Goal: Transaction & Acquisition: Purchase product/service

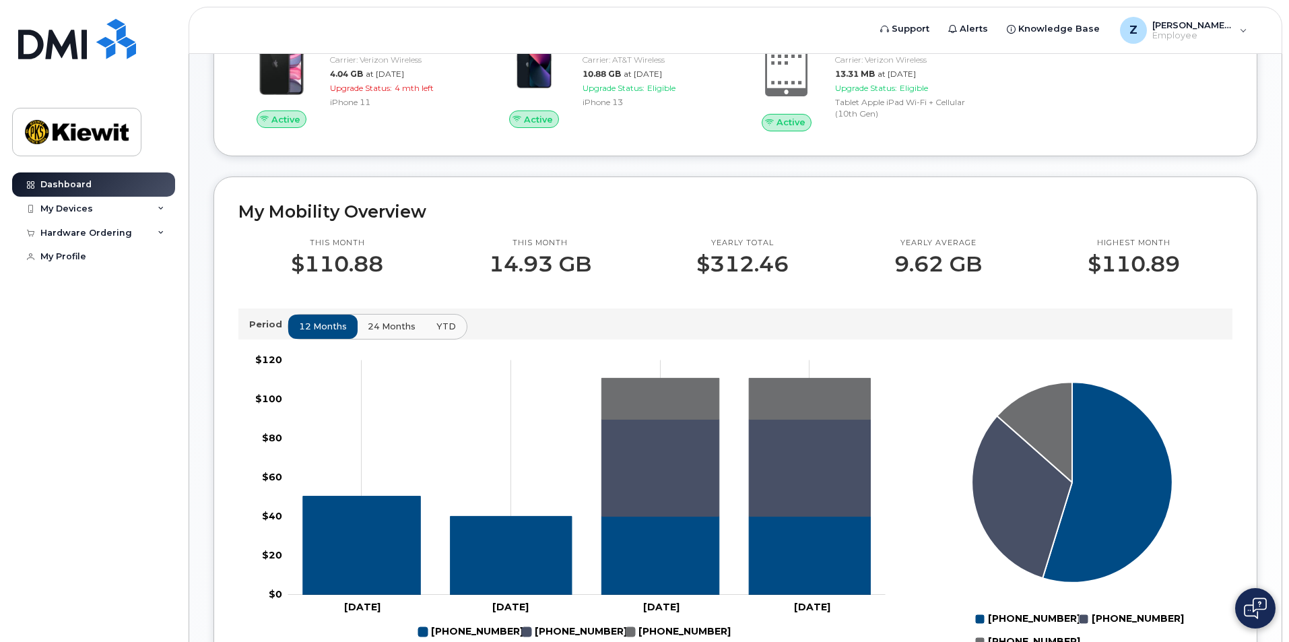
scroll to position [269, 0]
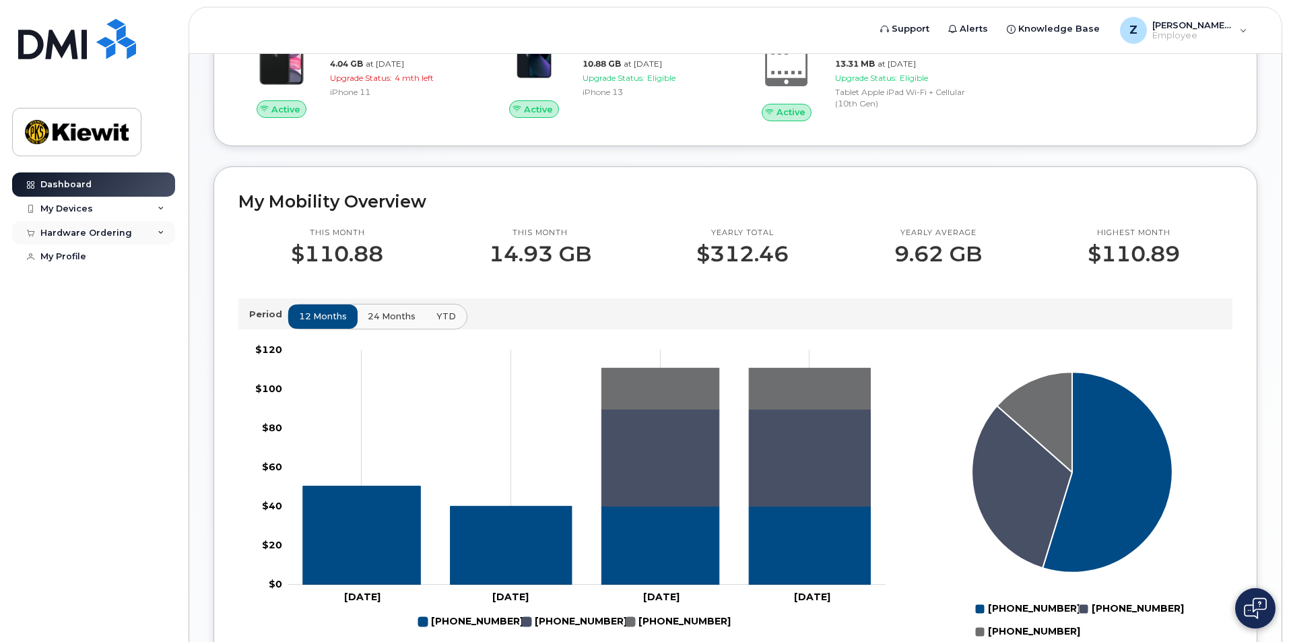
click at [158, 234] on icon at bounding box center [161, 233] width 7 height 7
click at [69, 257] on div "New Order" at bounding box center [71, 257] width 51 height 12
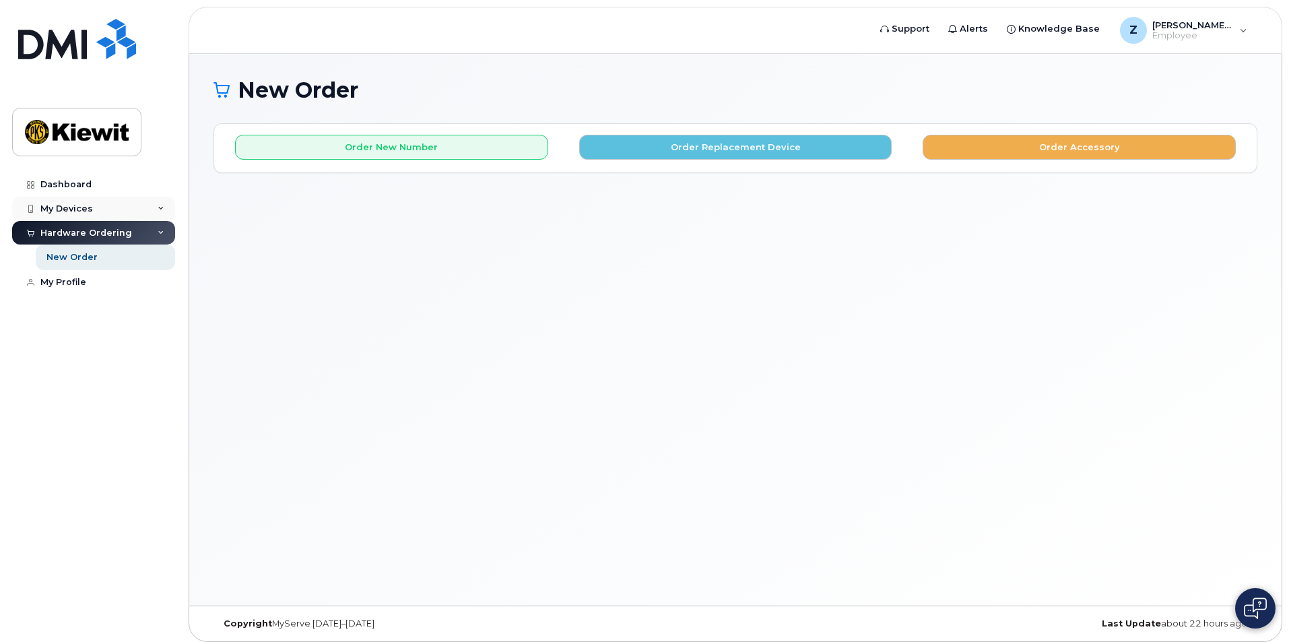
click at [137, 210] on div "My Devices" at bounding box center [93, 209] width 163 height 24
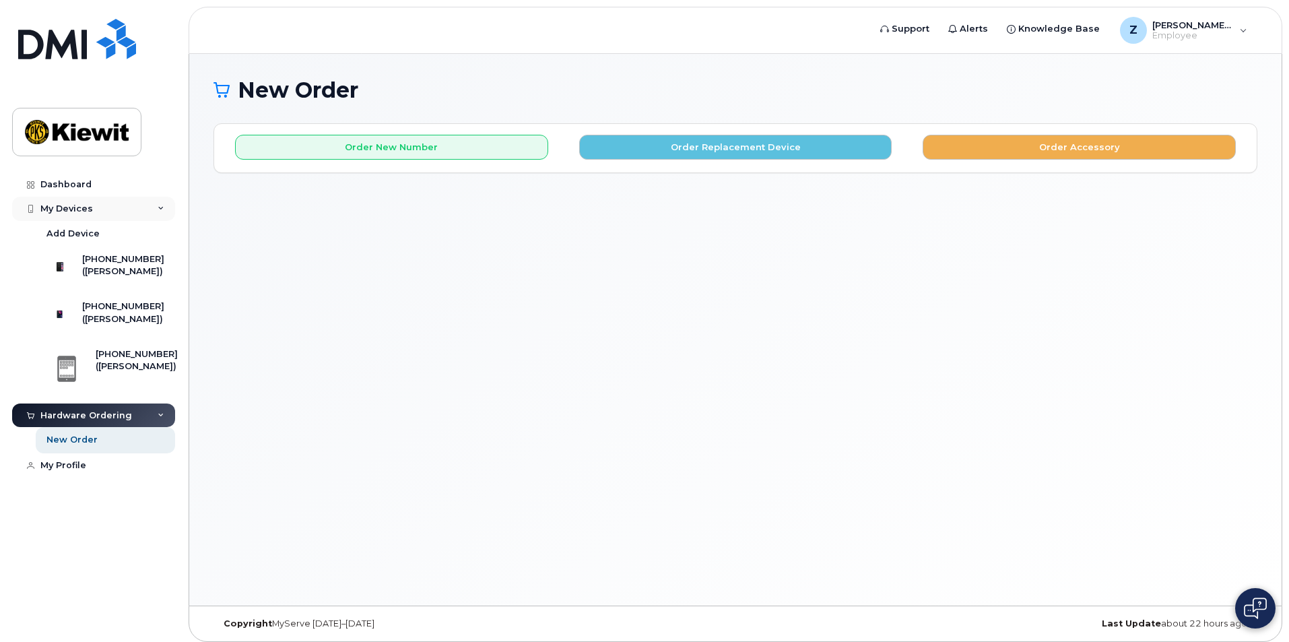
click at [152, 206] on div "My Devices" at bounding box center [93, 209] width 163 height 24
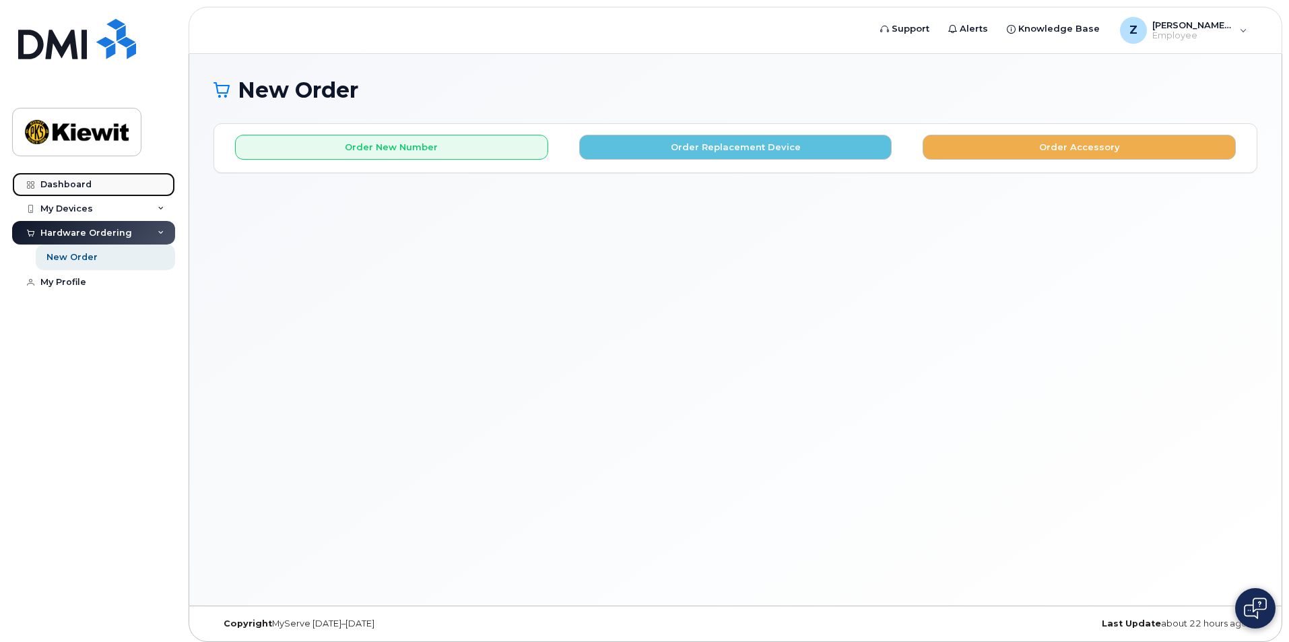
click at [75, 185] on div "Dashboard" at bounding box center [65, 184] width 51 height 11
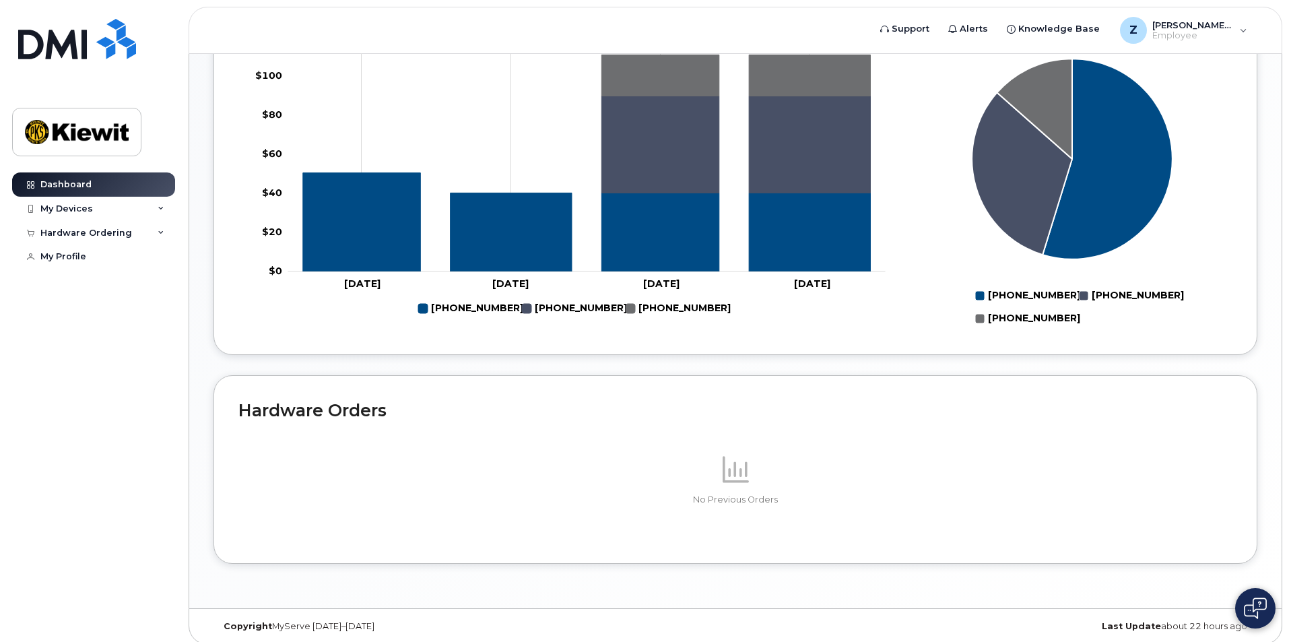
scroll to position [592, 0]
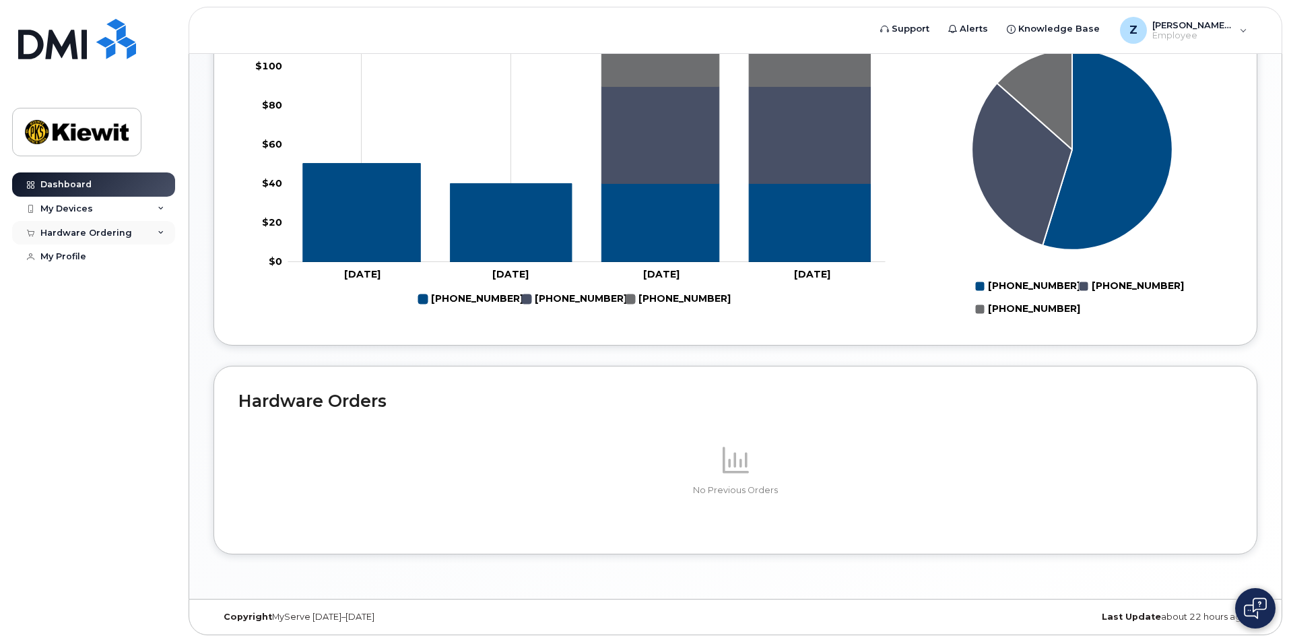
click at [133, 240] on div "Hardware Ordering" at bounding box center [93, 233] width 163 height 24
click at [91, 257] on div "New Order" at bounding box center [71, 257] width 51 height 12
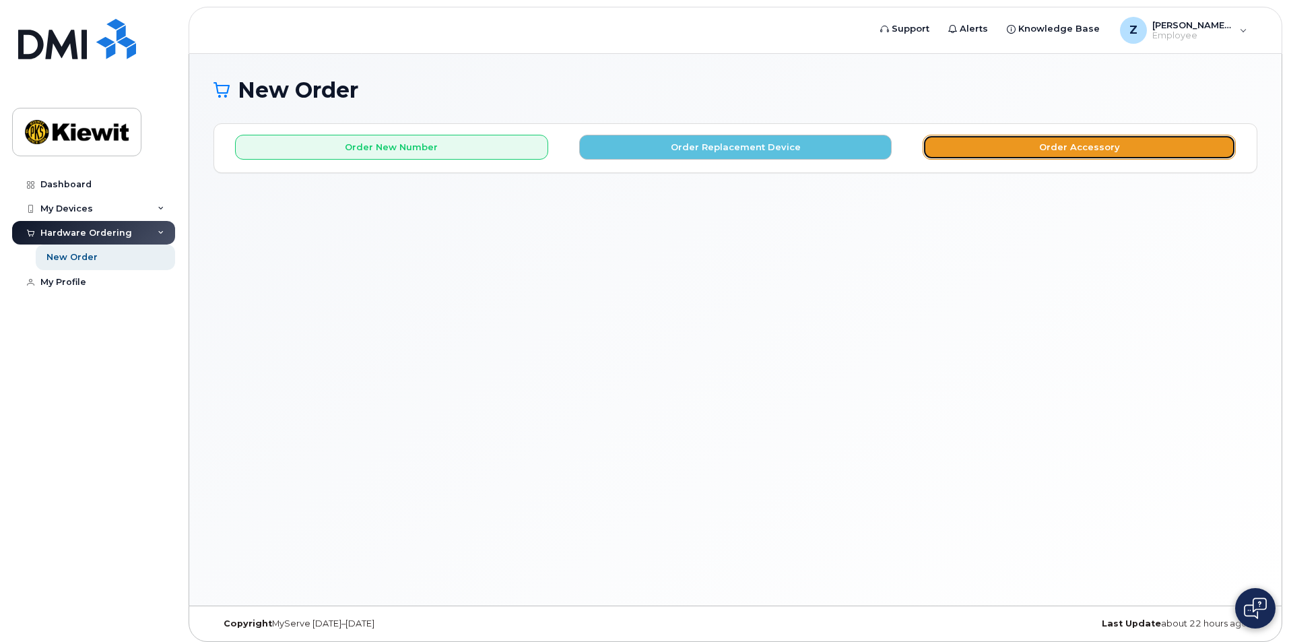
click at [988, 153] on button "Order Accessory" at bounding box center [1079, 147] width 313 height 25
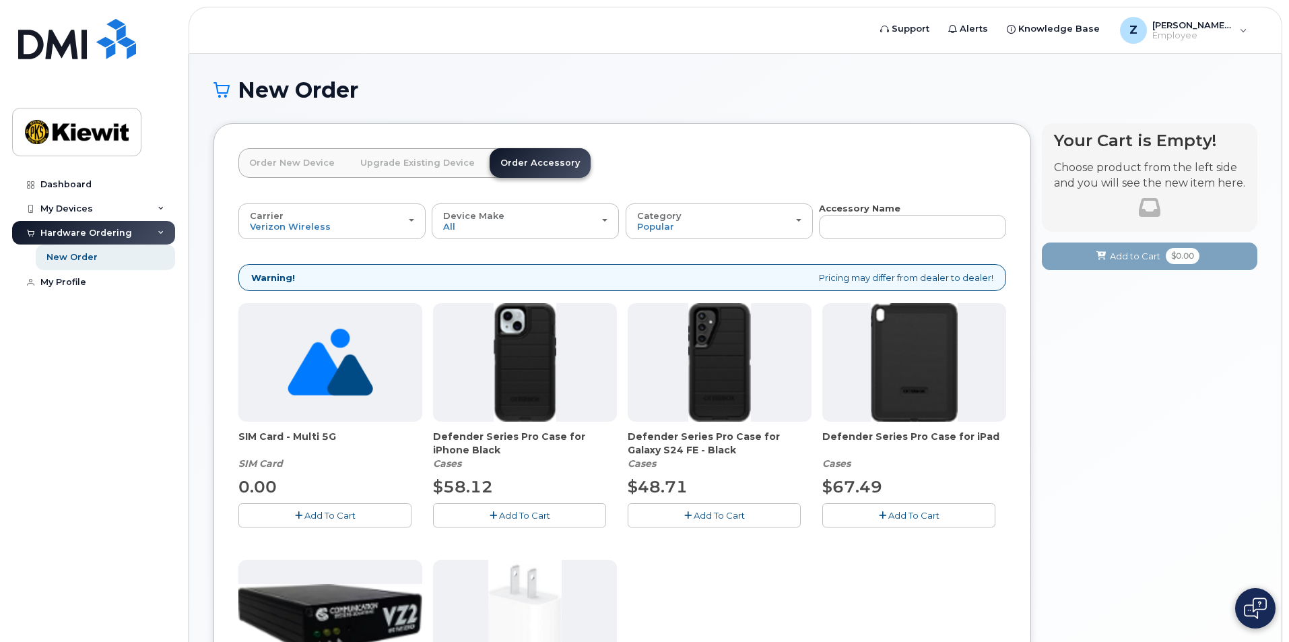
click at [287, 165] on link "Order New Device" at bounding box center [291, 163] width 107 height 30
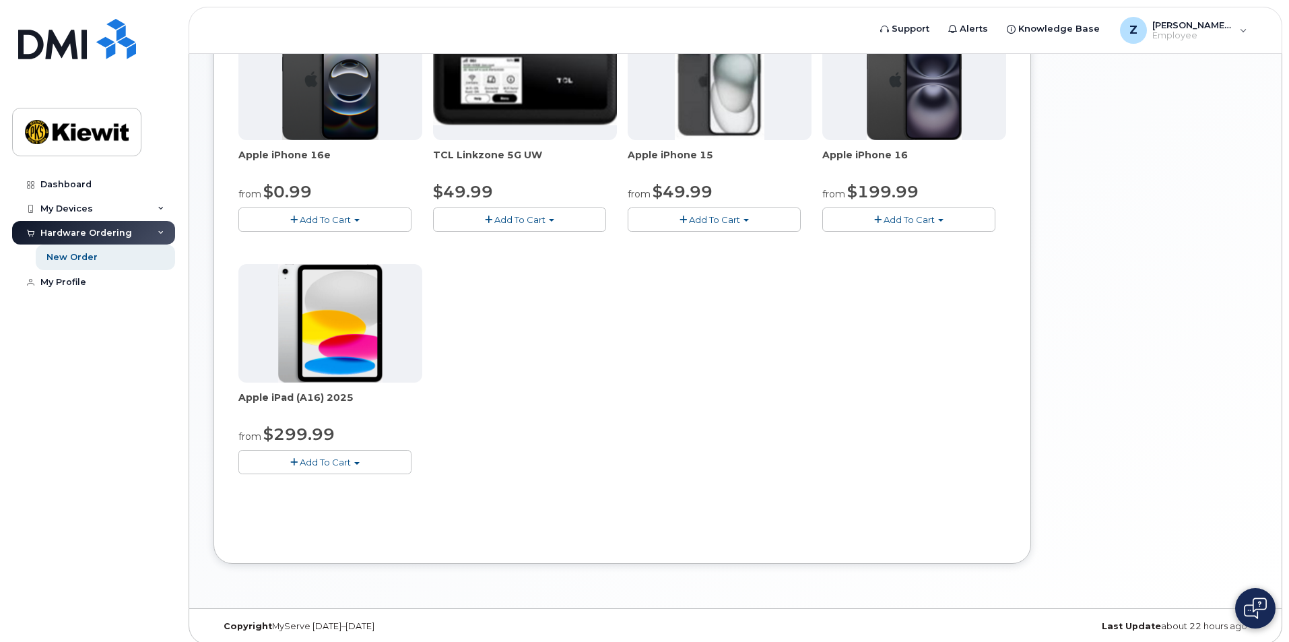
scroll to position [251, 0]
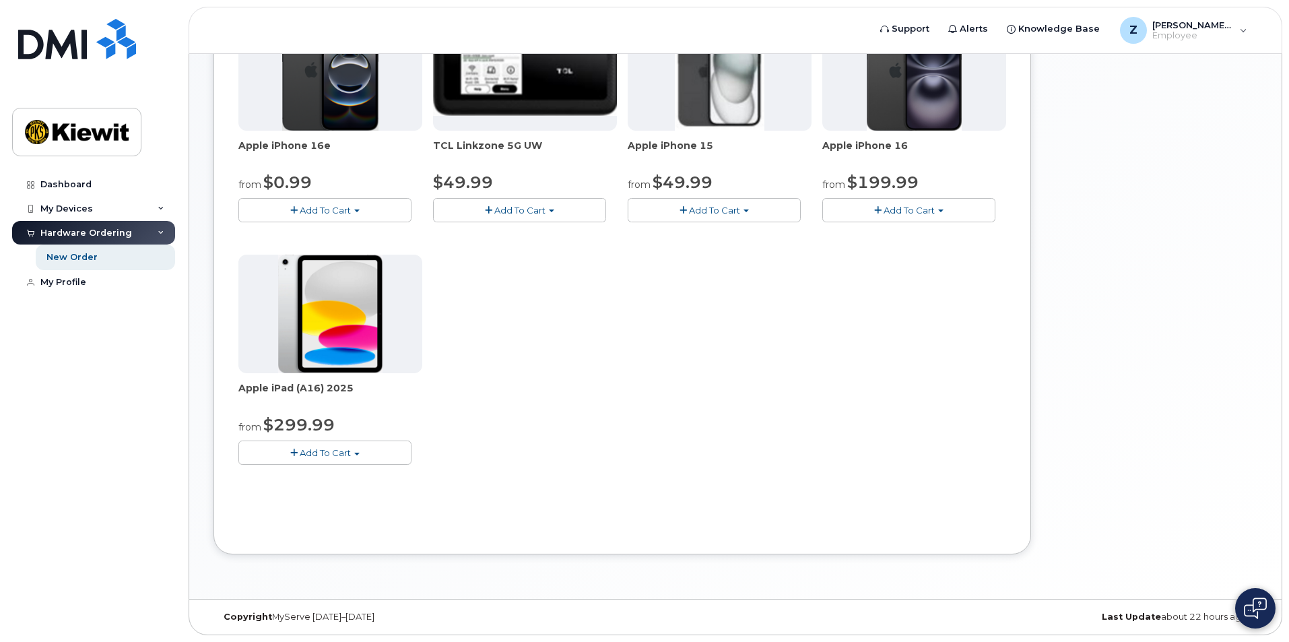
click at [349, 453] on span "Add To Cart" at bounding box center [325, 452] width 51 height 11
click at [377, 476] on link "$299.99 - 2 Year Activation (128GB)" at bounding box center [335, 477] width 186 height 17
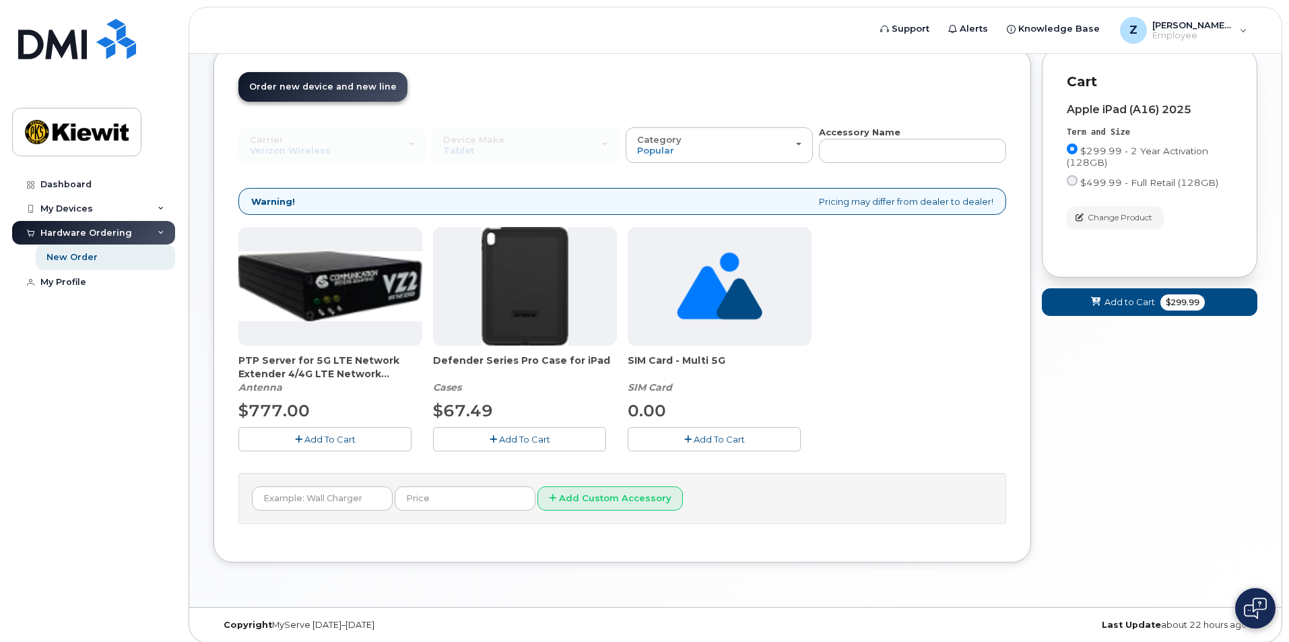
scroll to position [84, 0]
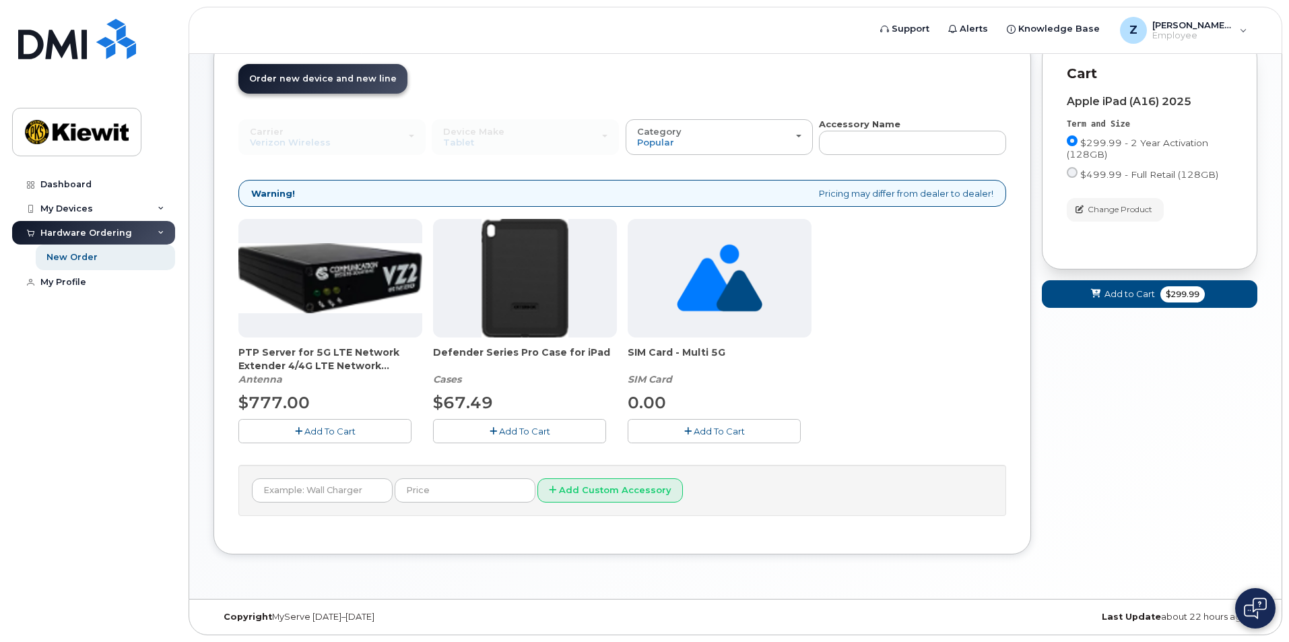
click at [524, 431] on span "Add To Cart" at bounding box center [524, 431] width 51 height 11
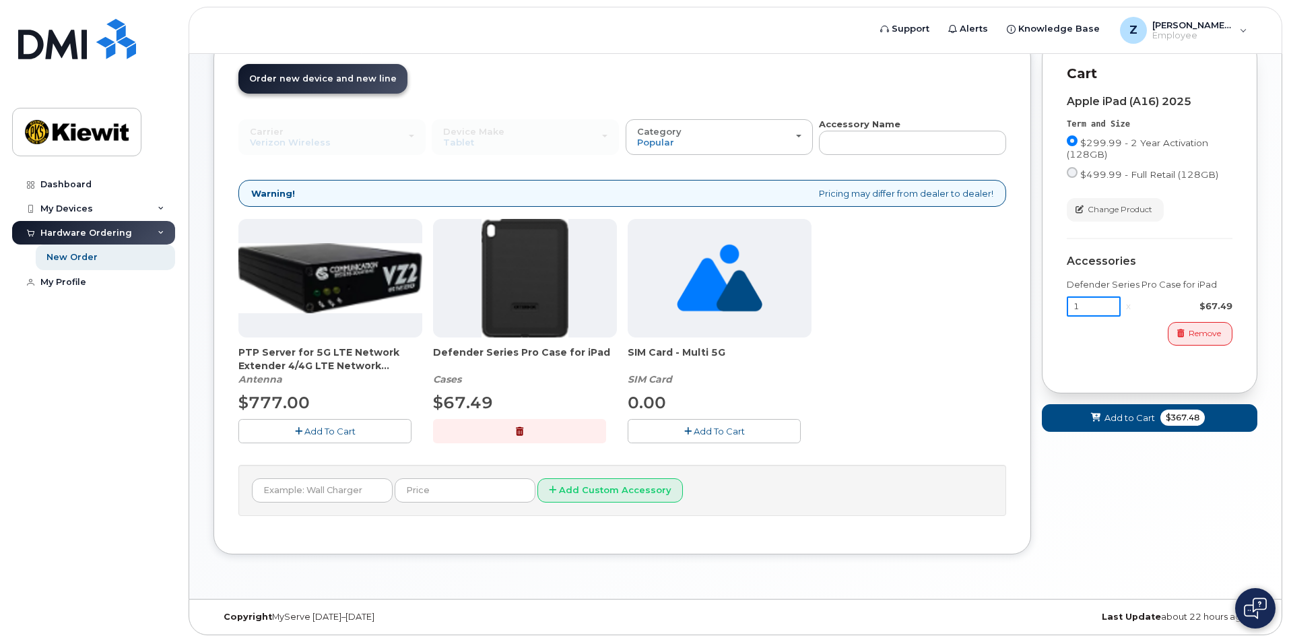
click at [1092, 306] on input "1" at bounding box center [1094, 306] width 54 height 20
click at [1136, 416] on span "Add to Cart" at bounding box center [1130, 418] width 51 height 13
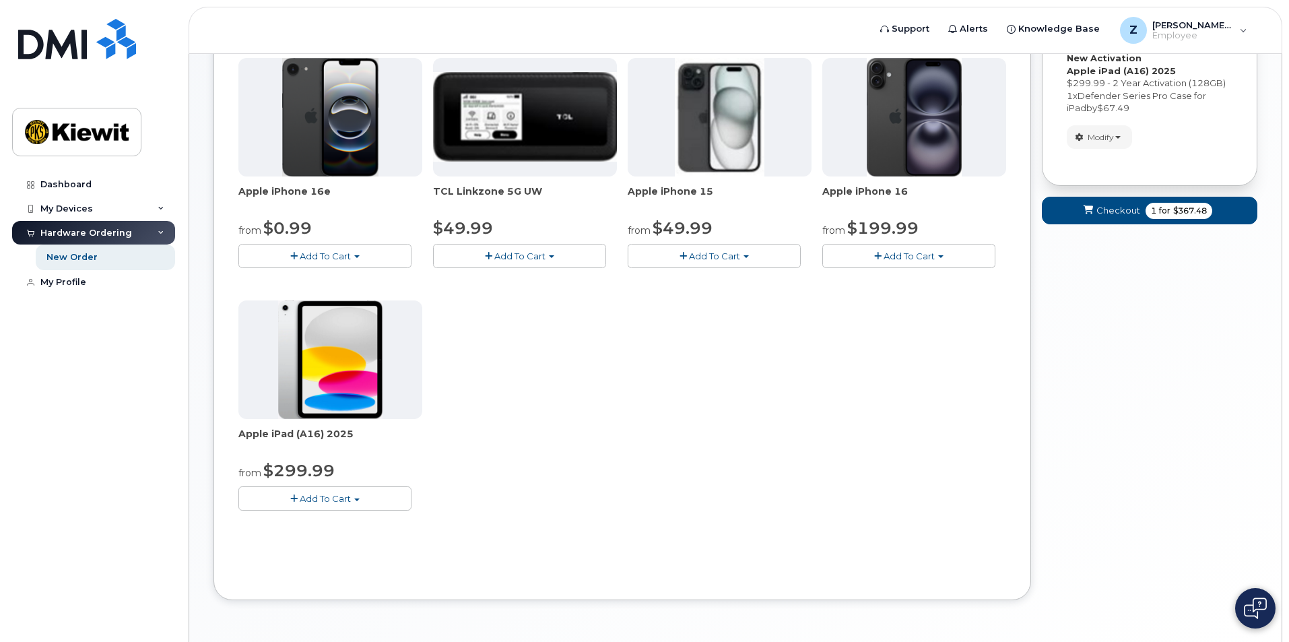
scroll to position [219, 0]
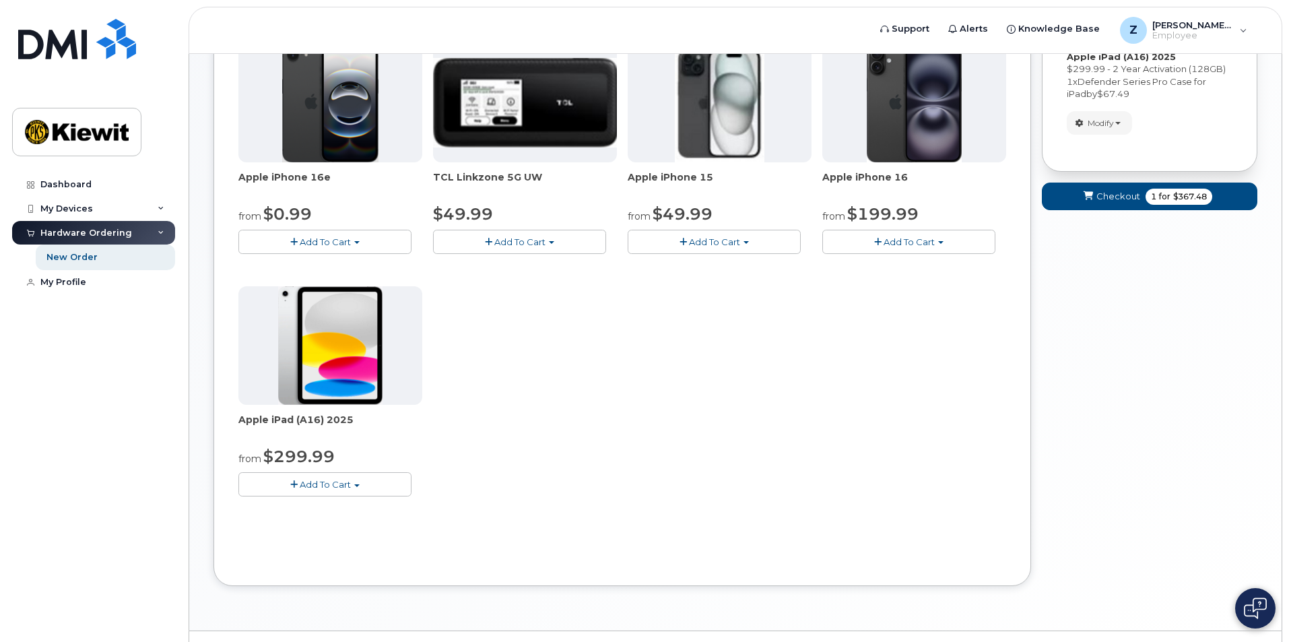
click at [357, 478] on button "Add To Cart" at bounding box center [324, 484] width 173 height 24
click at [341, 506] on link "$299.99 - 2 Year Activation (128GB)" at bounding box center [335, 509] width 186 height 17
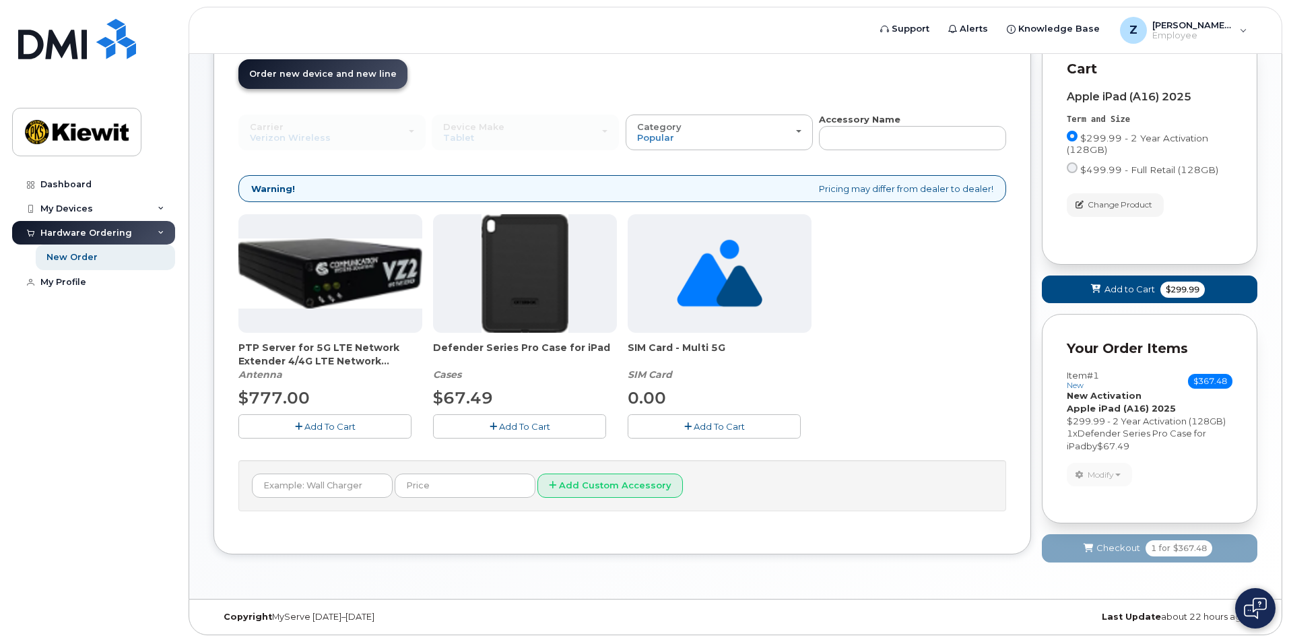
click at [523, 430] on span "Add To Cart" at bounding box center [524, 426] width 51 height 11
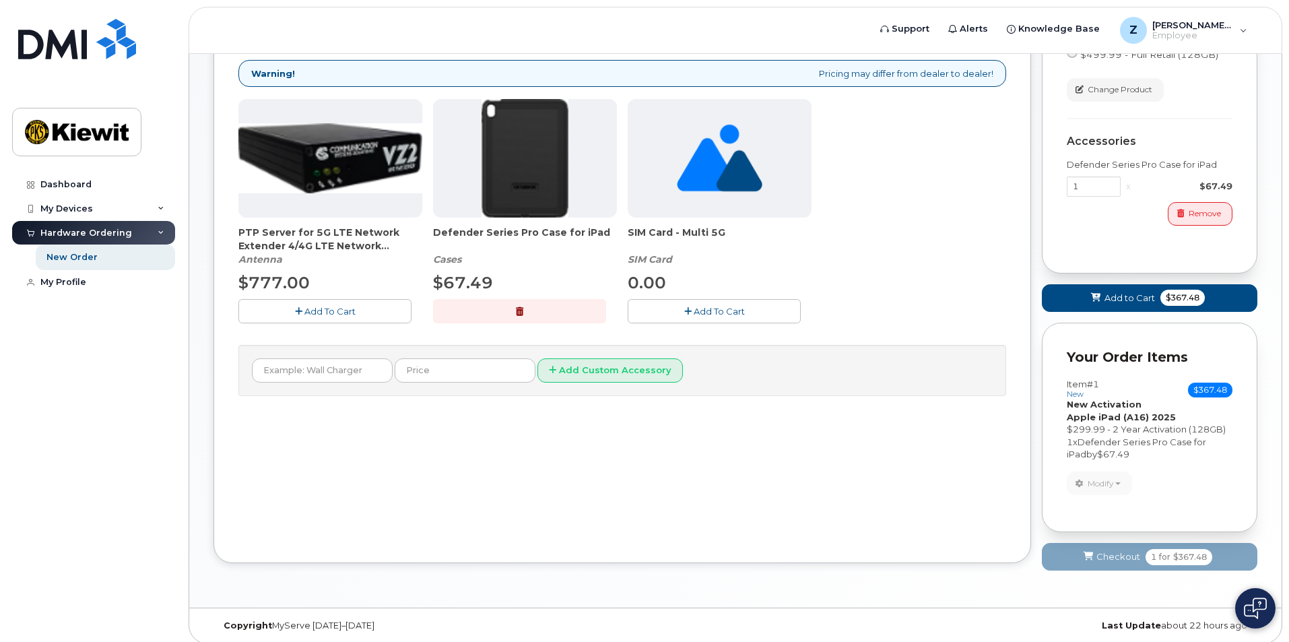
scroll to position [213, 0]
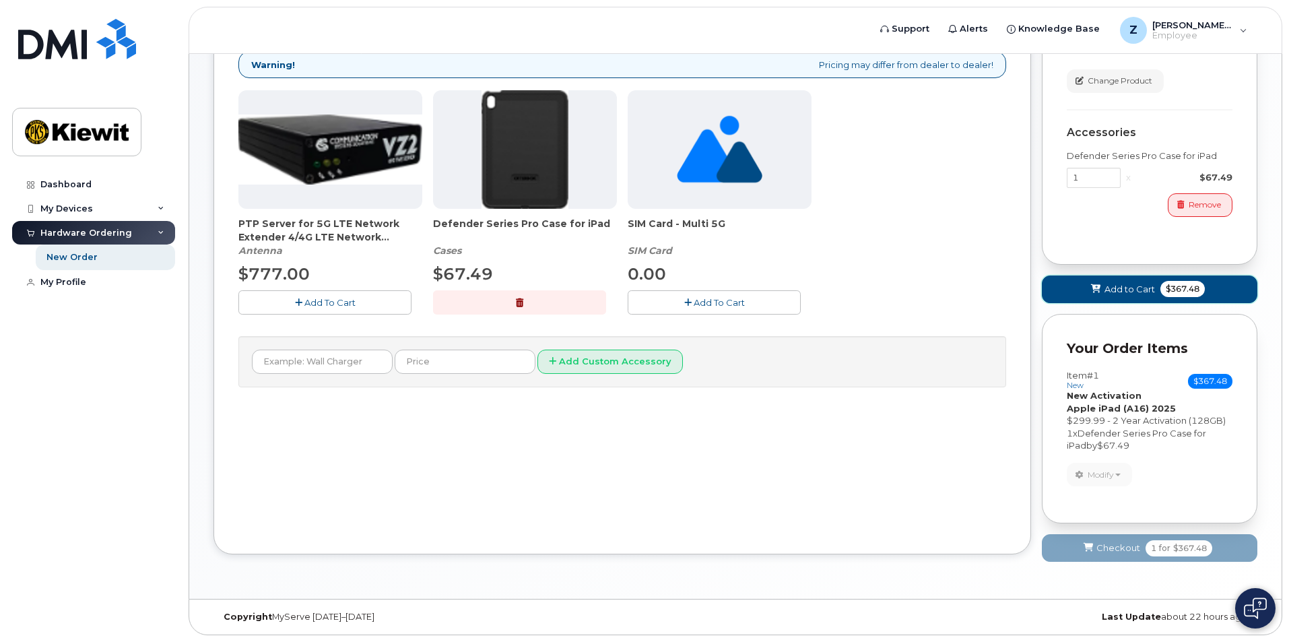
click at [1140, 287] on span "Add to Cart" at bounding box center [1130, 289] width 51 height 13
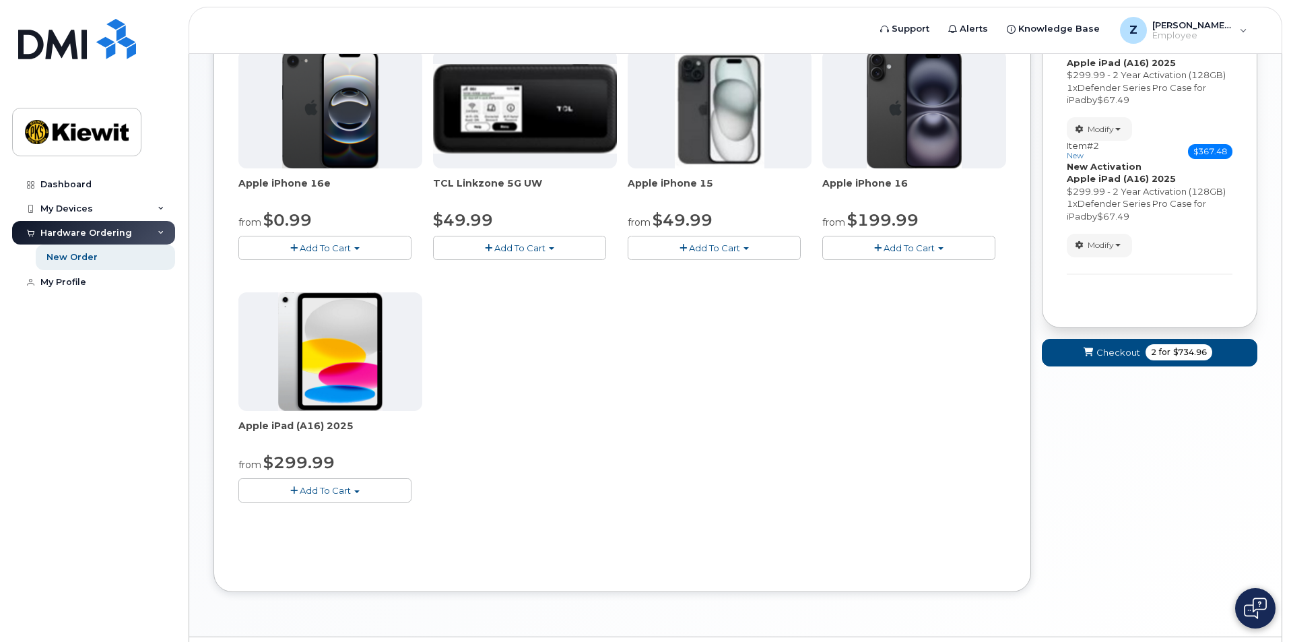
scroll to position [251, 0]
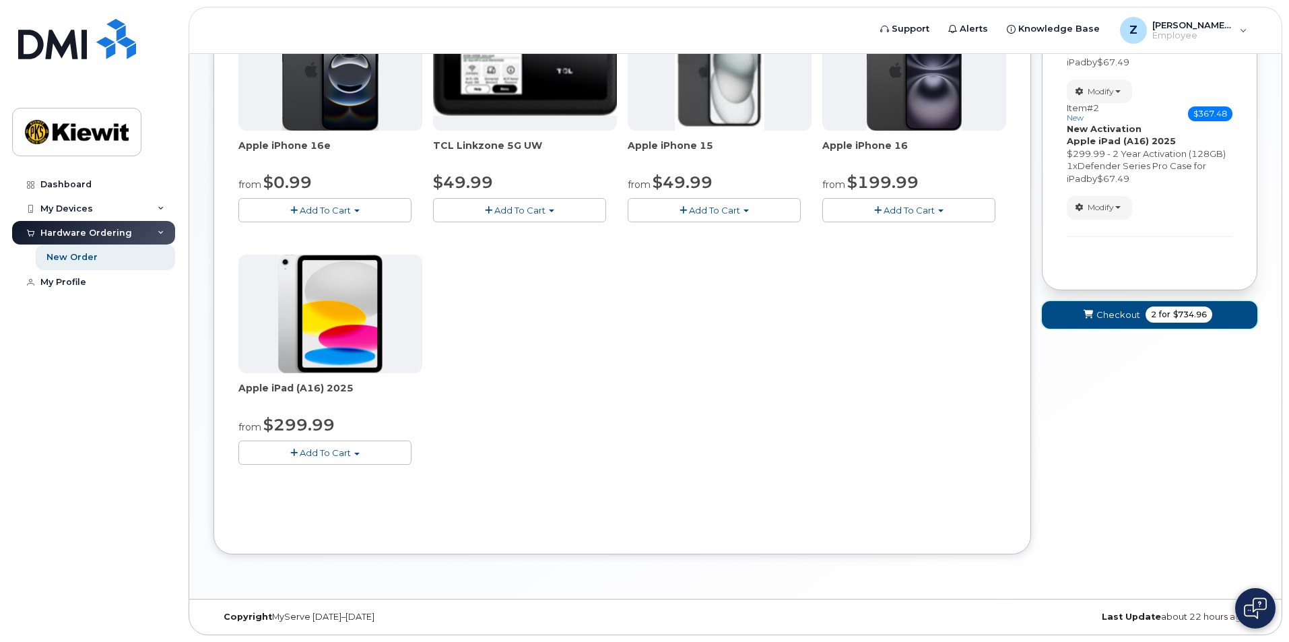
click at [1102, 313] on span "Checkout" at bounding box center [1119, 314] width 44 height 13
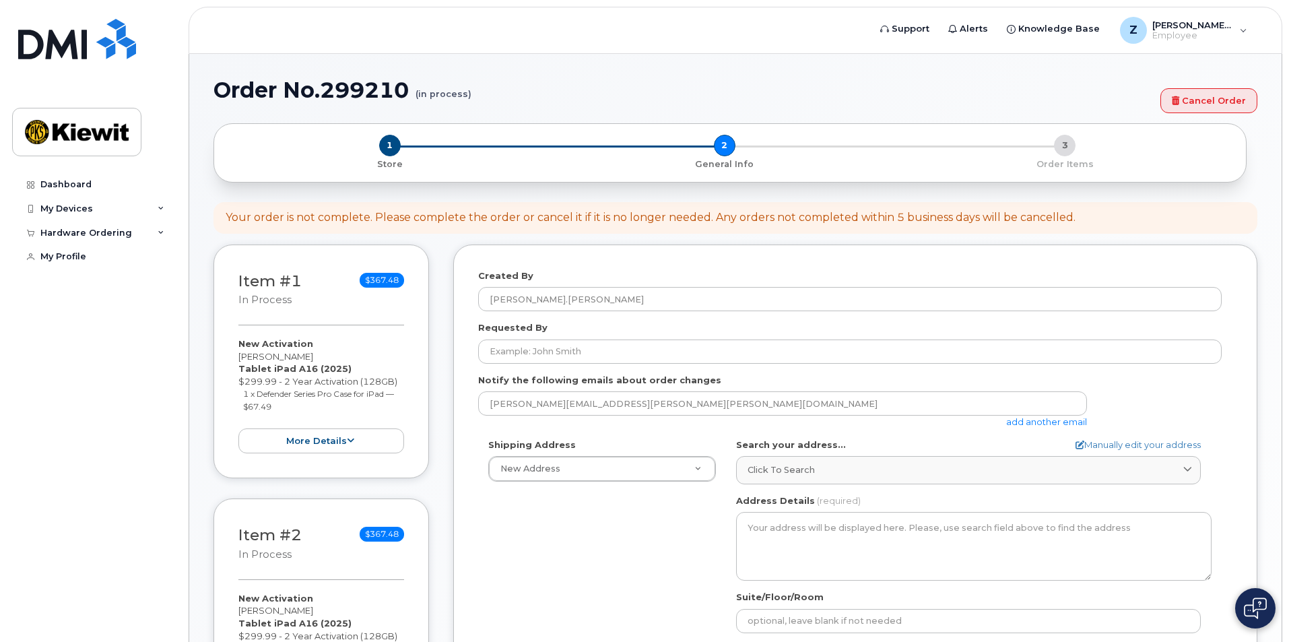
select select
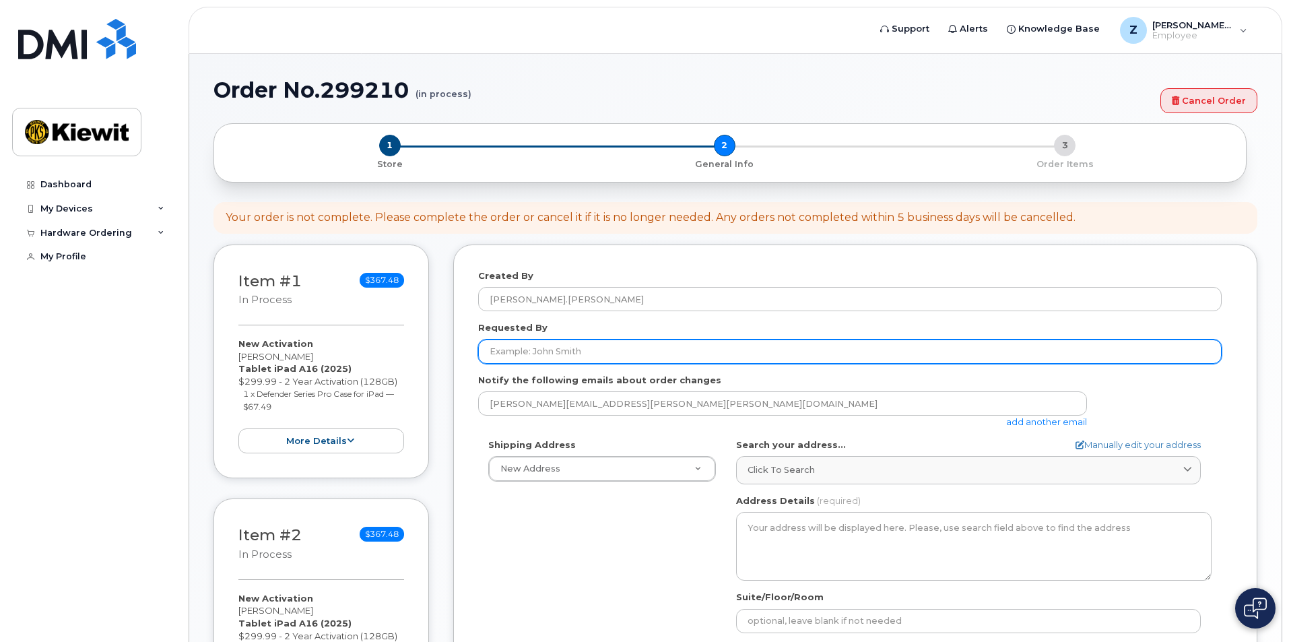
click at [596, 353] on input "Requested By" at bounding box center [850, 351] width 744 height 24
type input "[PERSON_NAME]"
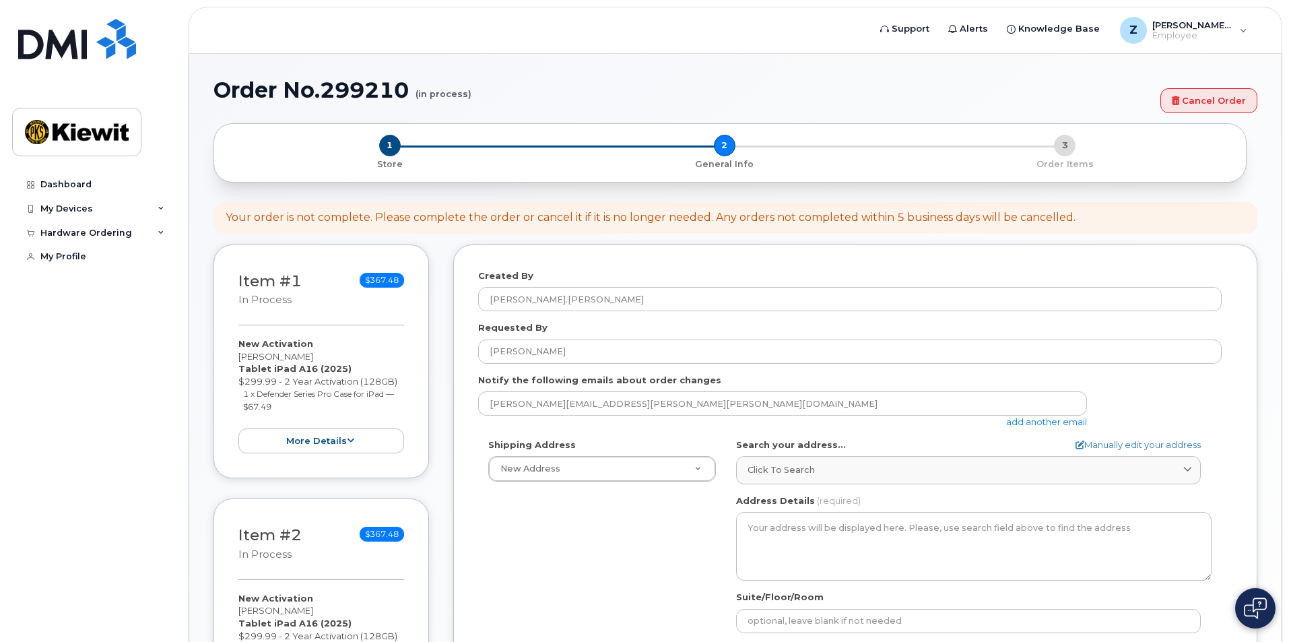
click at [613, 323] on div "Requested By Zach Musial" at bounding box center [855, 342] width 754 height 42
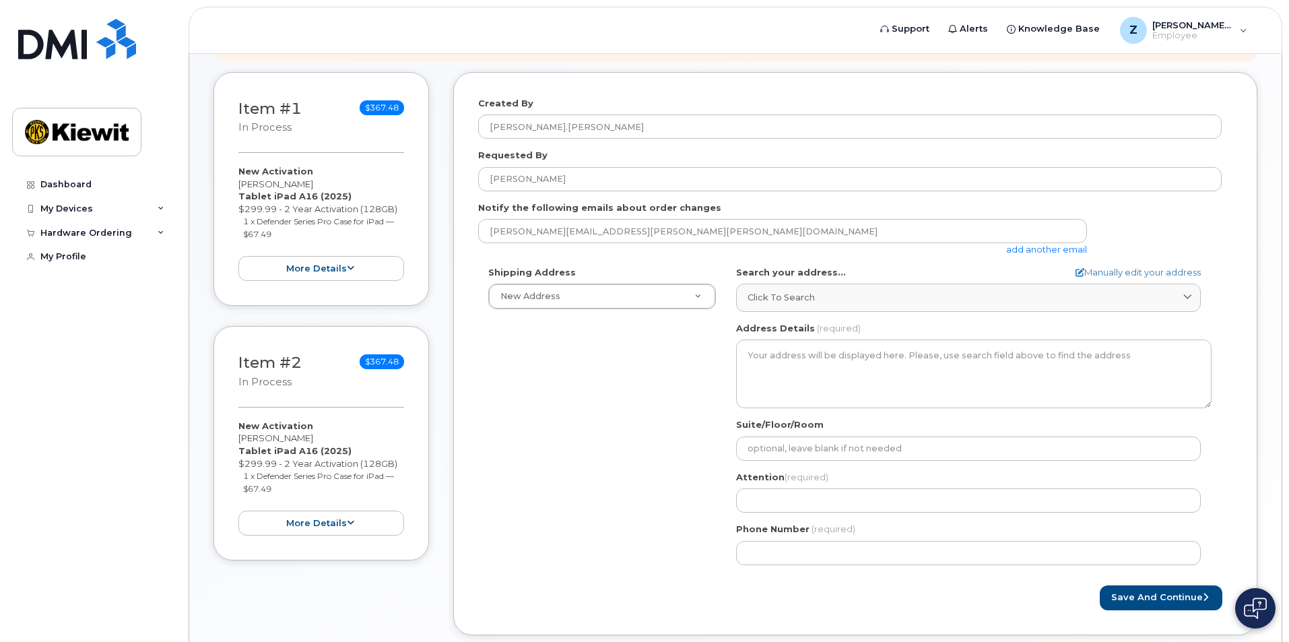
scroll to position [180, 0]
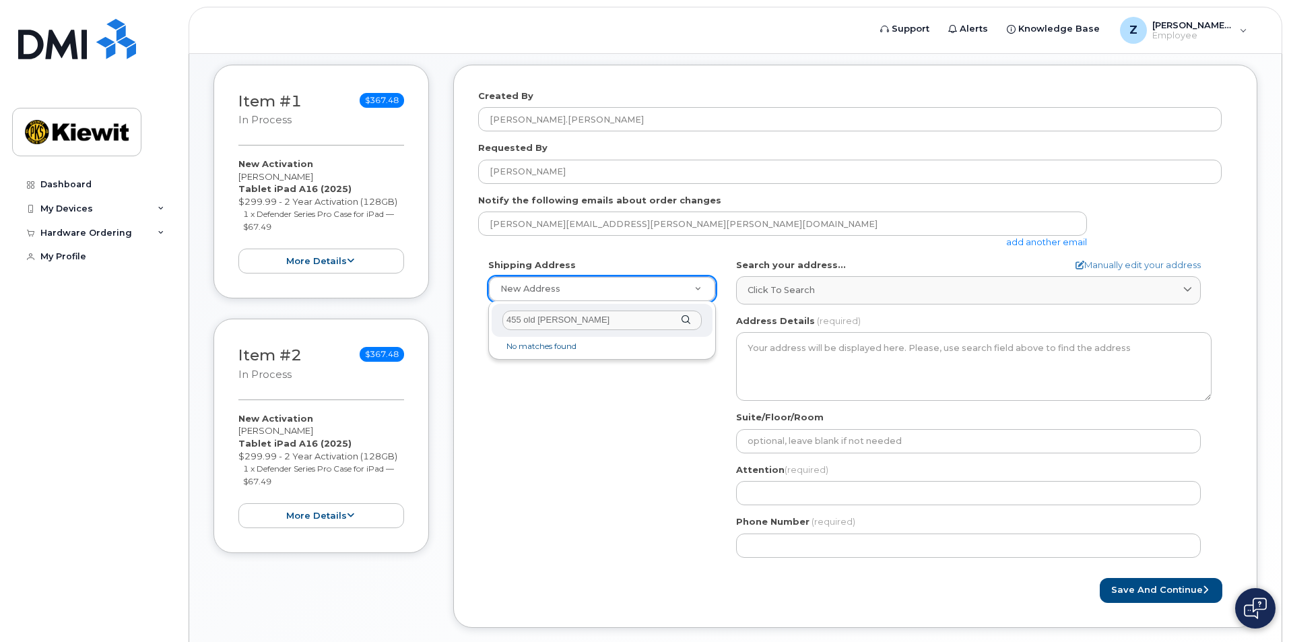
type input "455 old scott"
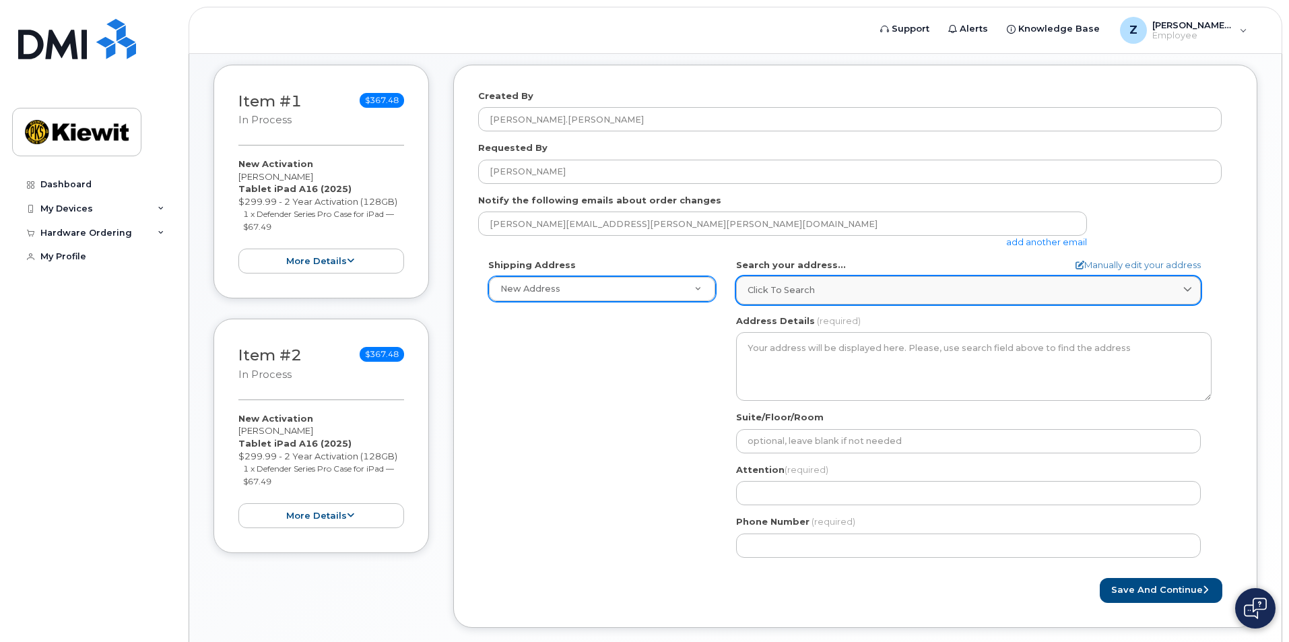
click at [1167, 291] on div "Click to search" at bounding box center [969, 290] width 442 height 13
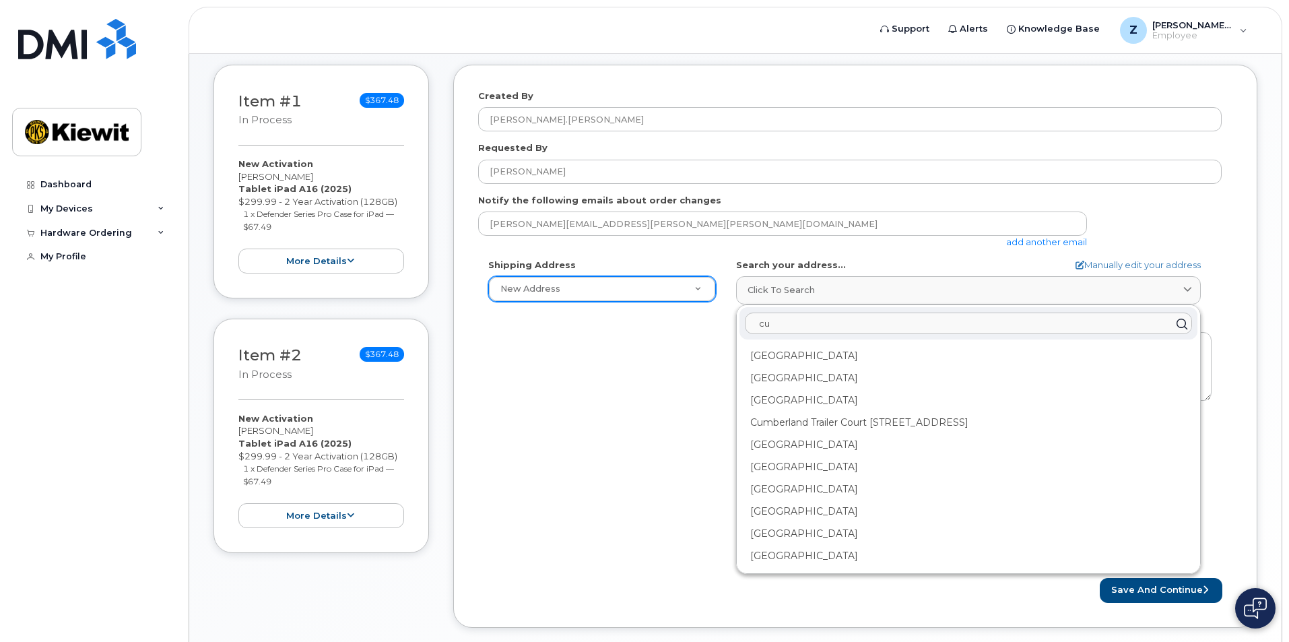
type input "c"
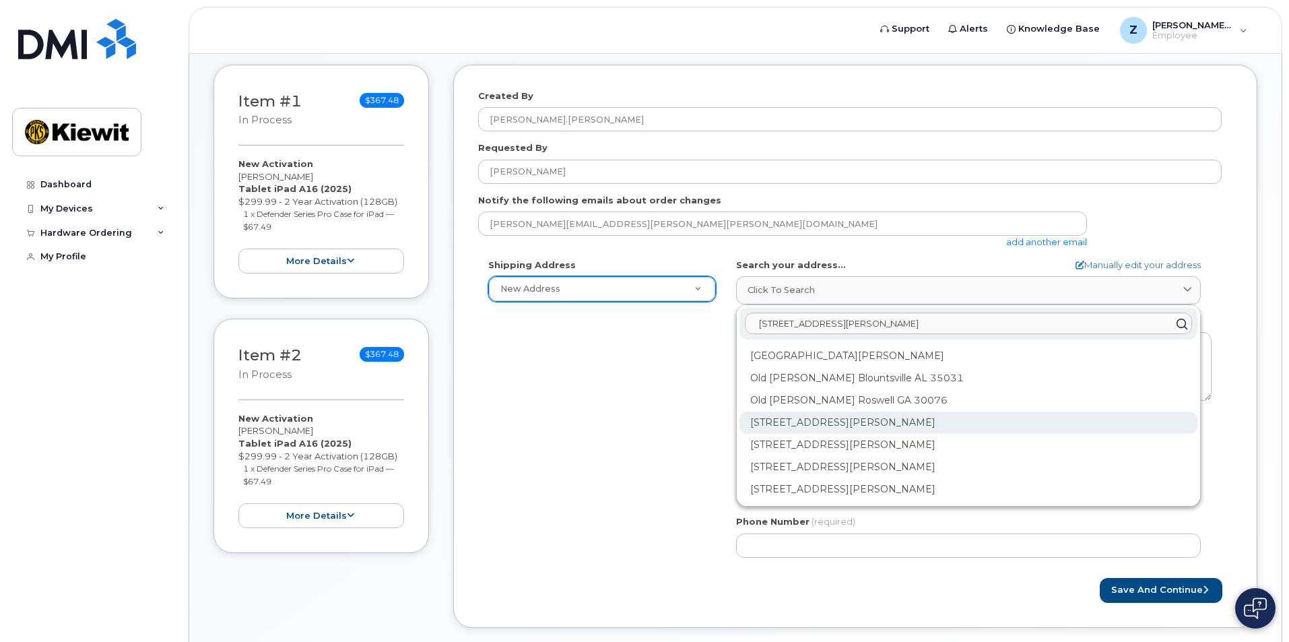
scroll to position [224, 0]
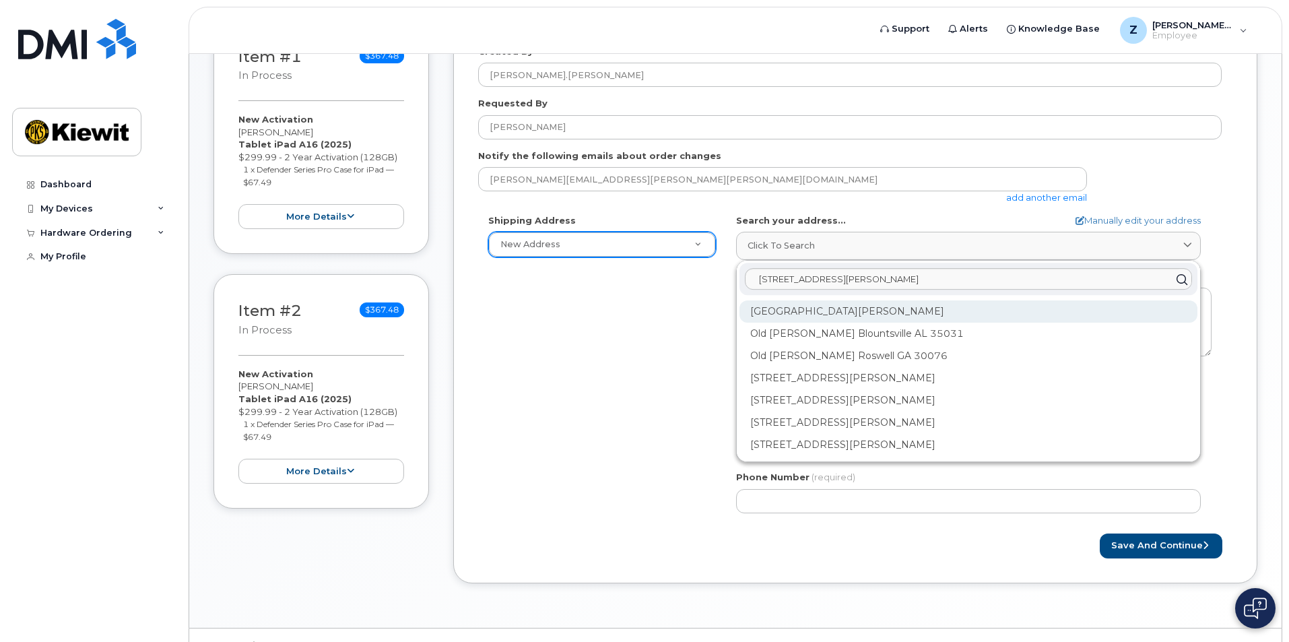
click at [890, 314] on div "Old Scott Rd Cumberland City TN 37050" at bounding box center [969, 311] width 458 height 22
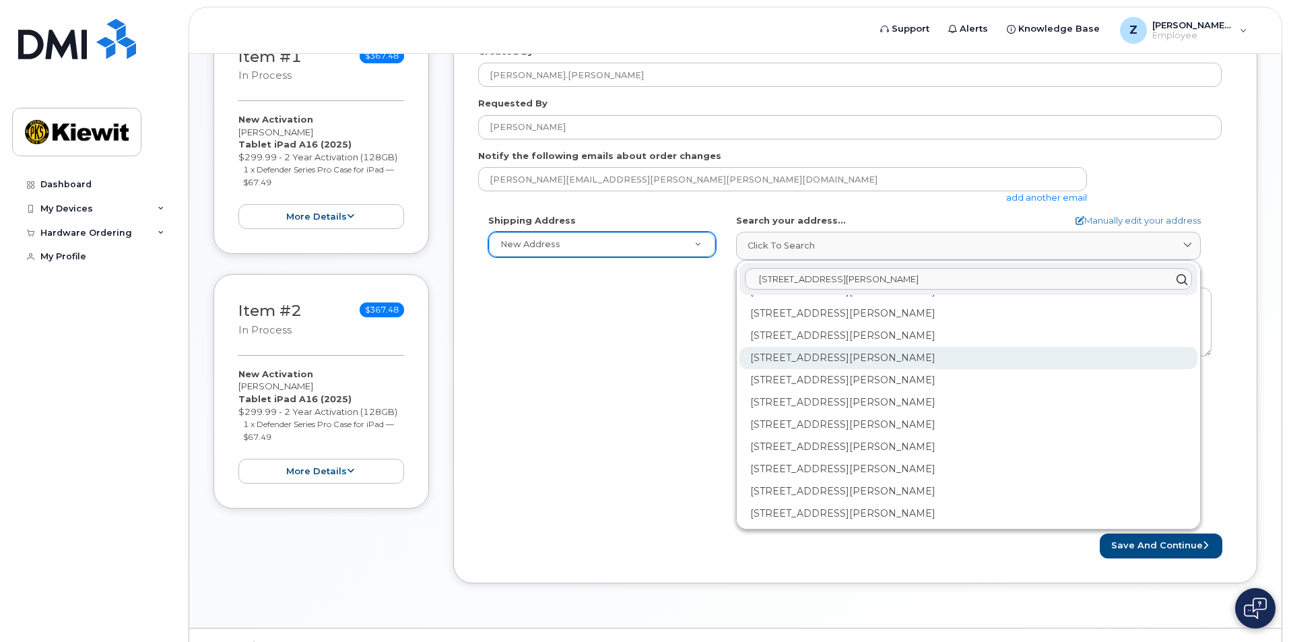
scroll to position [0, 0]
click at [696, 352] on div "Shipping Address New Address New Address AB Search your address... Manually edi…" at bounding box center [850, 368] width 744 height 309
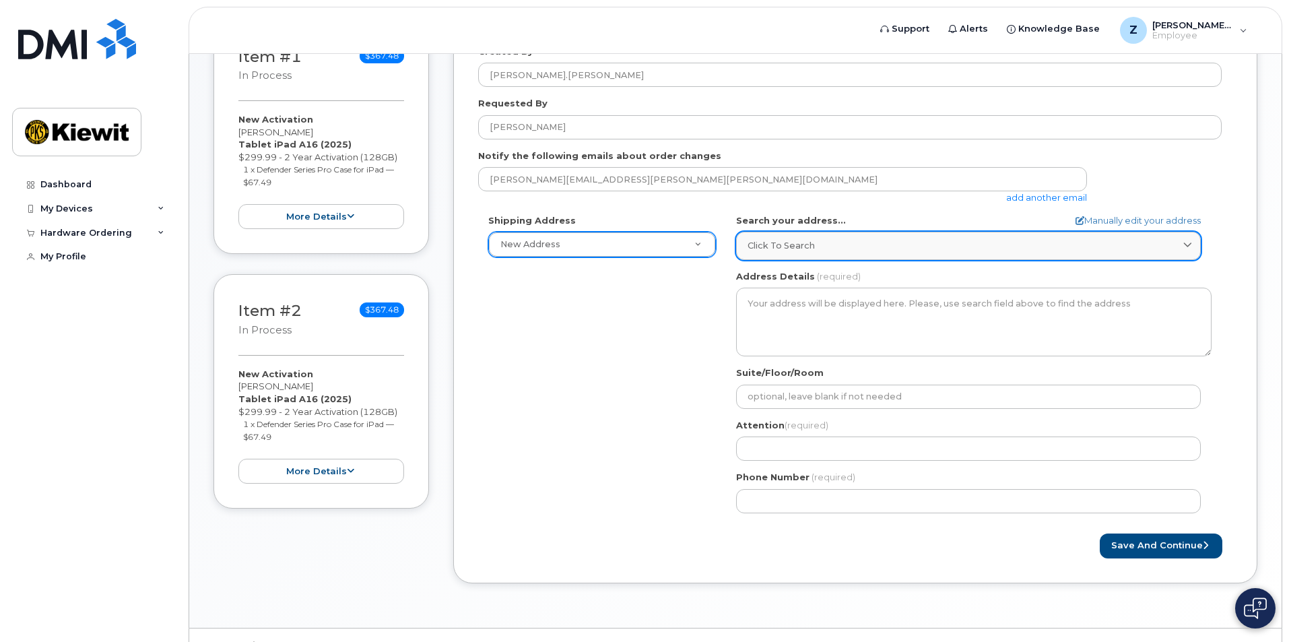
click at [1180, 243] on div "Click to search" at bounding box center [969, 245] width 442 height 13
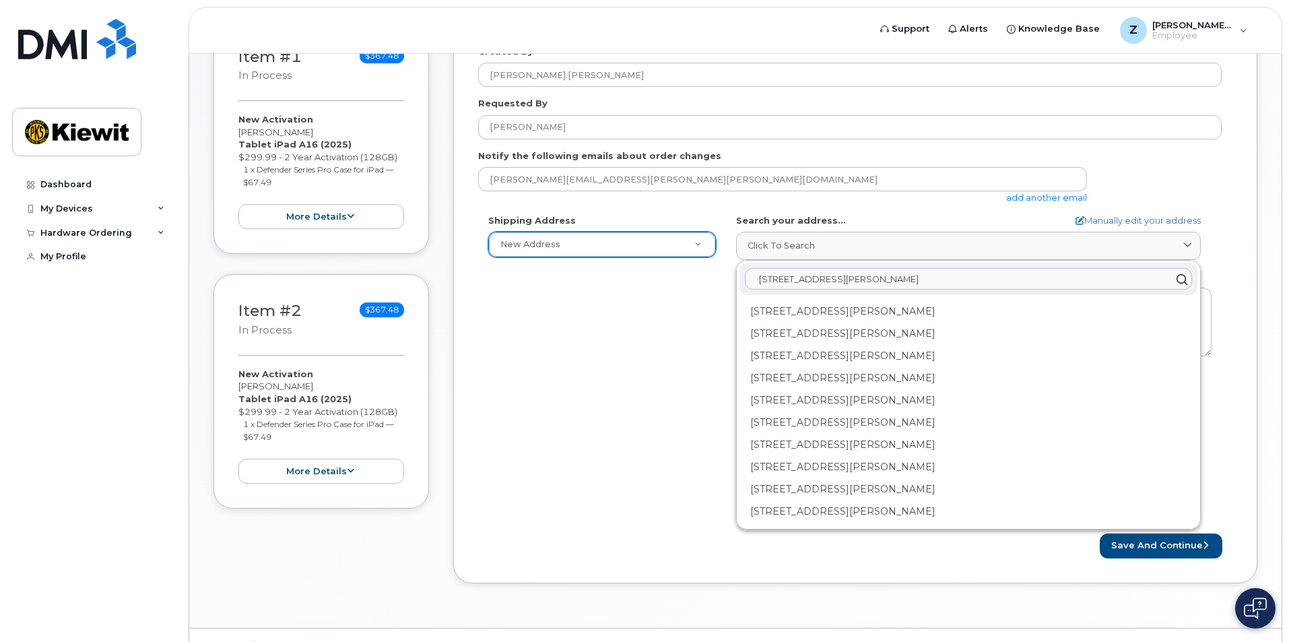
click at [816, 278] on input "455 old scott road" at bounding box center [968, 280] width 447 height 22
type input "455 old scotts road"
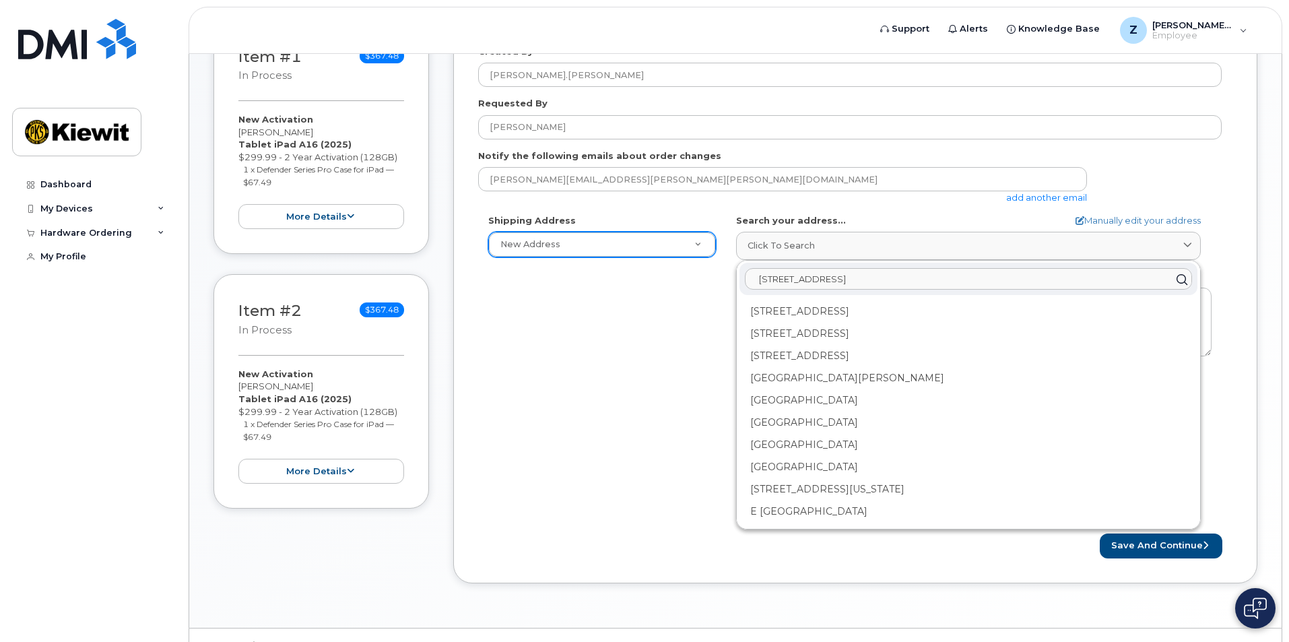
drag, startPoint x: 848, startPoint y: 276, endPoint x: 759, endPoint y: 275, distance: 88.9
click at [759, 275] on input "455 old scotts road" at bounding box center [968, 280] width 447 height 22
click at [915, 284] on input "text" at bounding box center [968, 280] width 447 height 22
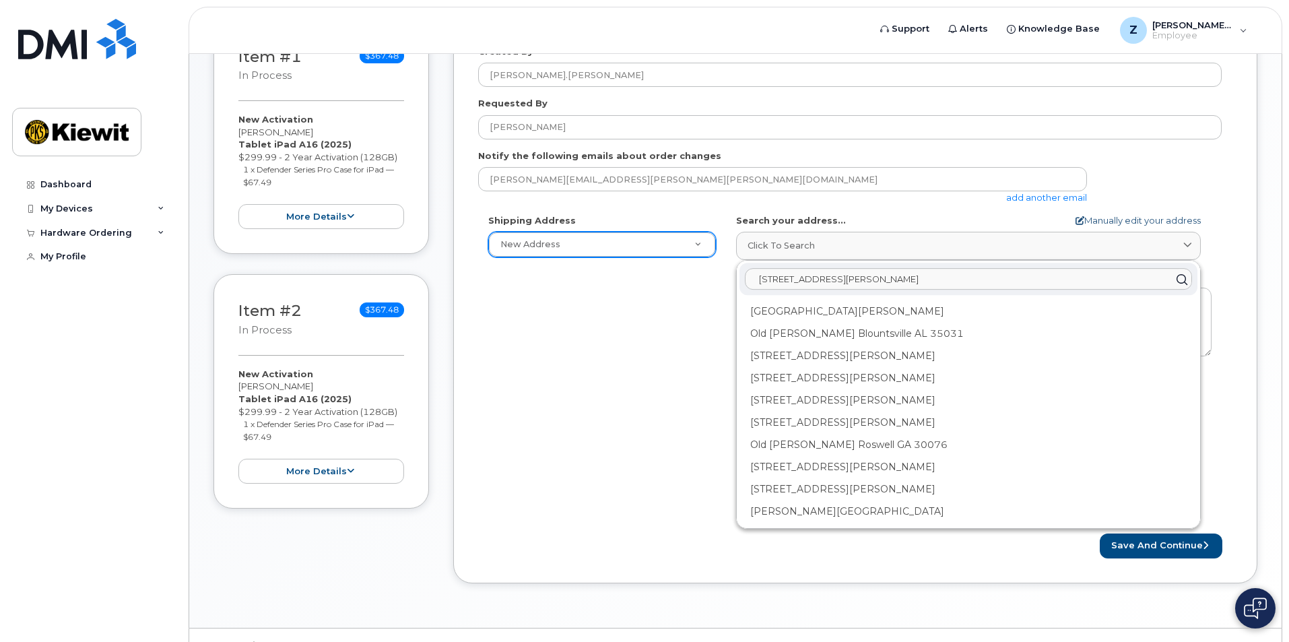
type input "455 old scott road cumberland tennesee"
click at [1097, 222] on link "Manually edit your address" at bounding box center [1138, 220] width 125 height 13
select select
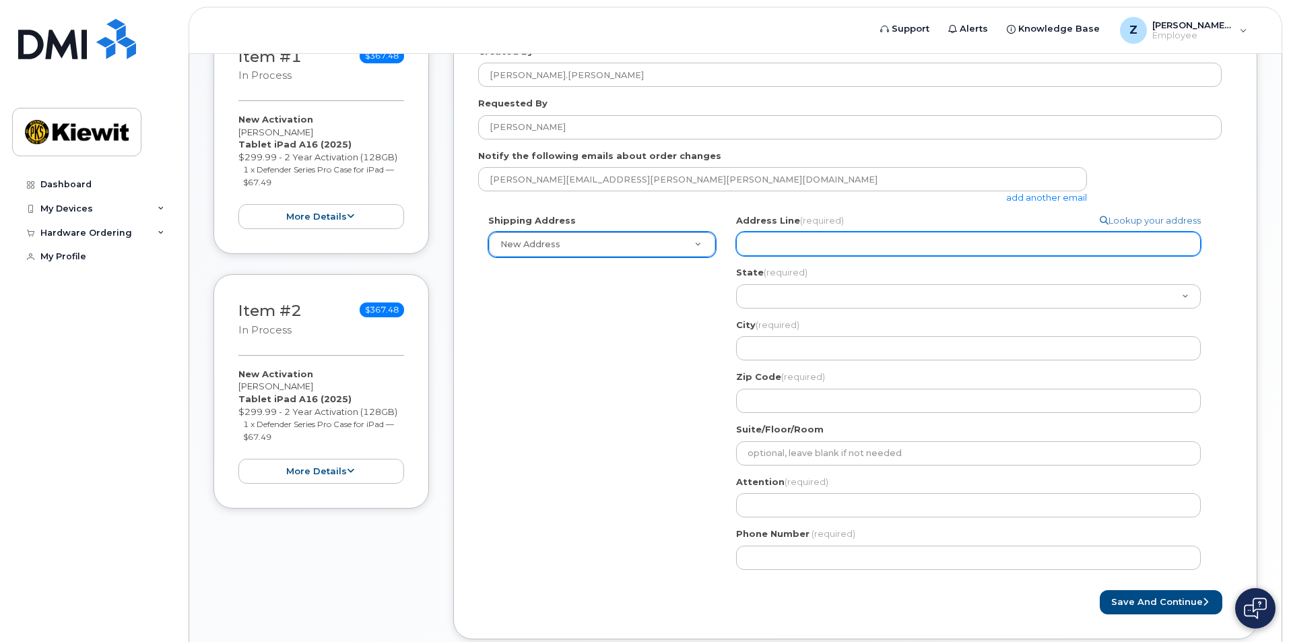
click at [923, 246] on input "Address Line (required)" at bounding box center [968, 244] width 465 height 24
select select
type input "4"
select select
type input "45"
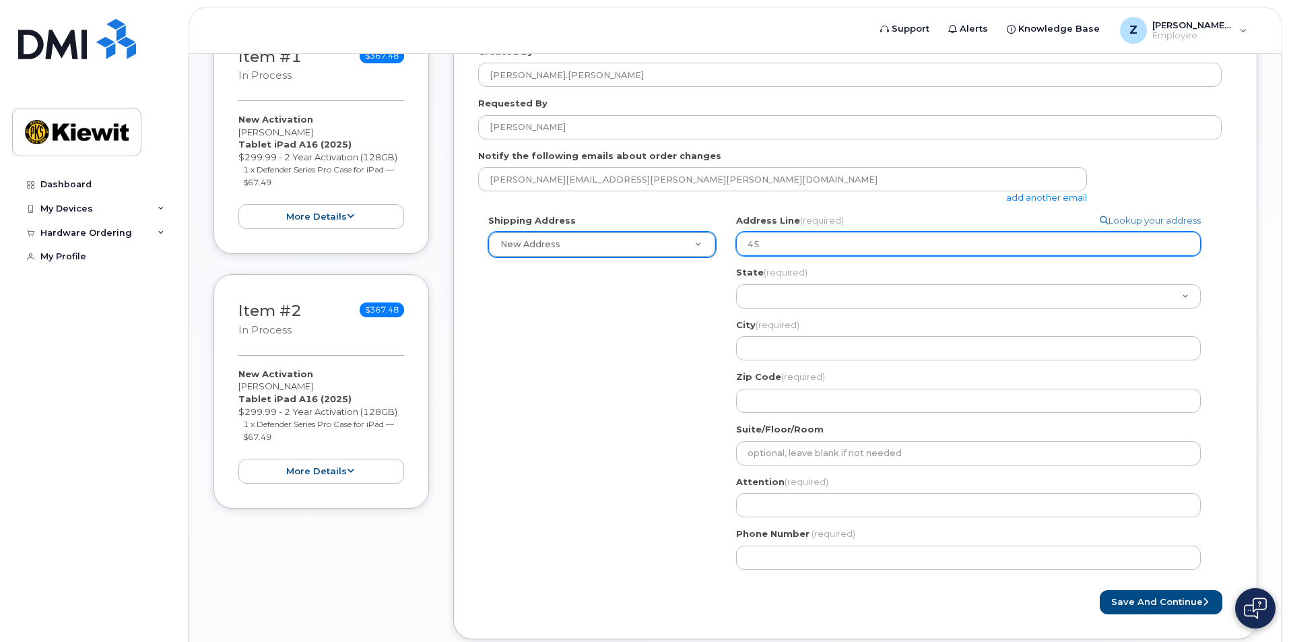
select select
type input "455"
select select
type input "455 O"
select select
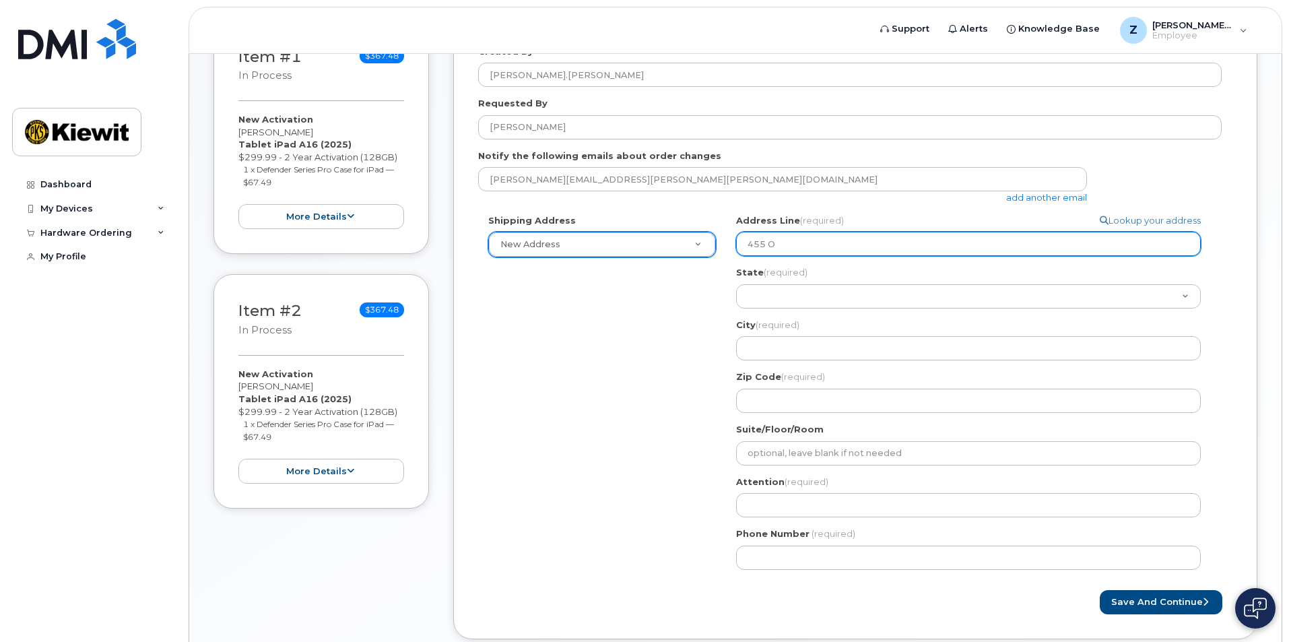
type input "455 Ol"
select select
type input "455 Old"
select select
type input "455 Old S"
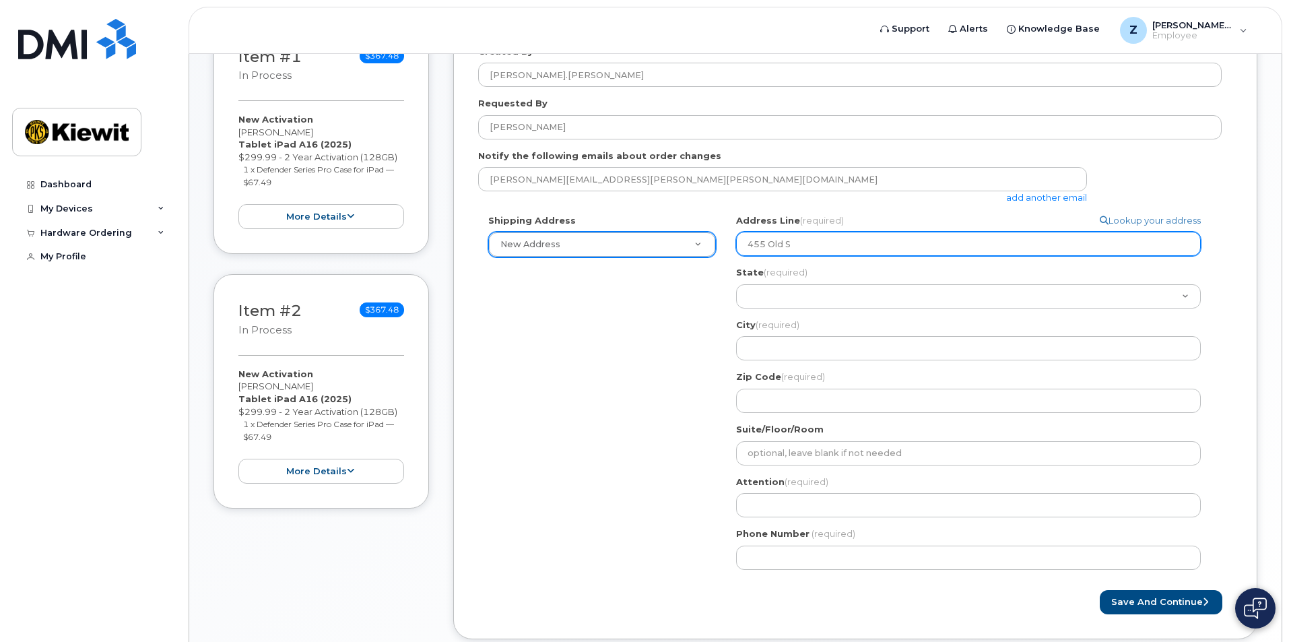
select select
type input "455 Old Sc"
select select
type input "455 Old Sco"
select select
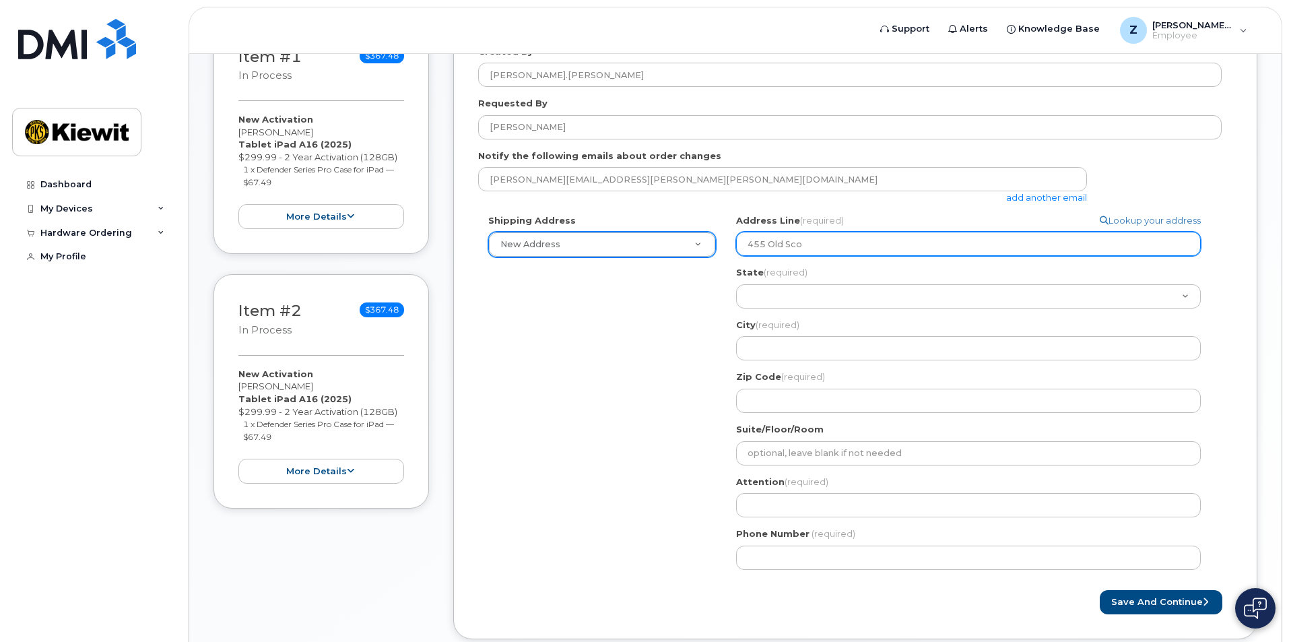
type input "455 Old Scot"
select select
type input "455 Old Scott"
select select
type input "455 Old Scott R"
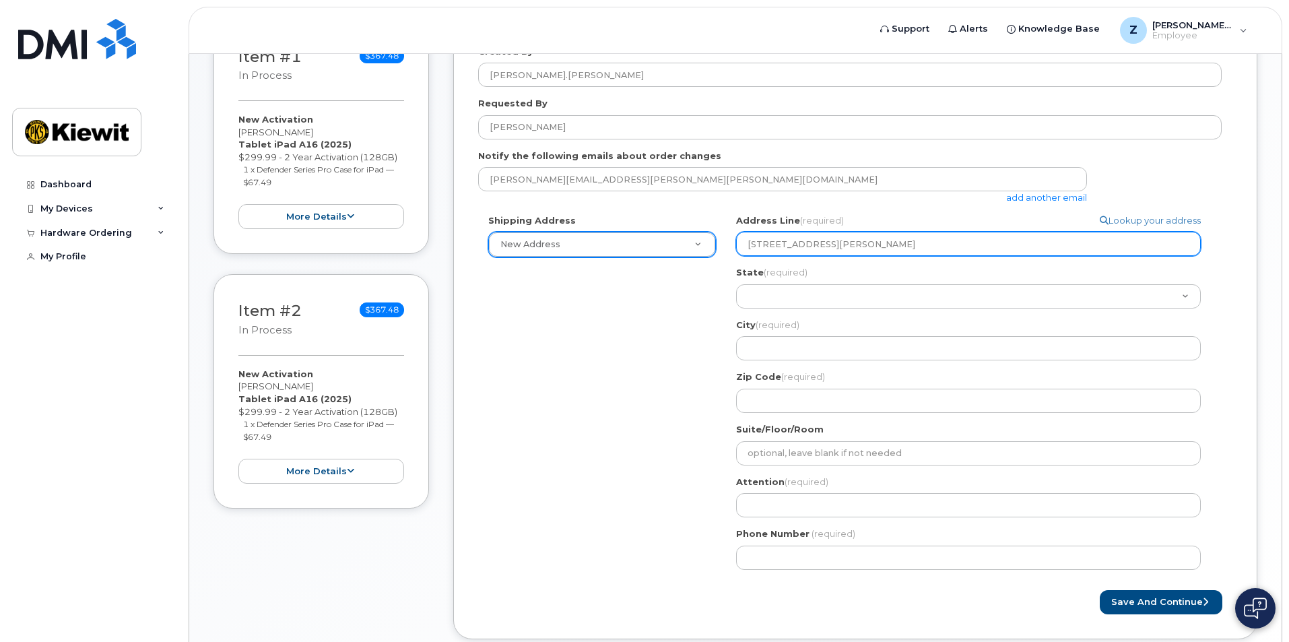
select select
type input "455 Old Scott Rd"
select select
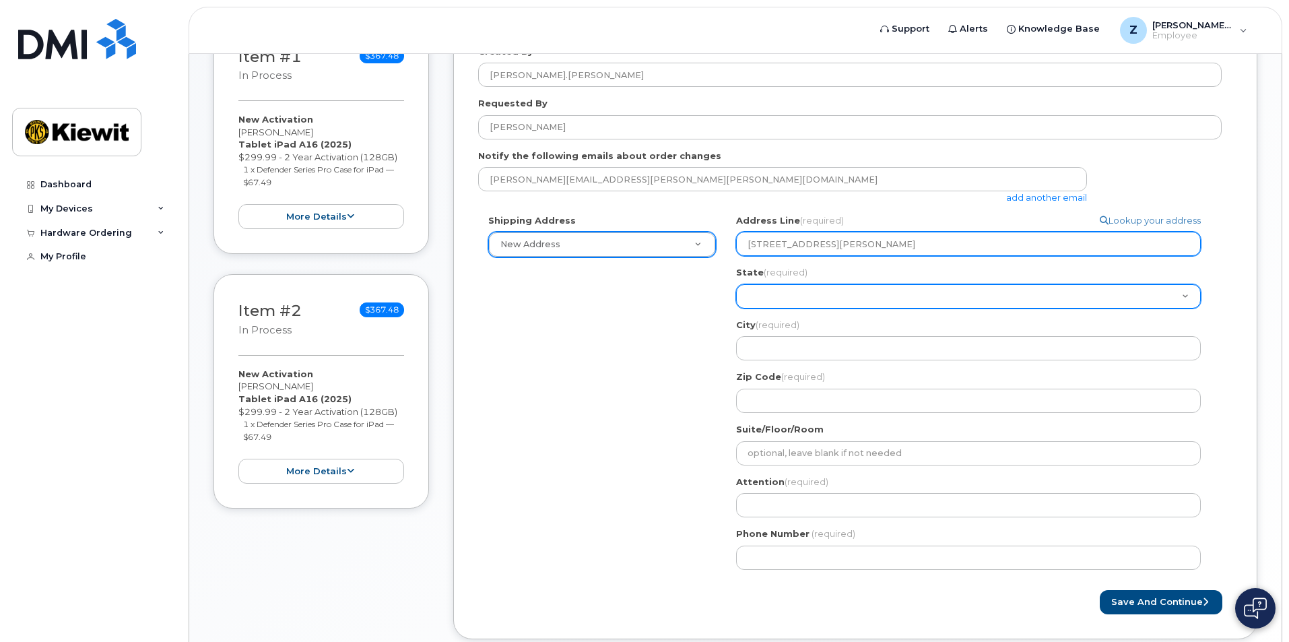
type input "455 Old Scott Rd."
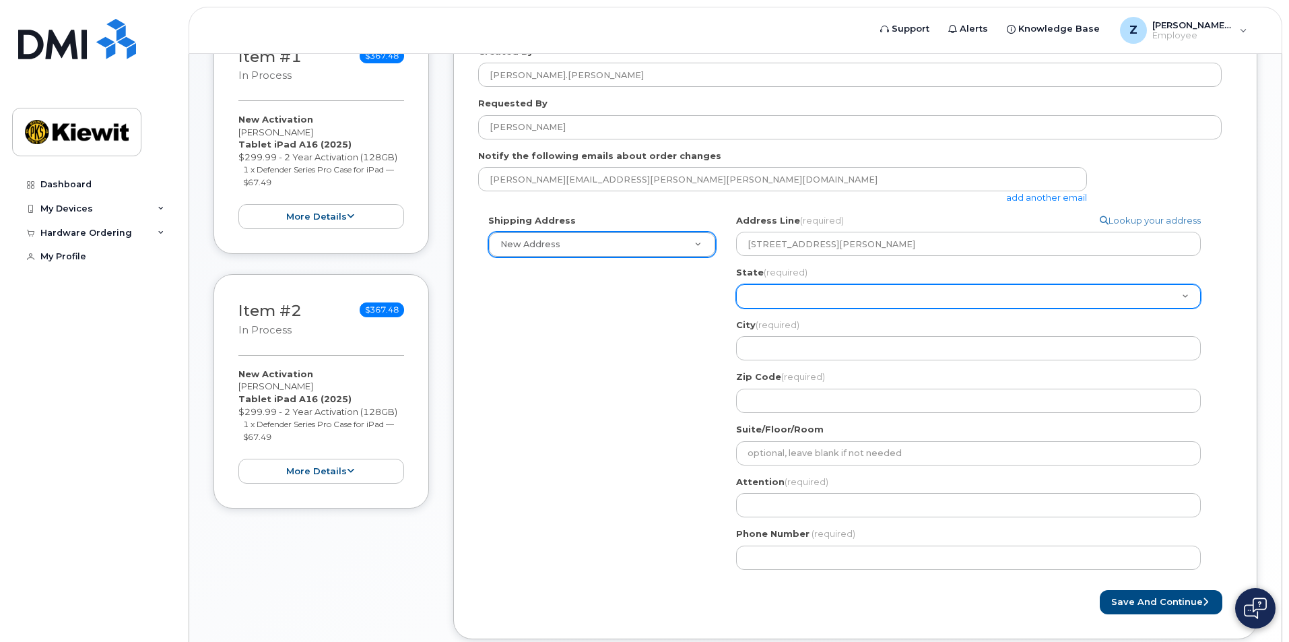
click at [910, 299] on select "Alabama Alaska American Samoa Arizona Arkansas California Colorado Connecticut …" at bounding box center [968, 296] width 465 height 24
select select "TN"
click at [736, 284] on select "Alabama Alaska American Samoa Arizona Arkansas California Colorado Connecticut …" at bounding box center [968, 296] width 465 height 24
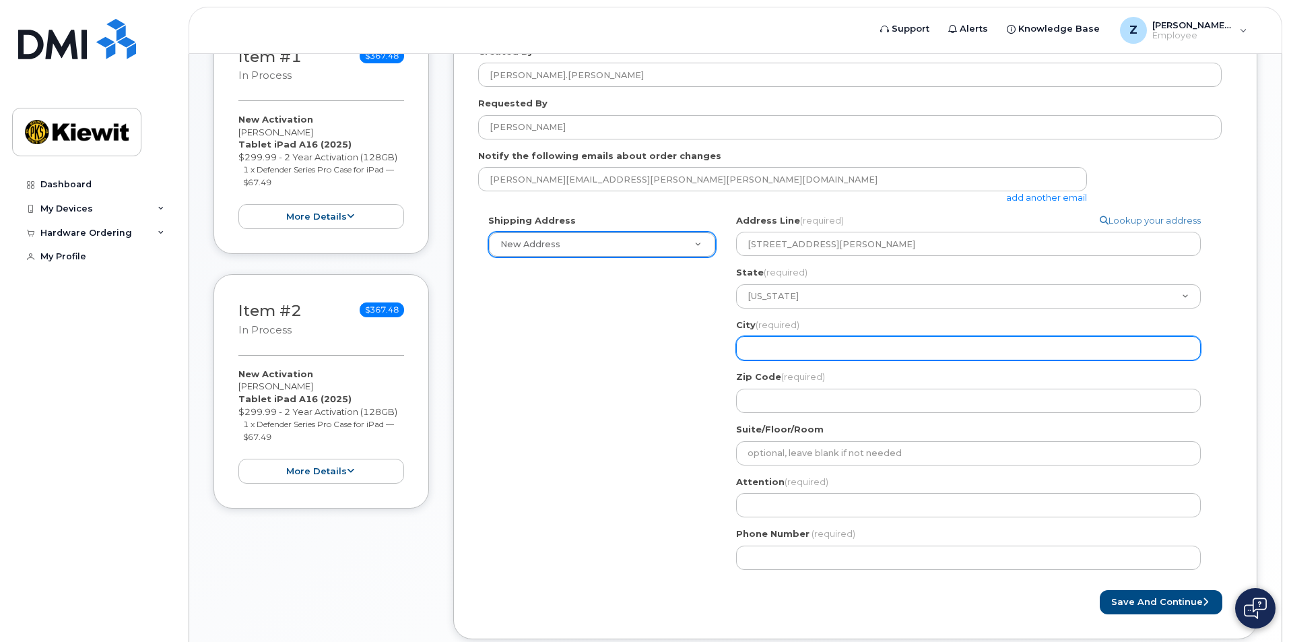
click at [810, 345] on input "City (required)" at bounding box center [968, 348] width 465 height 24
select select
type input "C"
select select
type input "Cu"
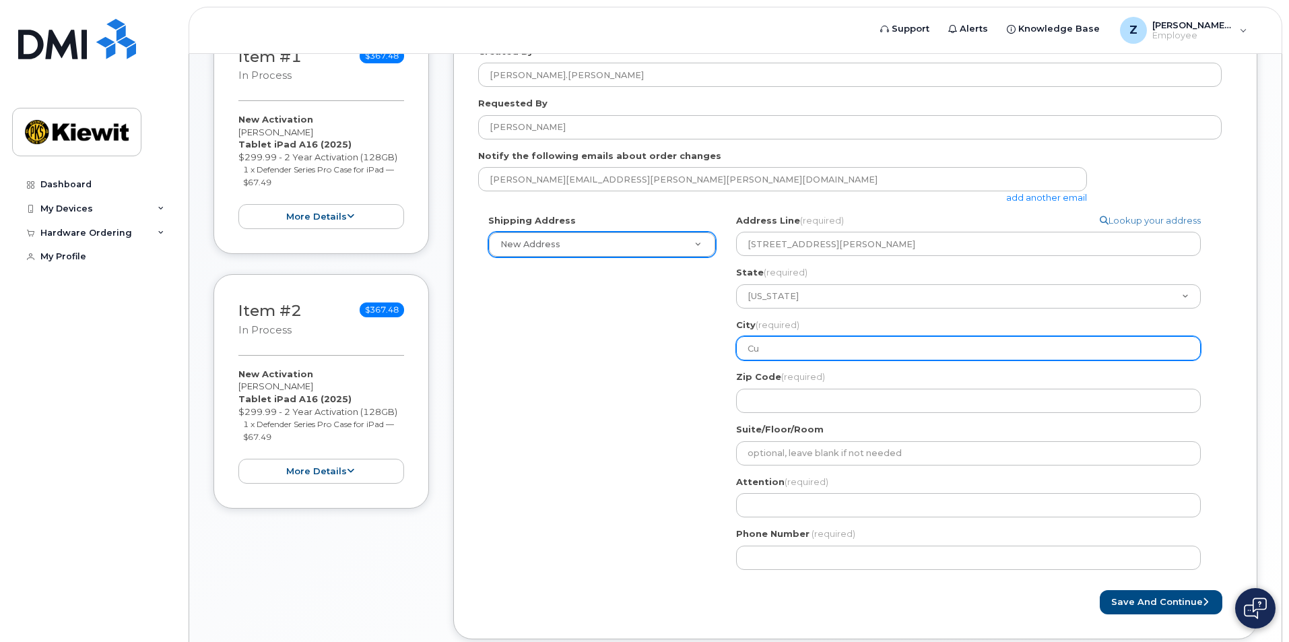
select select
type input "Cum"
select select
type input "Cumb"
select select
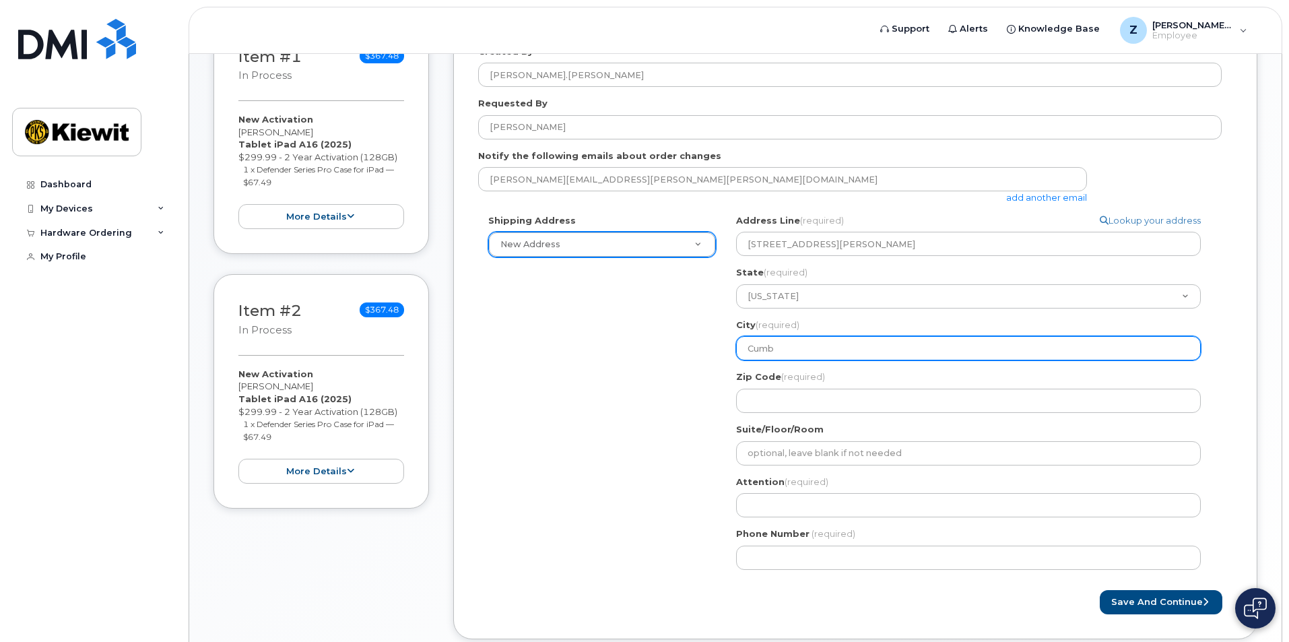
type input "Cumbe"
select select
type input "Cumber"
select select
type input "Cumberl"
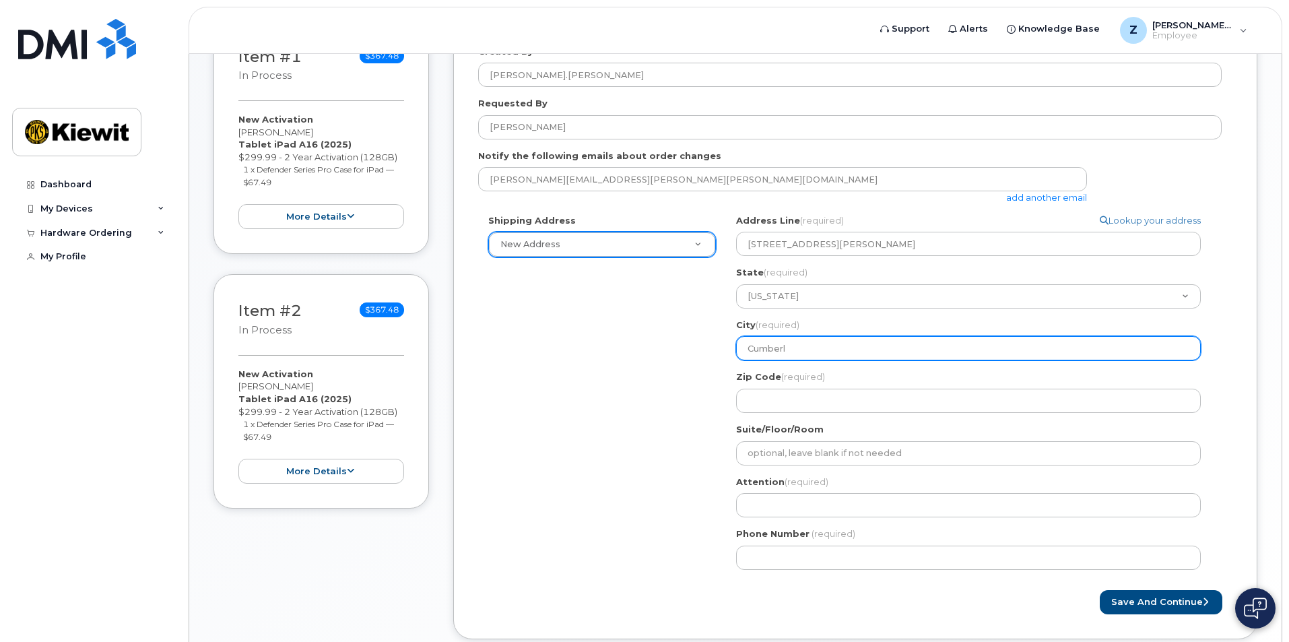
select select
type input "Cumberla"
select select
type input "Cumberlan"
select select
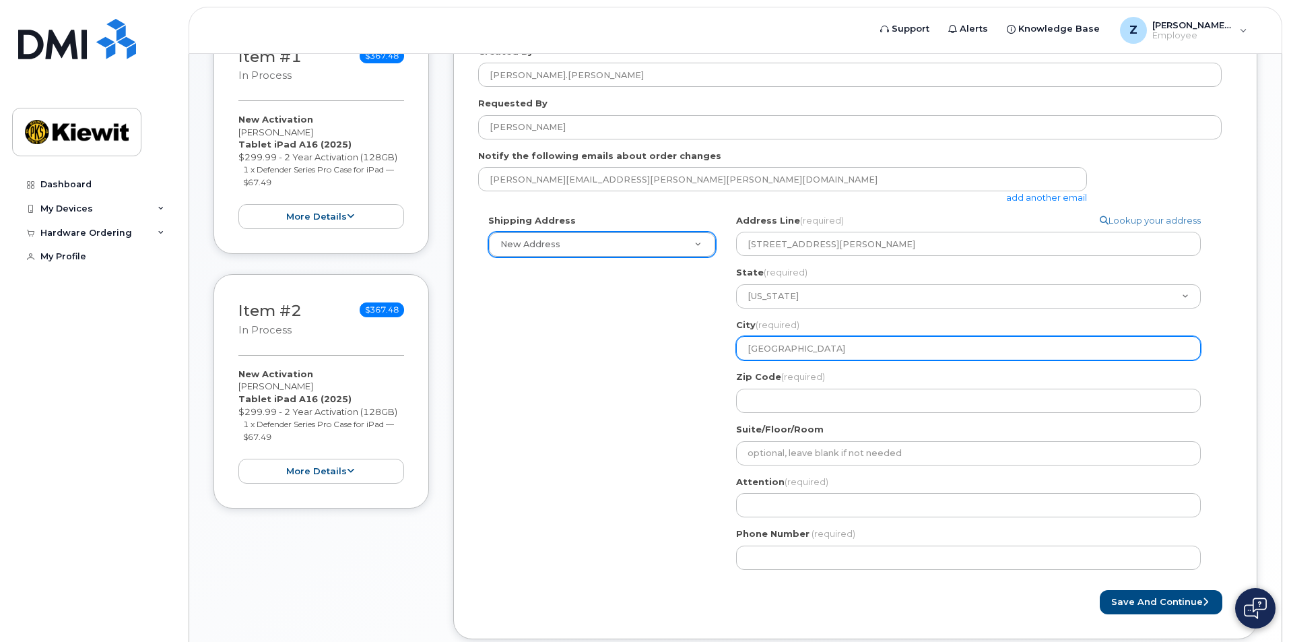
type input "Cumberland"
select select
type input "Cumberland C"
select select
type input "Cumberland Ci"
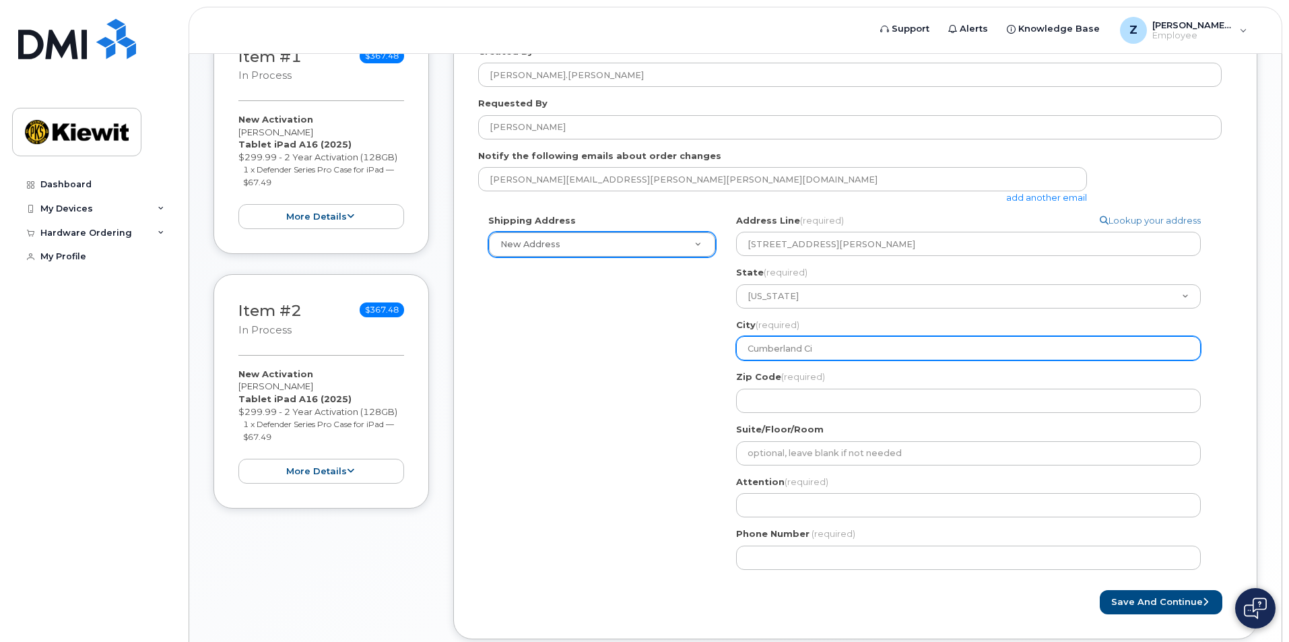
select select
type input "Cumberland Cit"
select select
type input "Cumberland City"
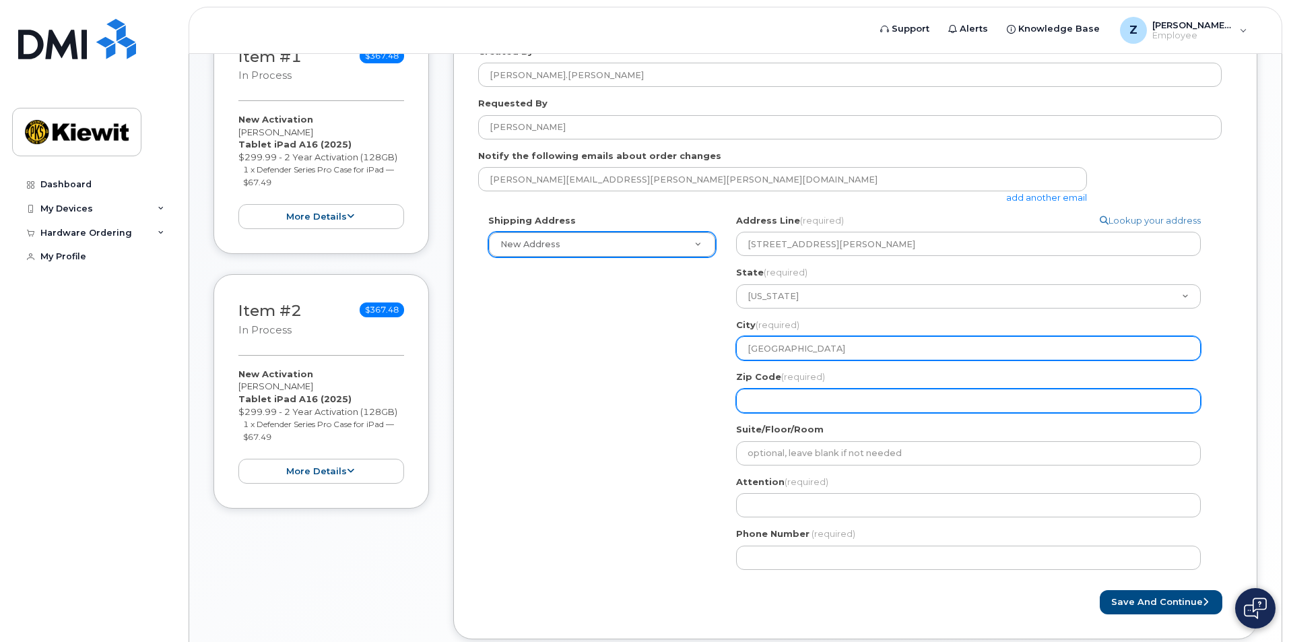
select select
type input "3"
select select
type input "37"
select select
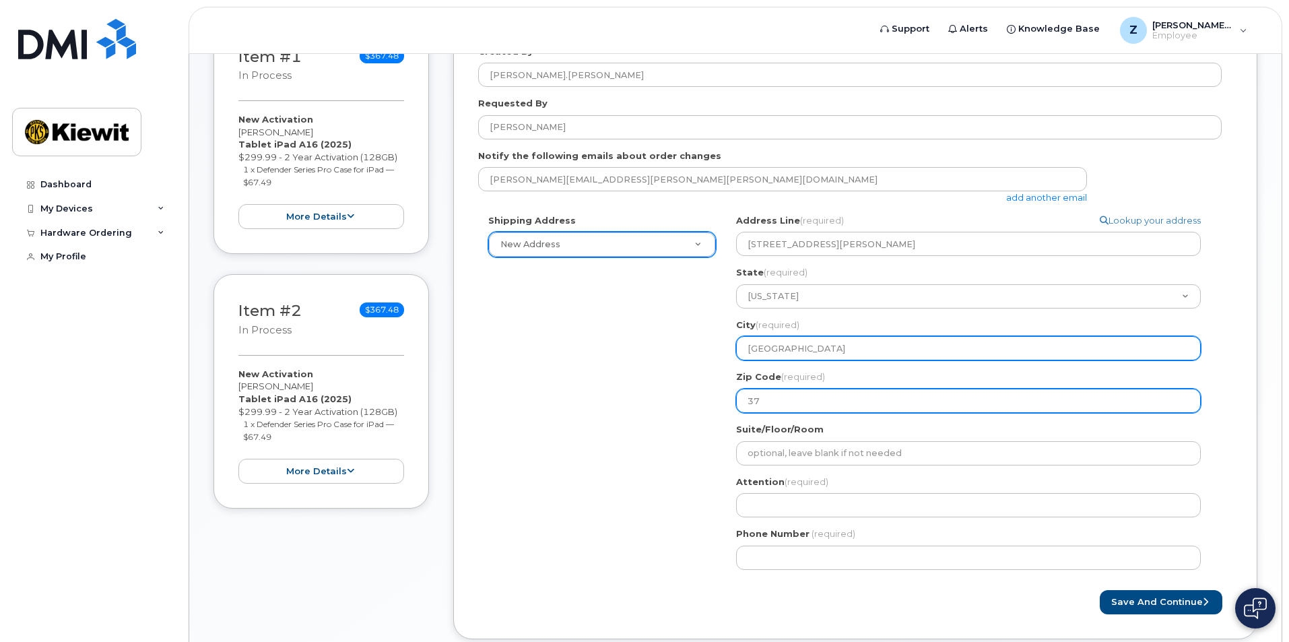
type input "370"
select select
type input "3705"
select select
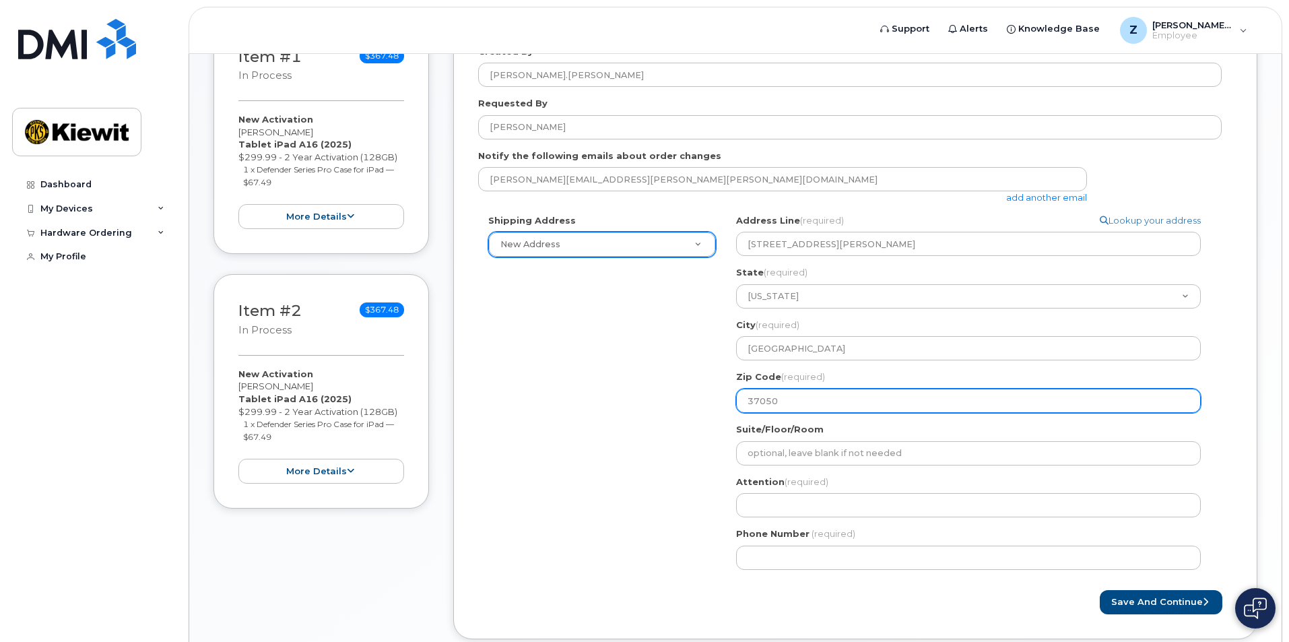
type input "37050"
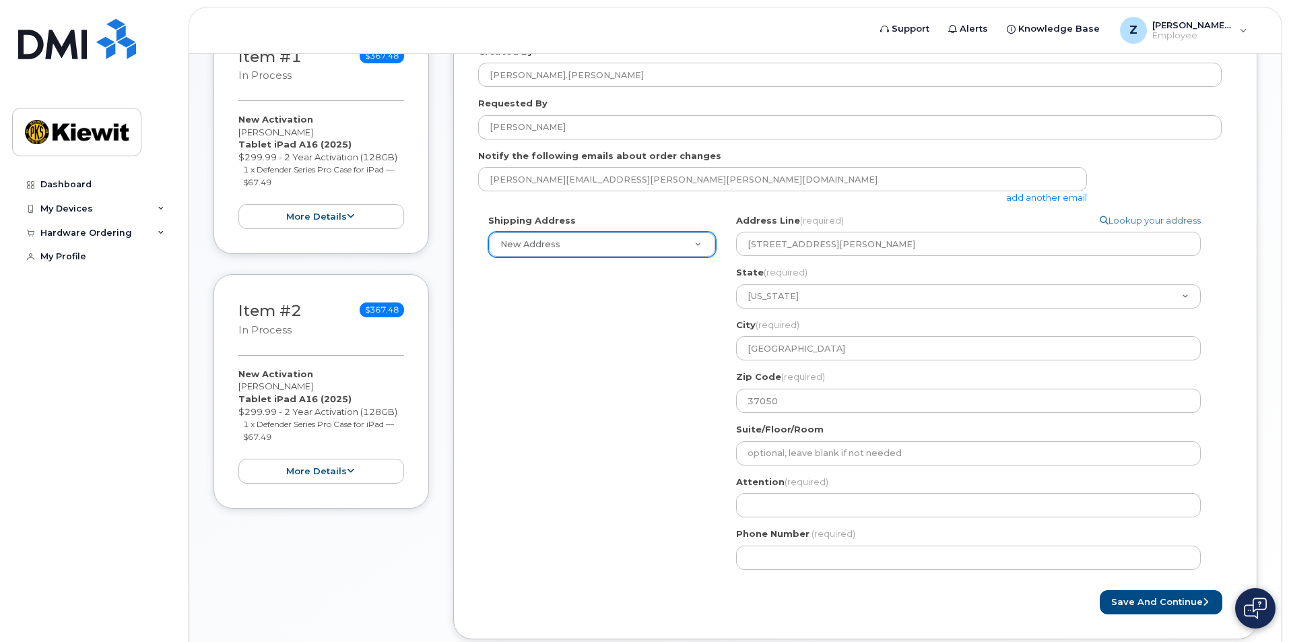
click at [626, 403] on div "Shipping Address New Address New Address TN Cumberland City Search your address…" at bounding box center [850, 397] width 744 height 366
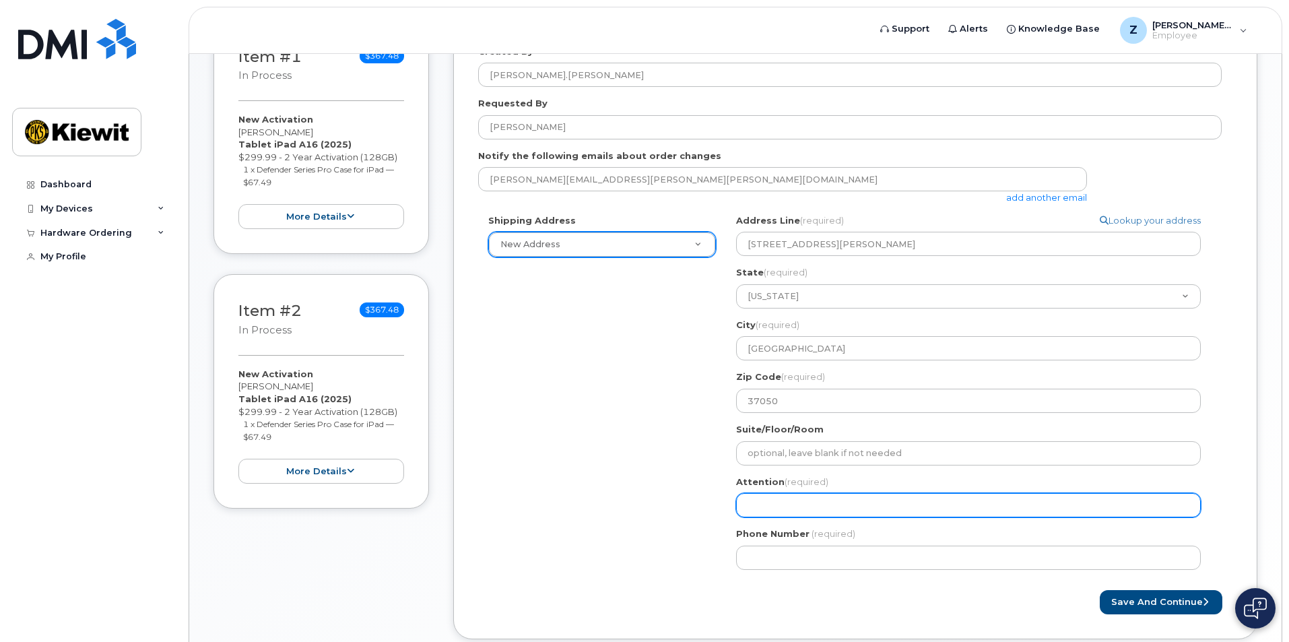
click at [793, 502] on input "Attention (required)" at bounding box center [968, 505] width 465 height 24
select select
type input "Z"
select select
type input "Za"
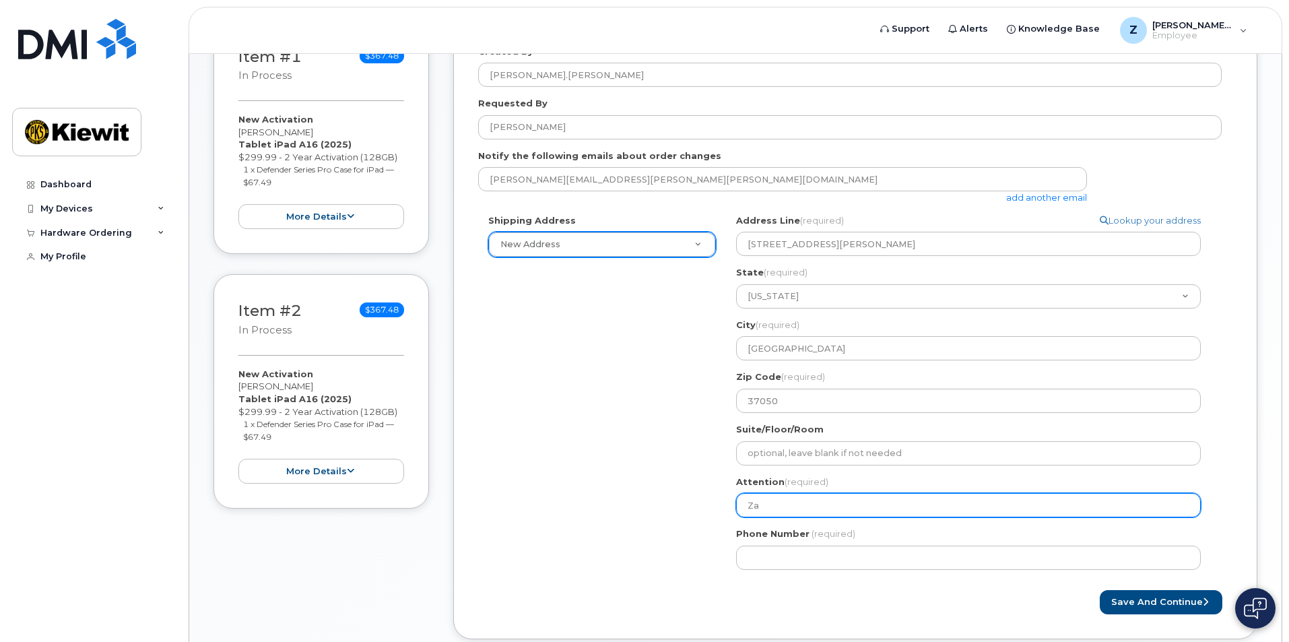
select select
type input "Zac"
select select
type input "Zach"
select select
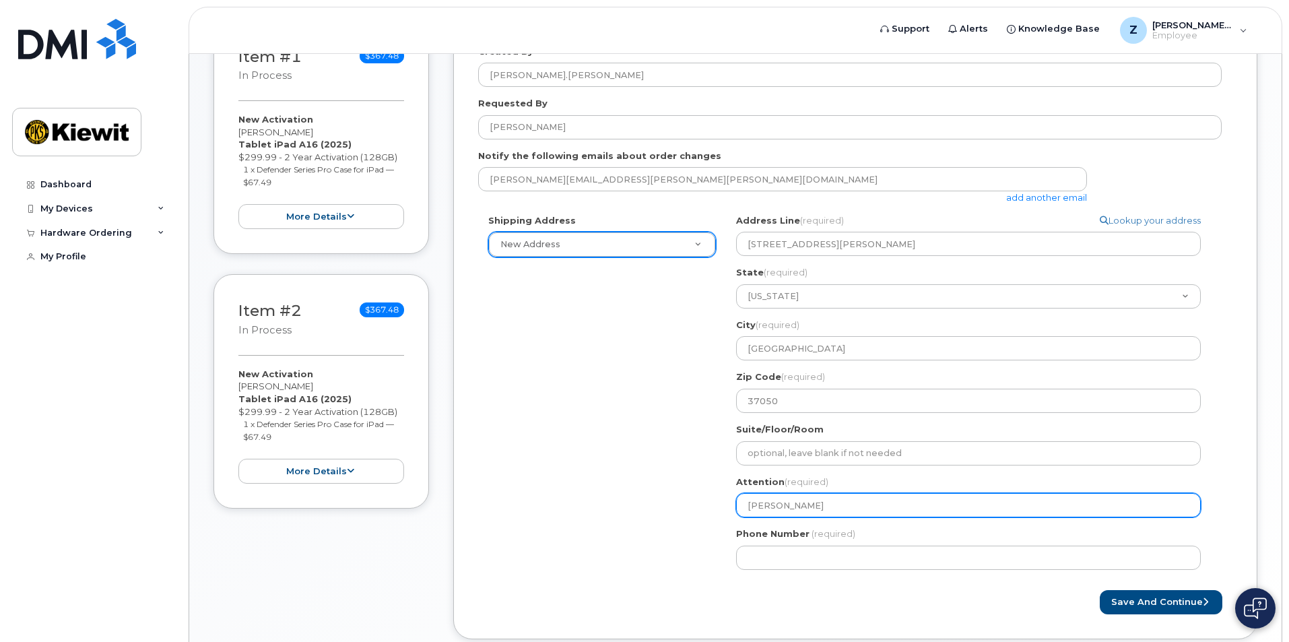
type input "Zach M"
select select
type input "Zach Mu"
select select
type input "Zach Mus"
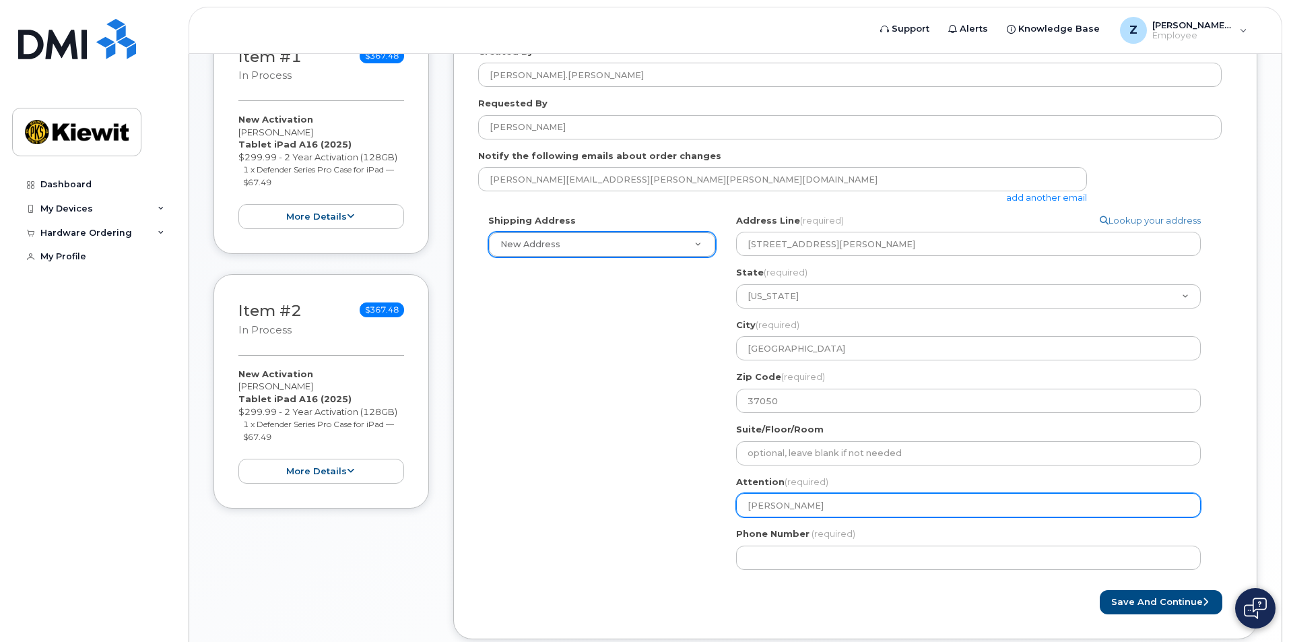
select select
type input "Zach Musi"
select select
type input "Zach Musial"
select select
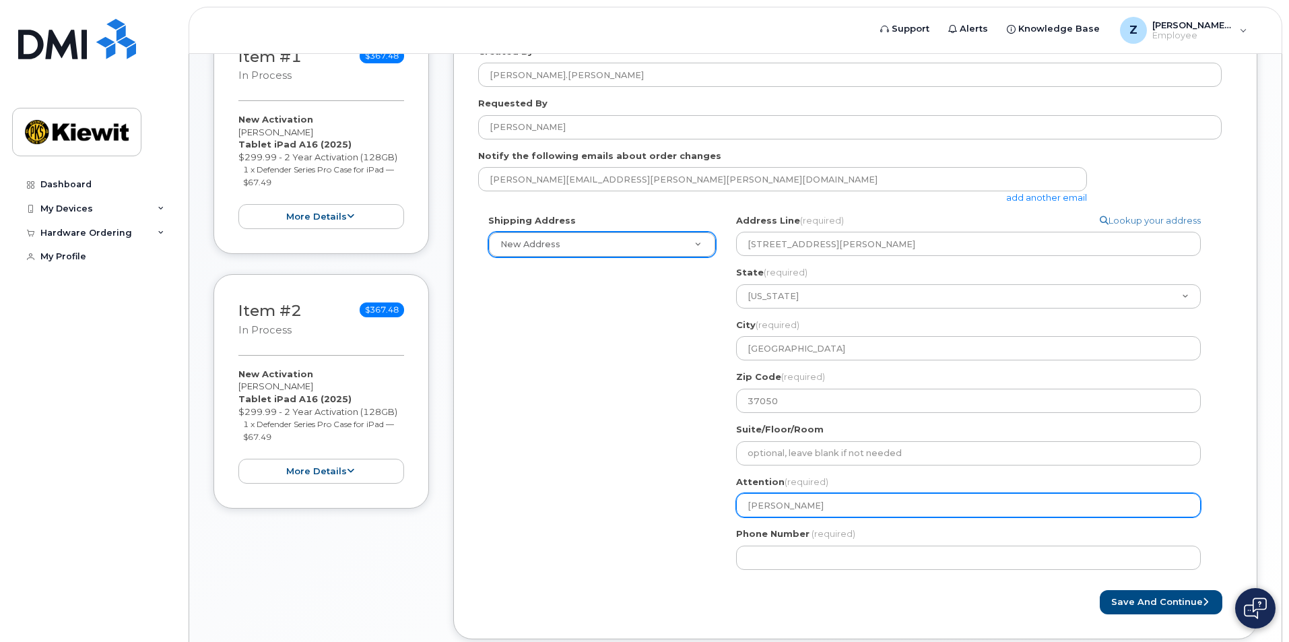
type input "Zach Musial"
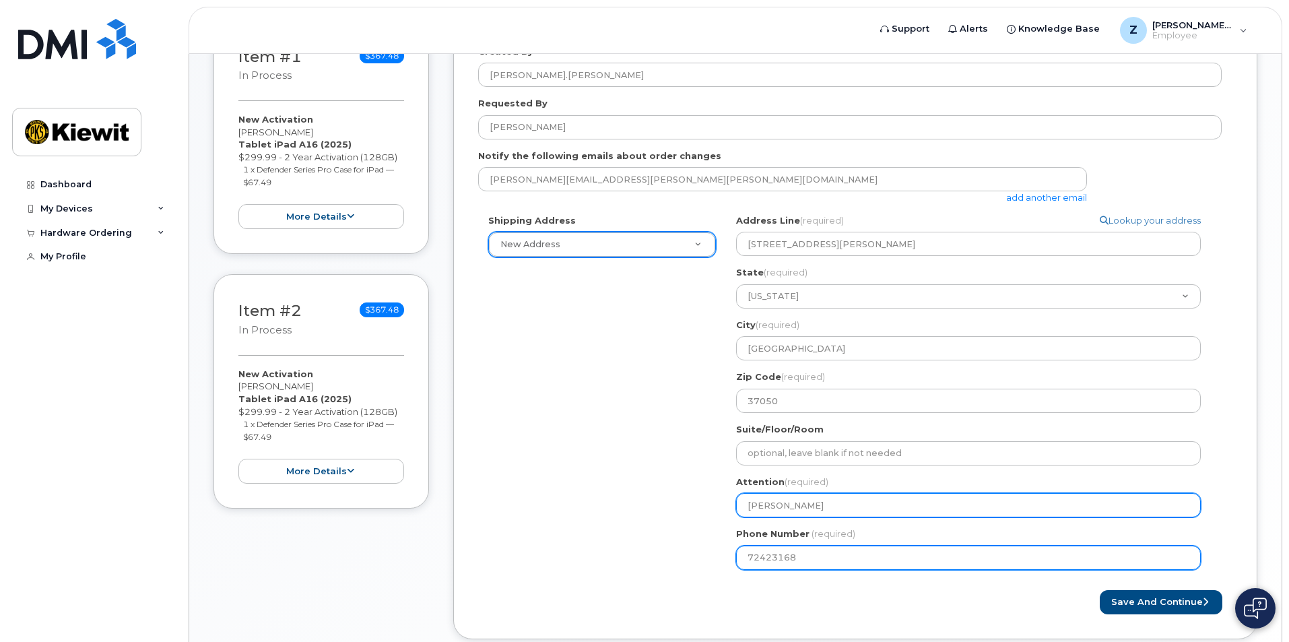
type input "724231682"
select select
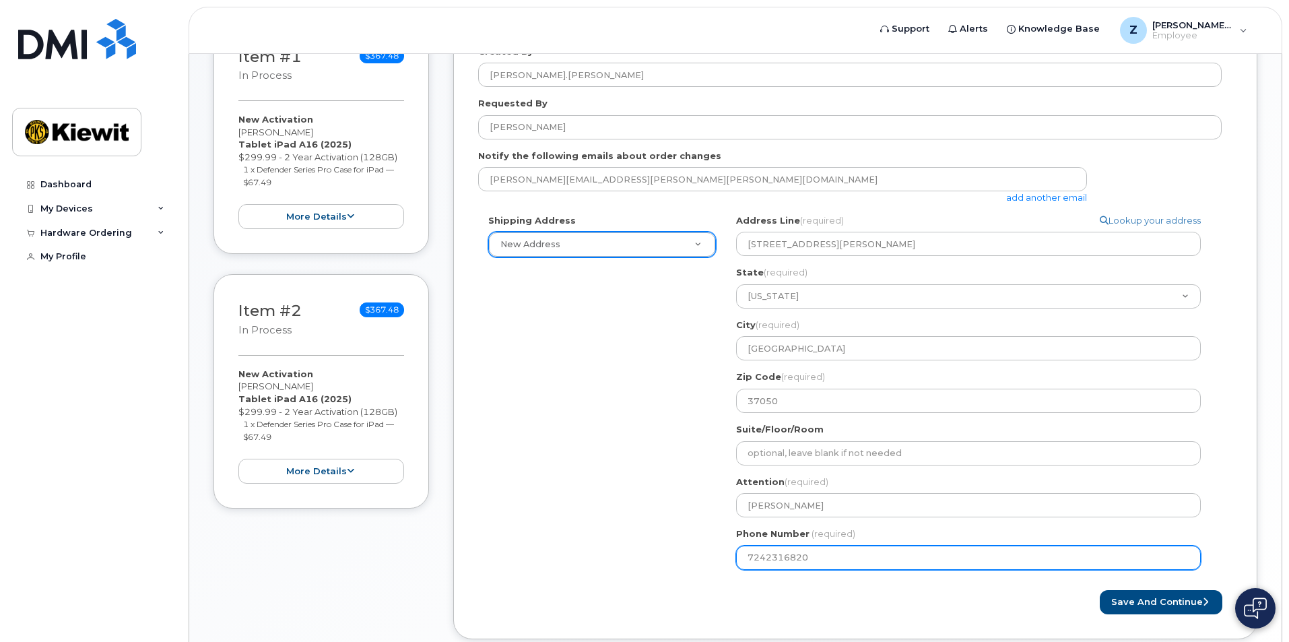
type input "7242316820"
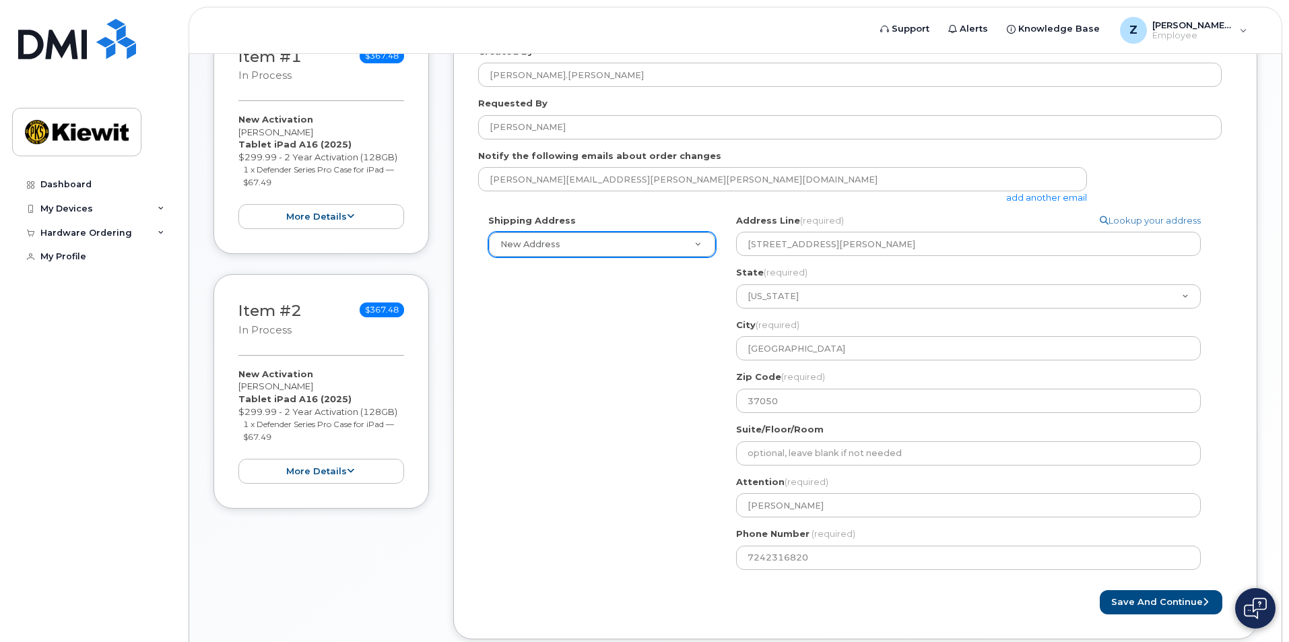
click at [632, 491] on div "Shipping Address New Address New Address TN Cumberland City Search your address…" at bounding box center [850, 397] width 744 height 366
click at [1144, 605] on button "Save and Continue" at bounding box center [1161, 602] width 123 height 25
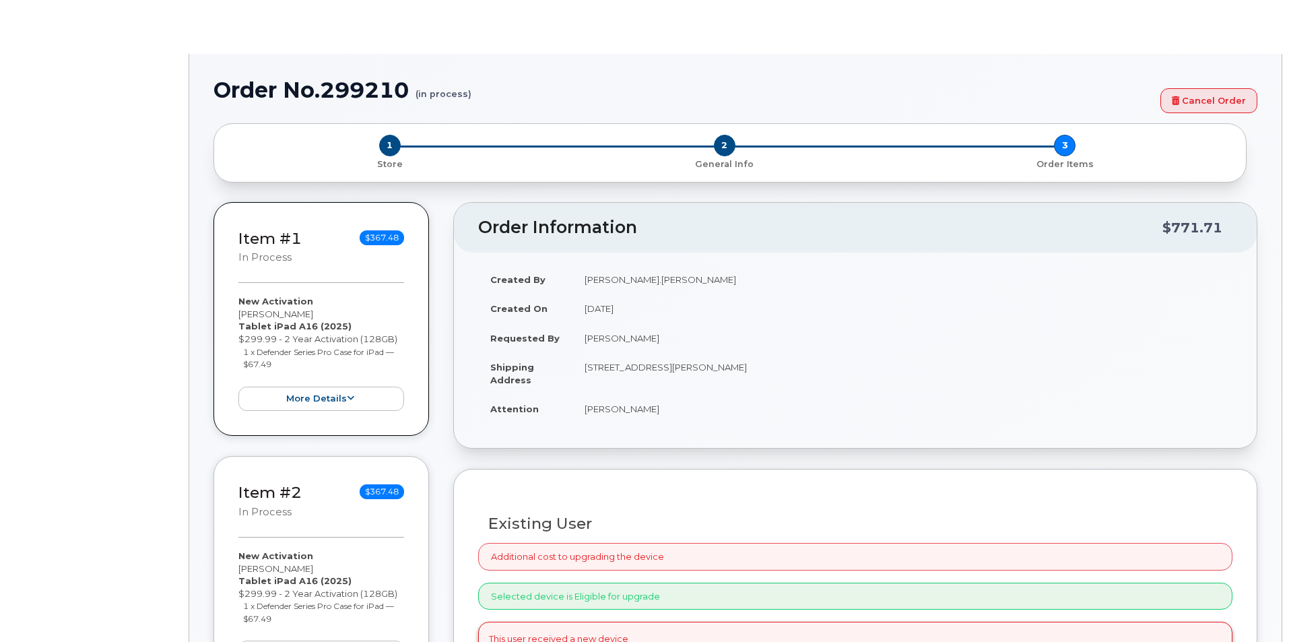
radio input "true"
select select
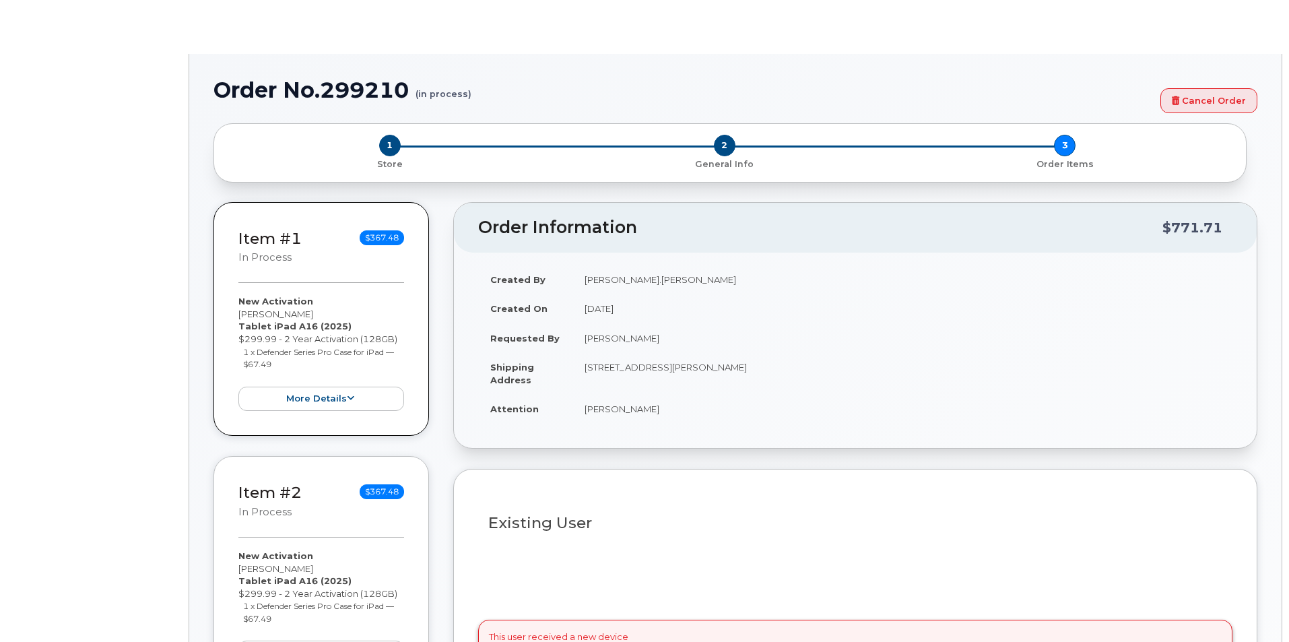
type input "2157459"
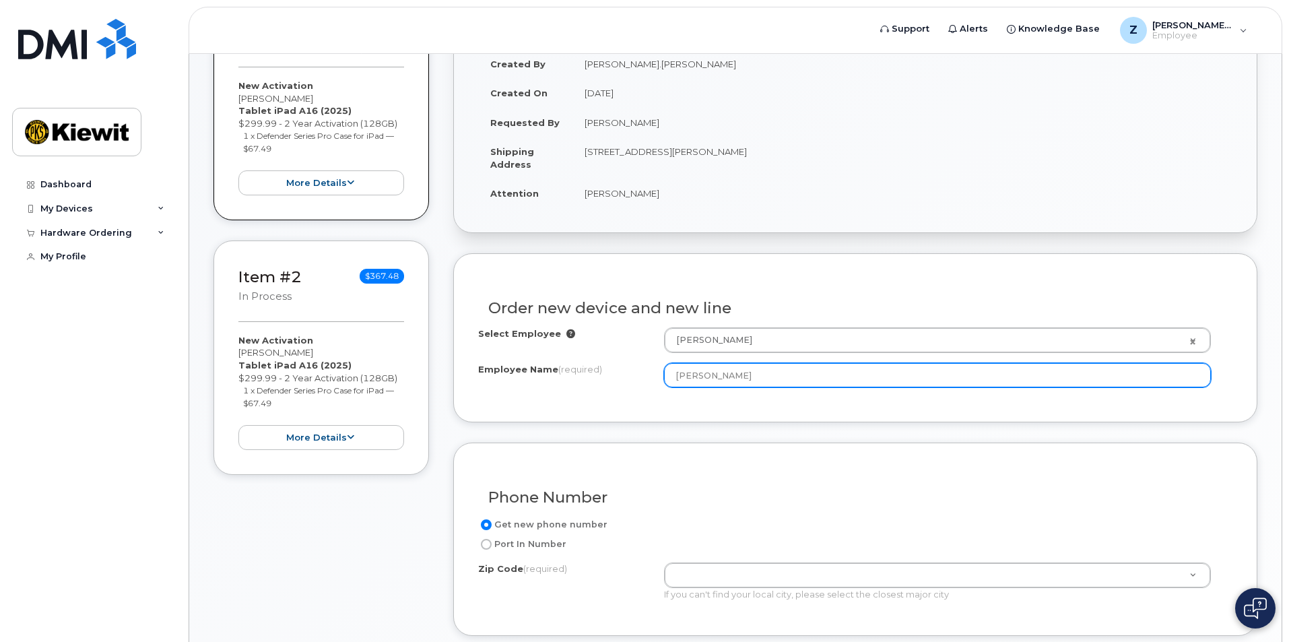
scroll to position [269, 0]
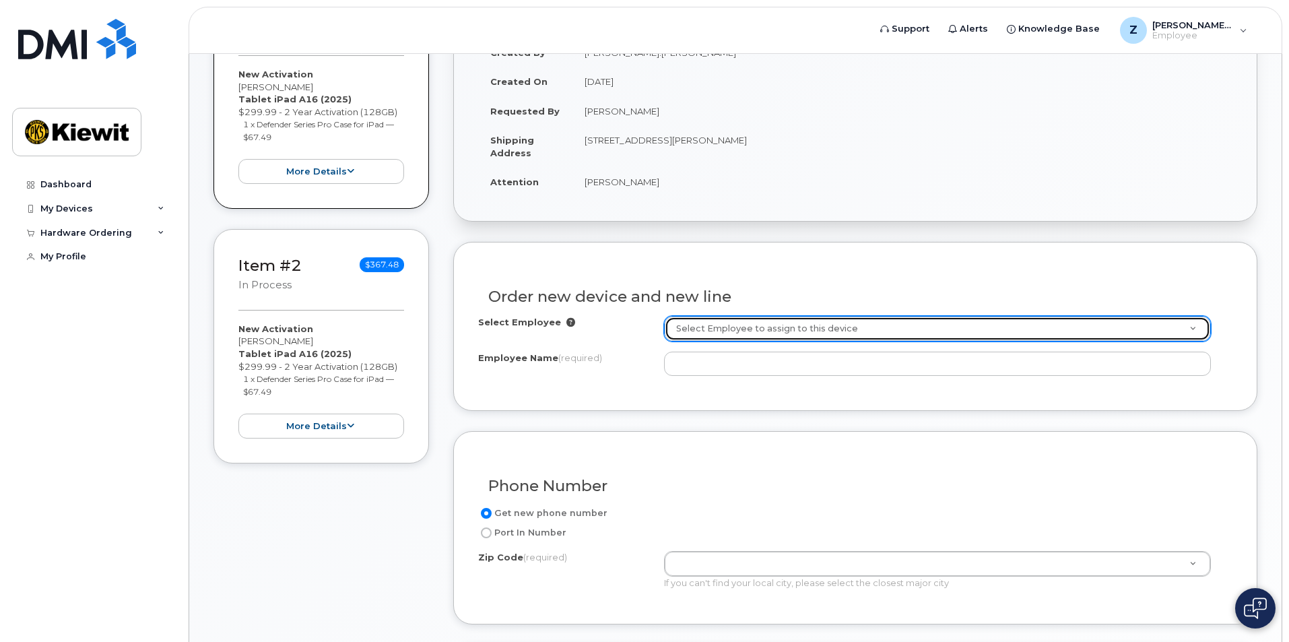
click at [1193, 328] on link "Select Employee to assign to this device" at bounding box center [938, 329] width 546 height 24
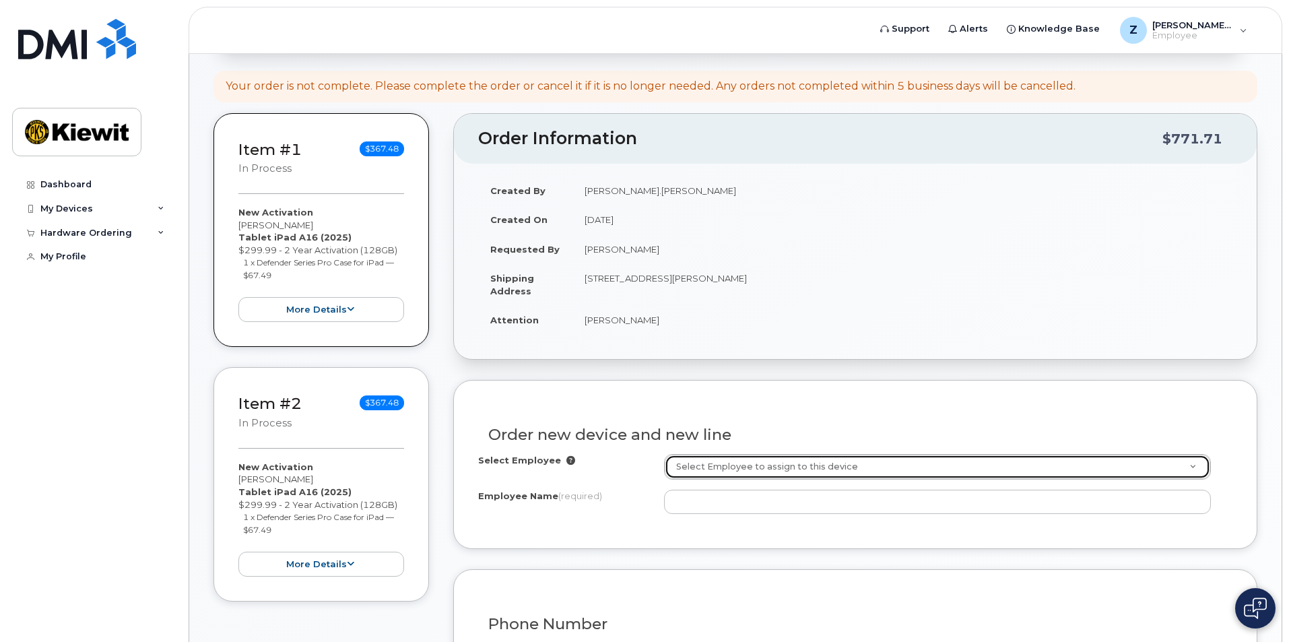
scroll to position [135, 0]
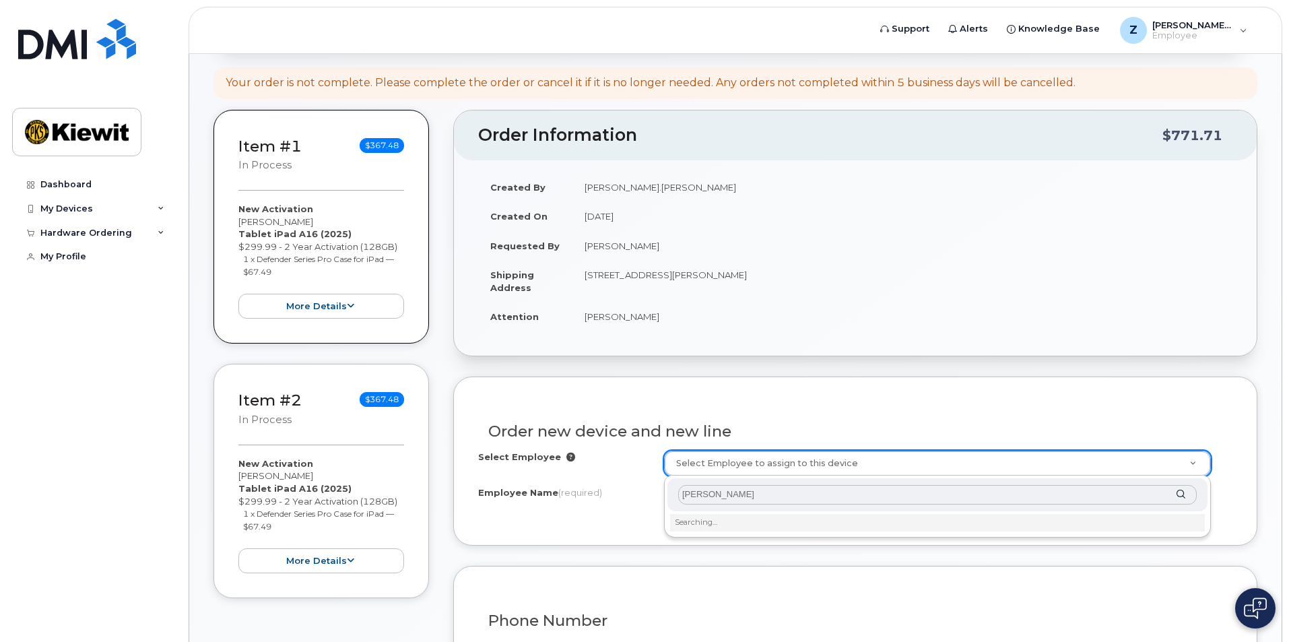
drag, startPoint x: 707, startPoint y: 495, endPoint x: 696, endPoint y: 495, distance: 10.8
click at [696, 495] on input "daniel figgins" at bounding box center [937, 495] width 519 height 20
type input "dan figgins"
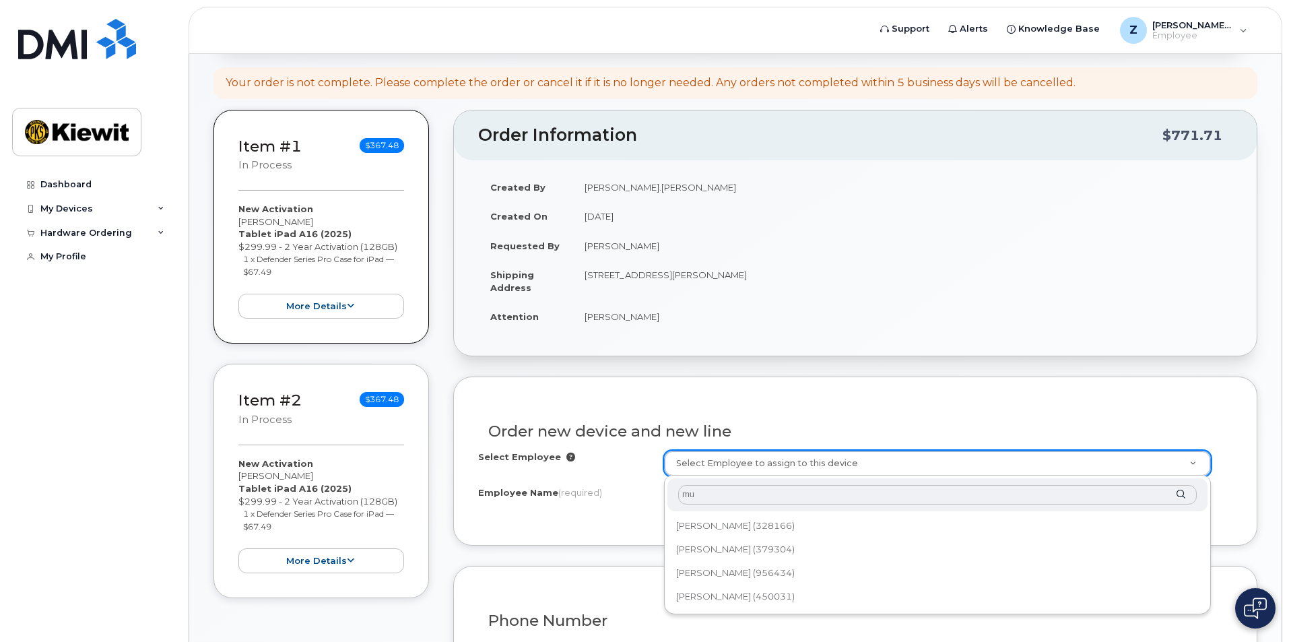
type input "m"
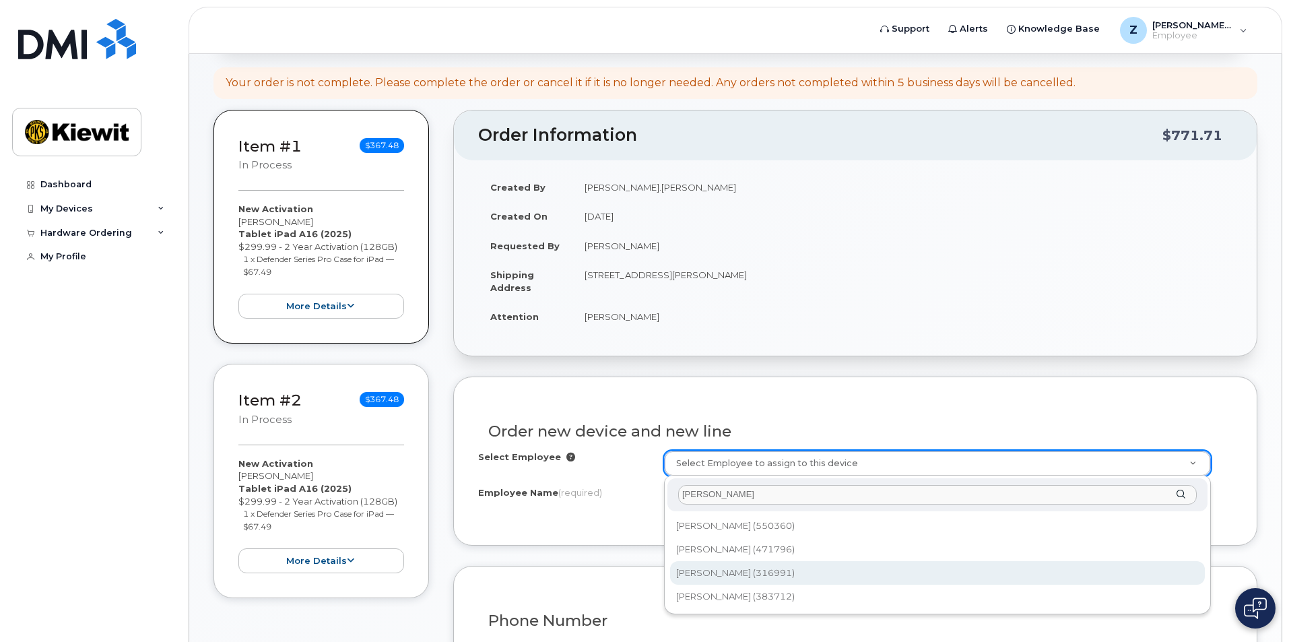
type input "figgins"
type input "2151481"
type input "[PERSON_NAME]"
type input "[STREET_ADDRESS][PERSON_NAME]"
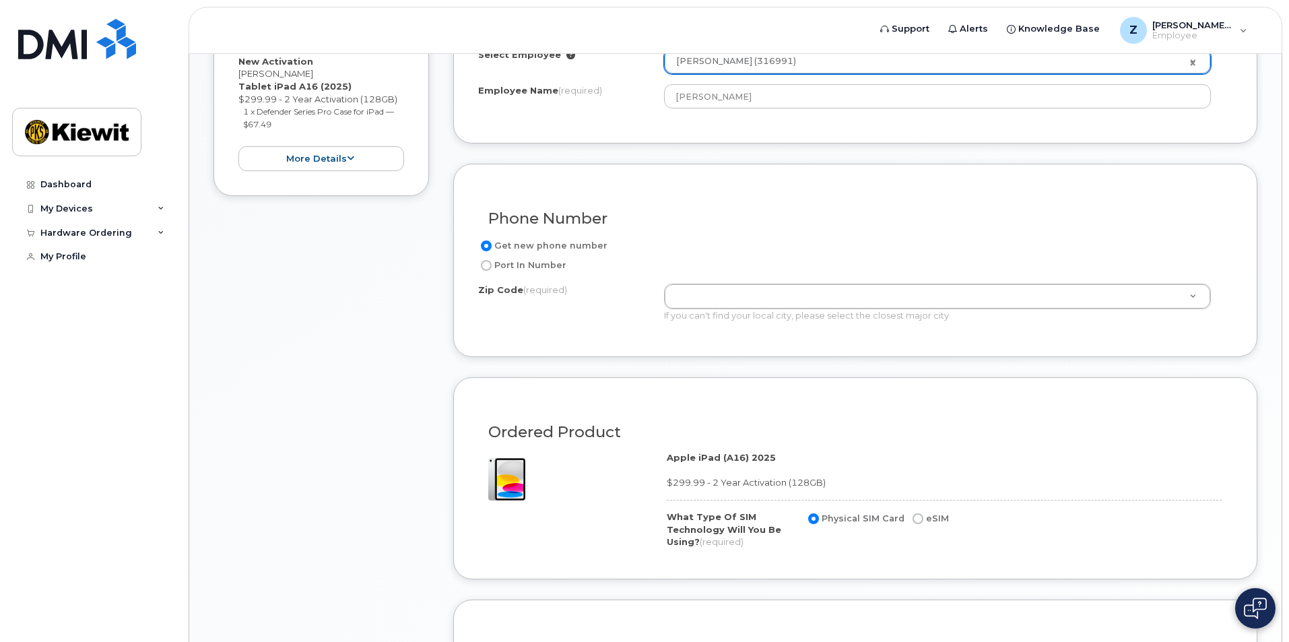
scroll to position [539, 0]
click at [920, 515] on label "eSIM" at bounding box center [929, 517] width 39 height 16
click at [920, 515] on input "eSIM" at bounding box center [918, 516] width 11 height 11
radio input "true"
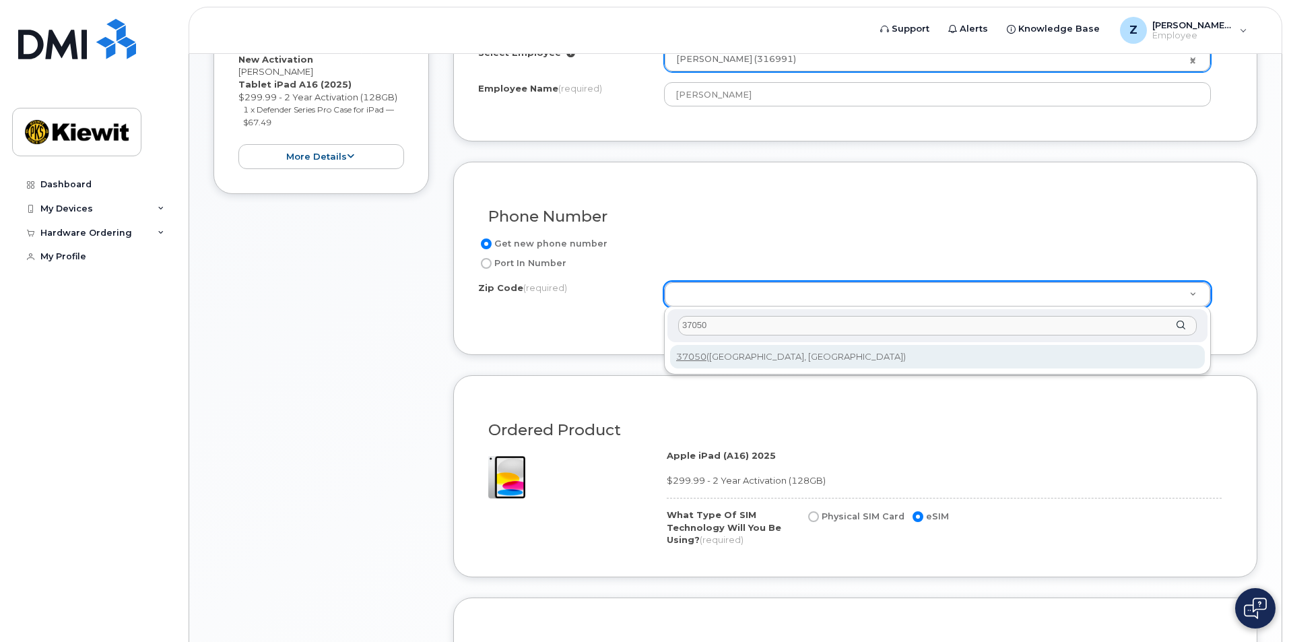
type input "37050"
type input "37050 ([GEOGRAPHIC_DATA], [GEOGRAPHIC_DATA])"
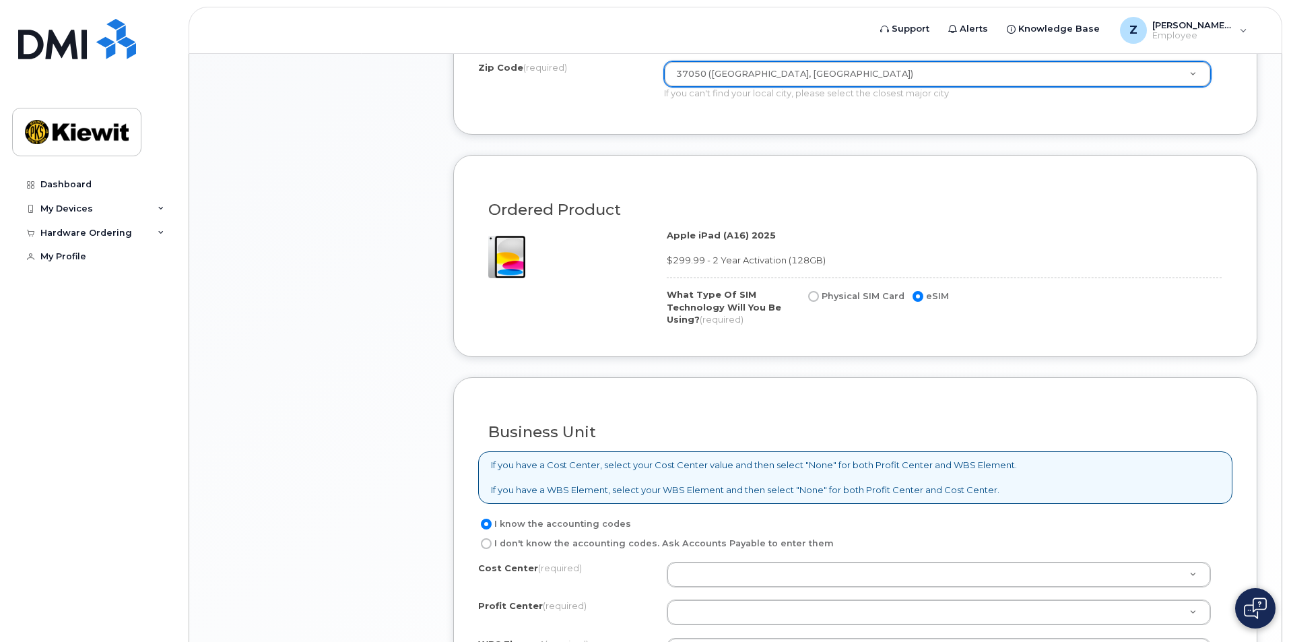
scroll to position [853, 0]
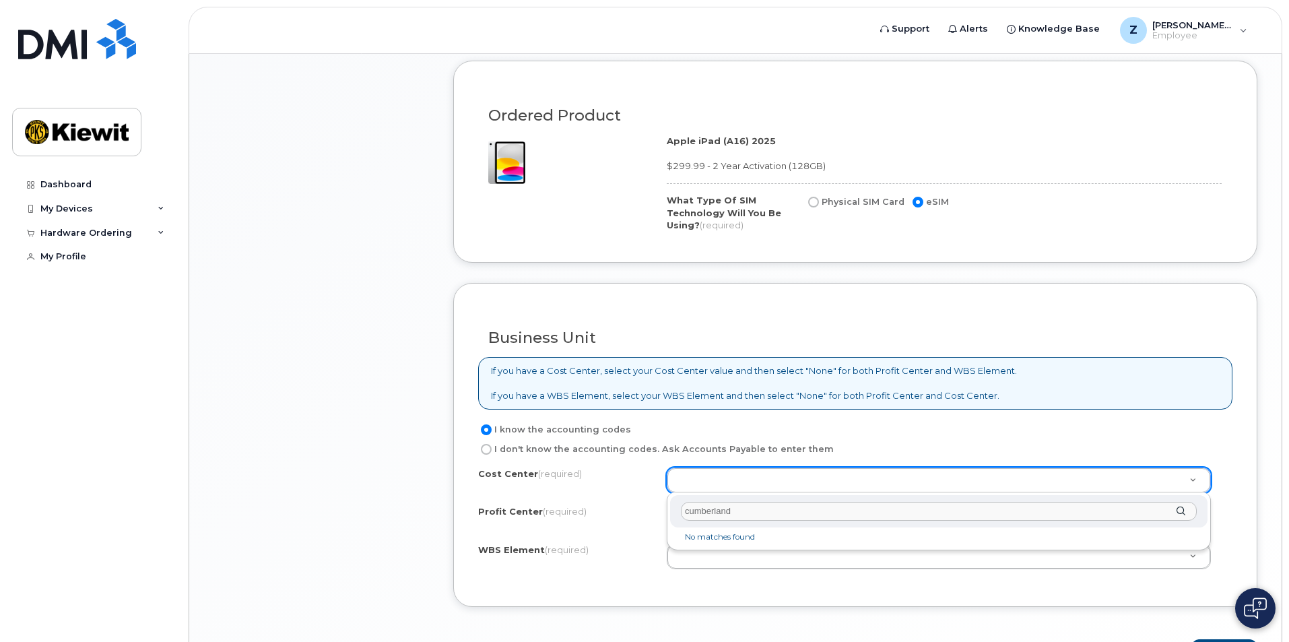
drag, startPoint x: 754, startPoint y: 513, endPoint x: 672, endPoint y: 508, distance: 81.7
click at [672, 508] on div "cumberland" at bounding box center [938, 511] width 537 height 33
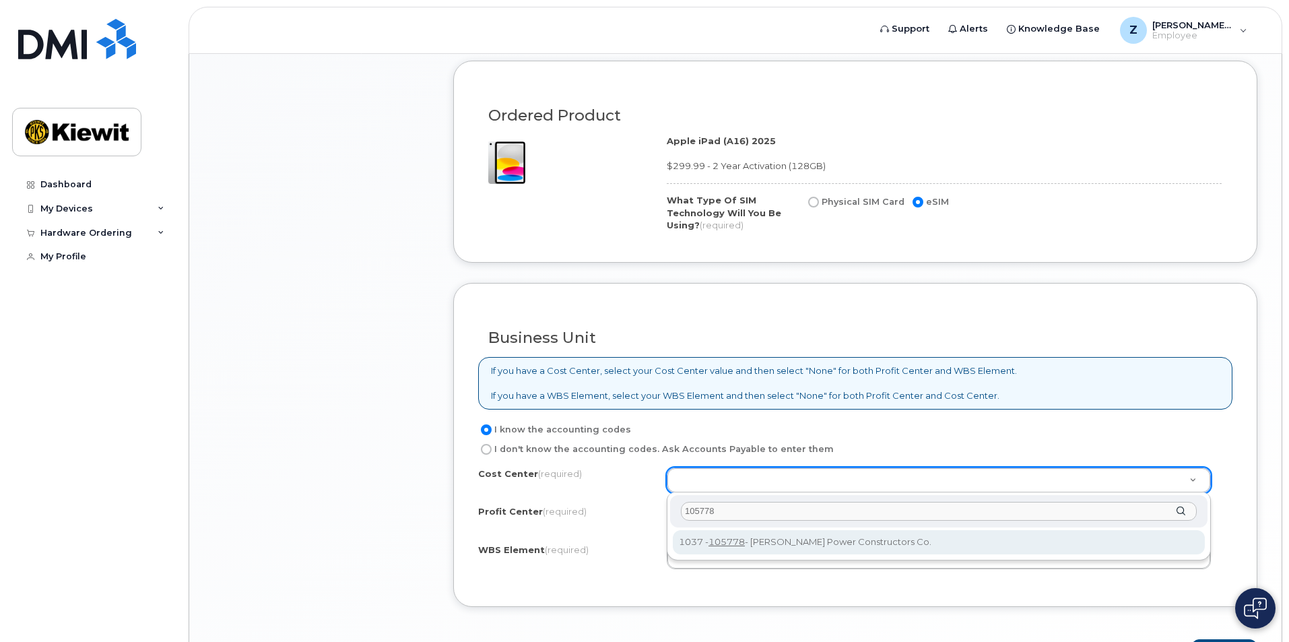
type input "105778"
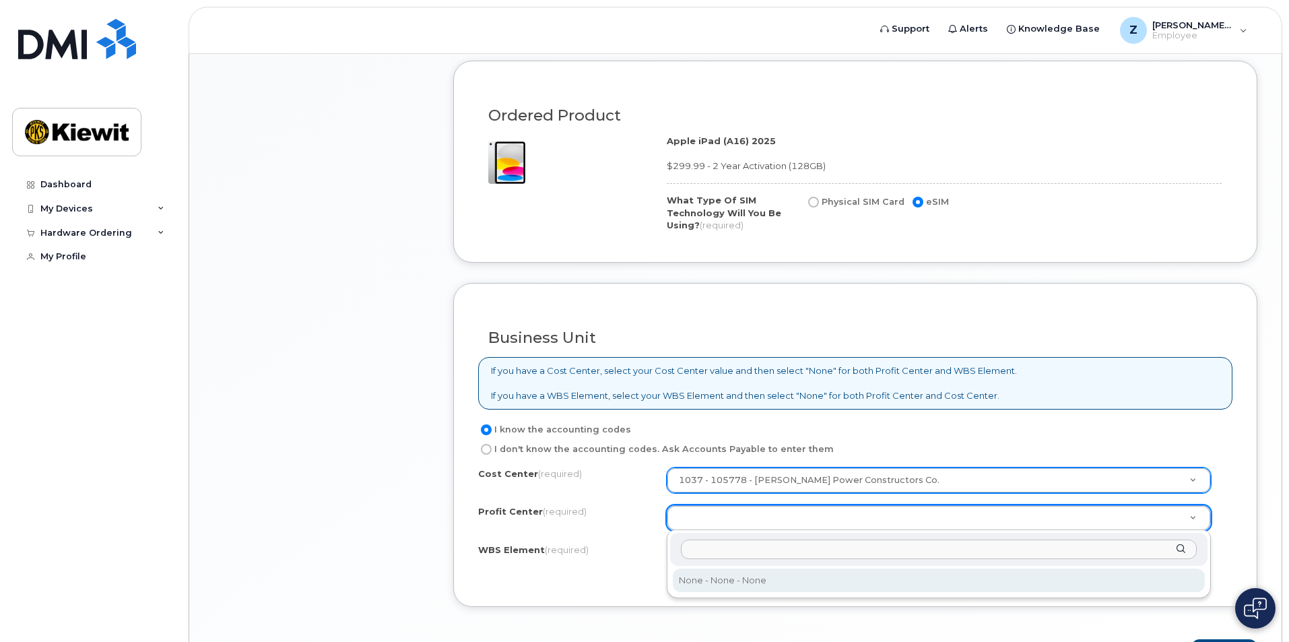
select select "None"
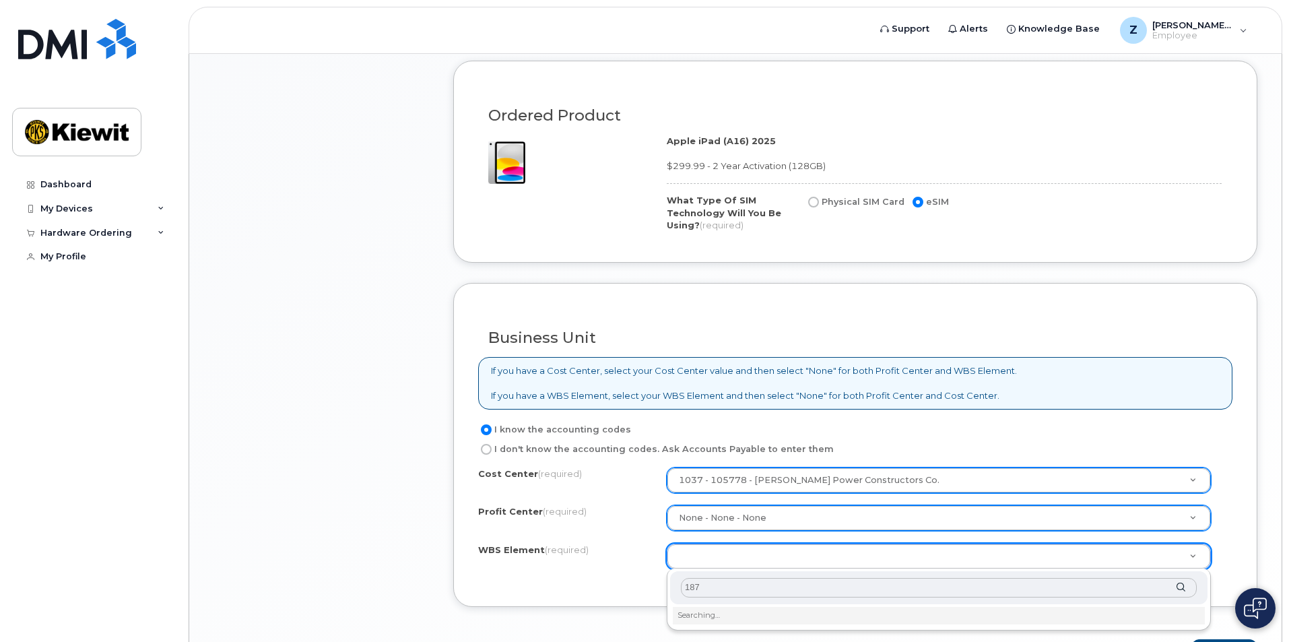
type input "1873"
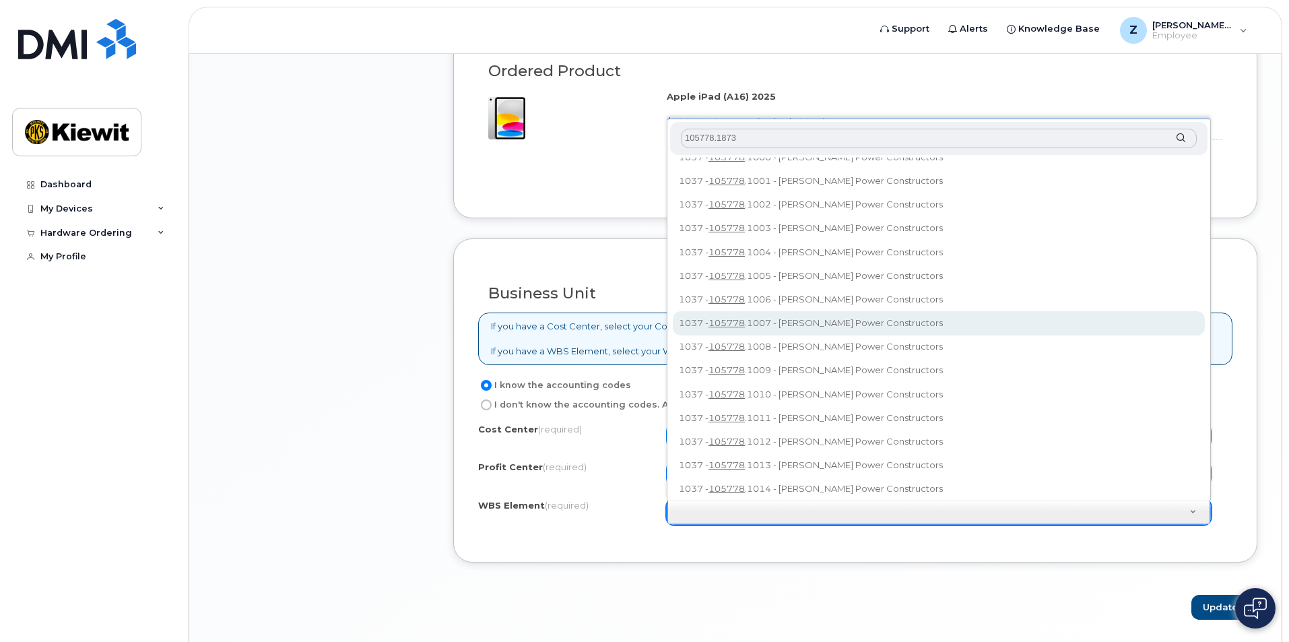
scroll to position [0, 0]
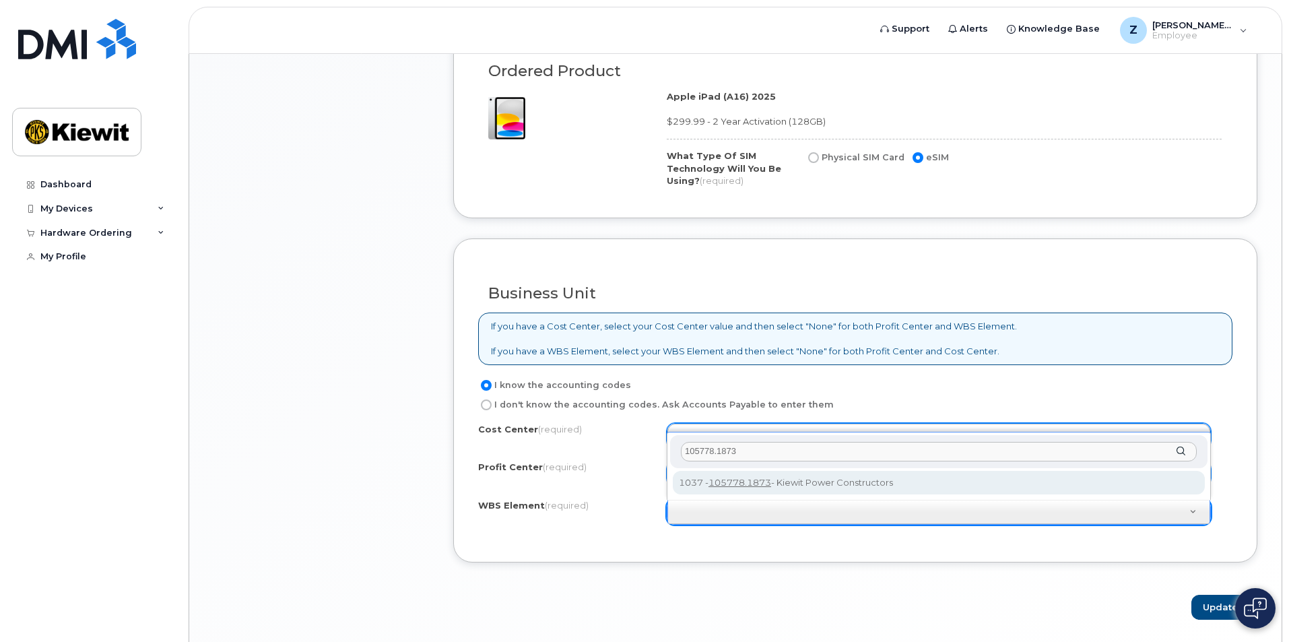
type input "105778.1873"
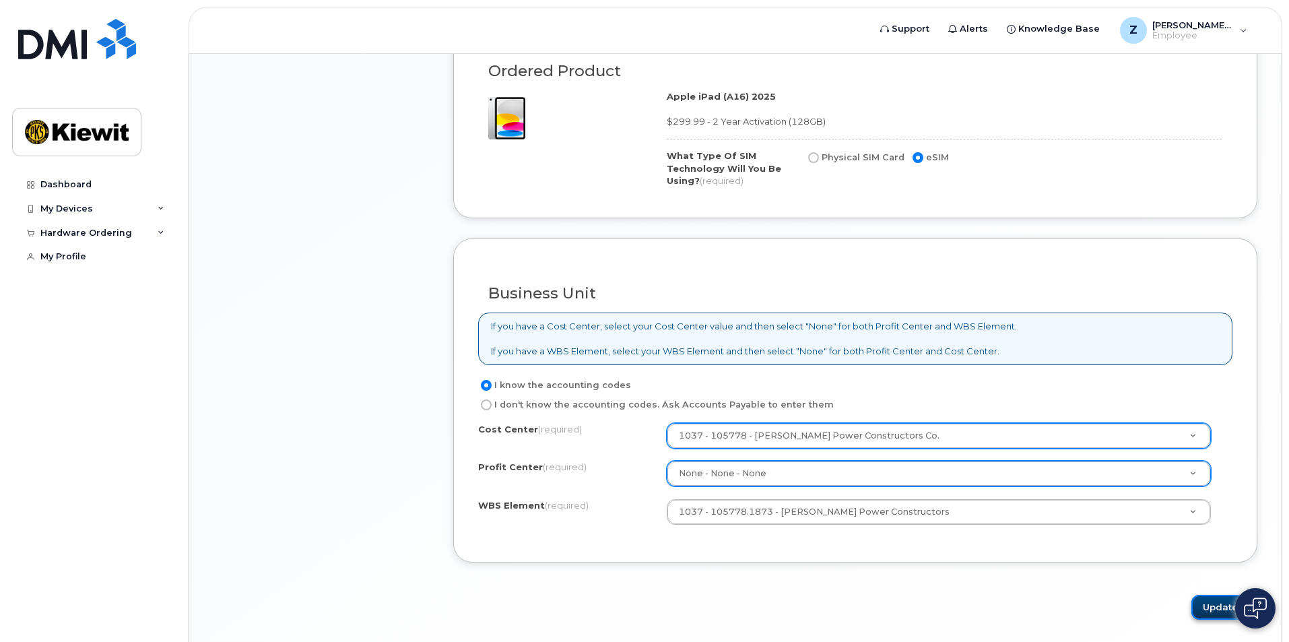
click at [1198, 608] on button "Update" at bounding box center [1224, 607] width 66 height 25
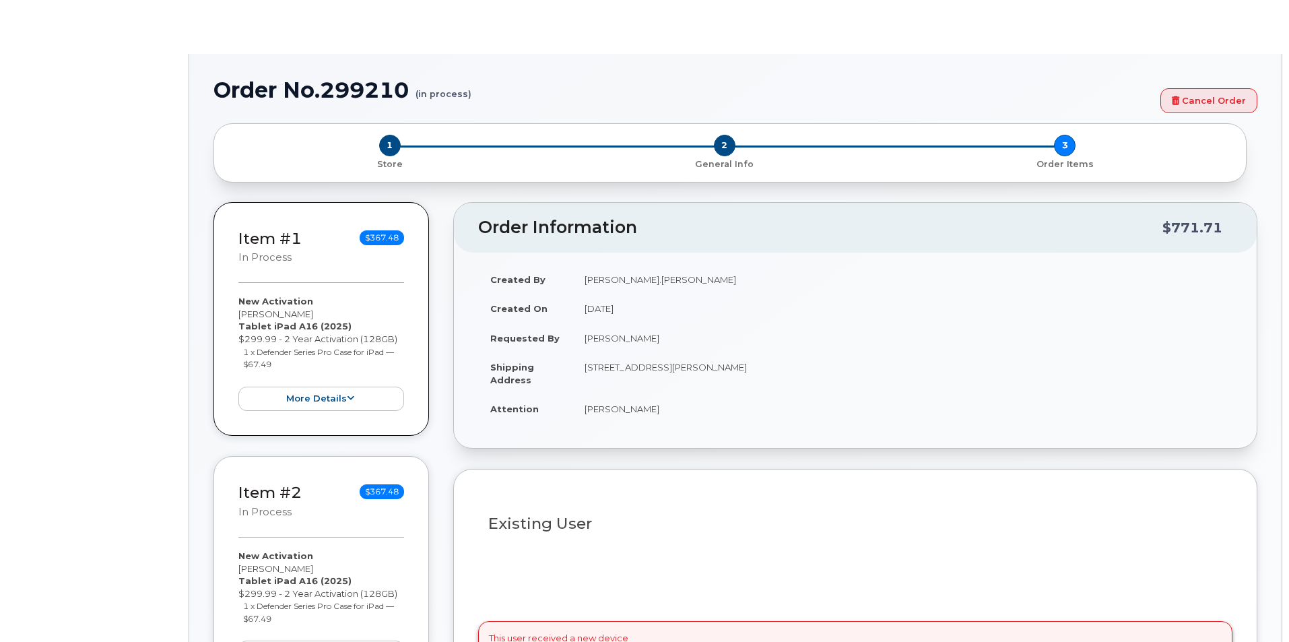
type input "2157459"
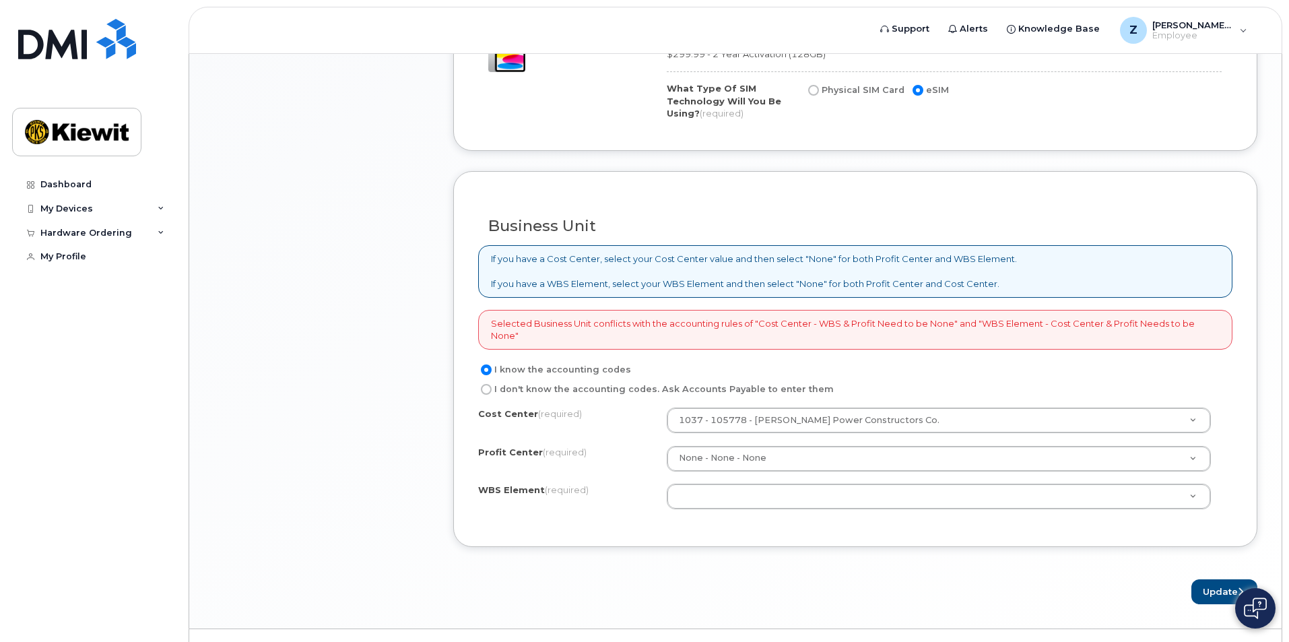
scroll to position [988, 0]
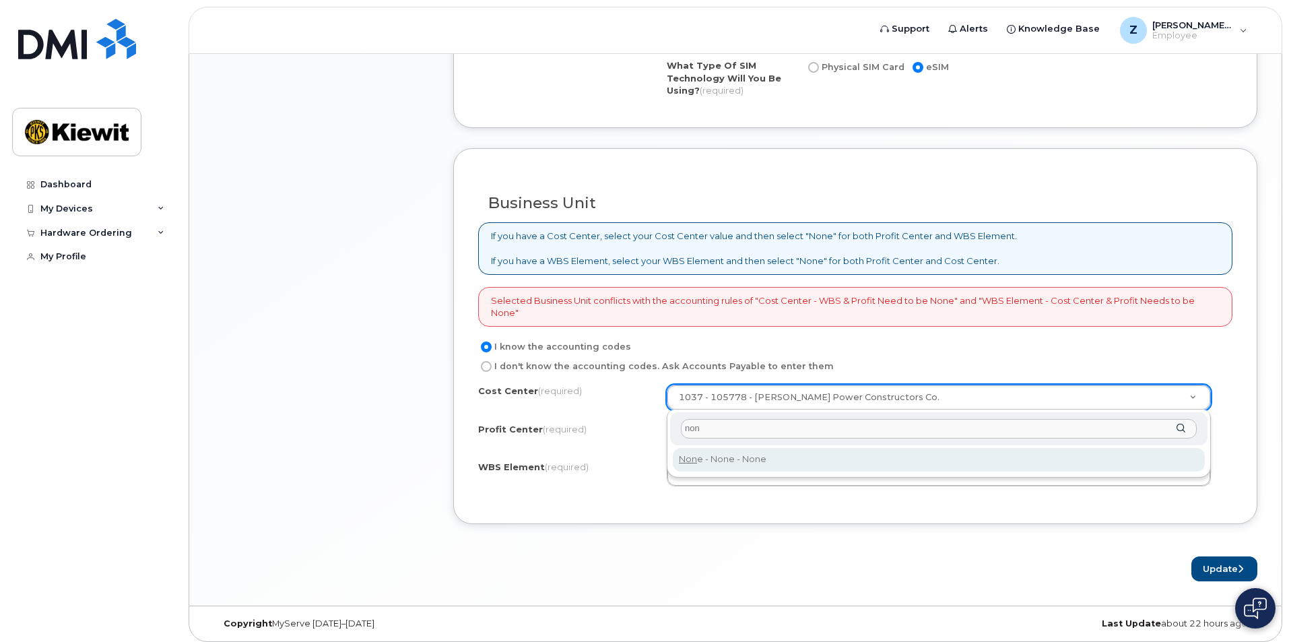
type input "non"
type input "None"
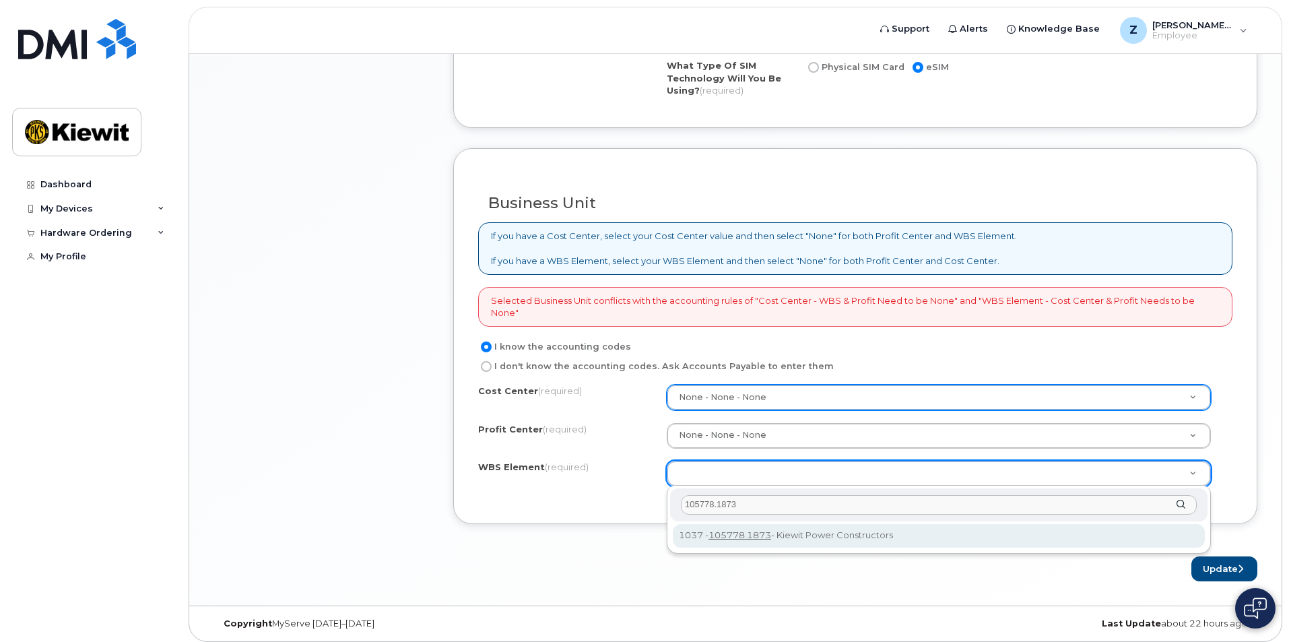
type input "105778.1873"
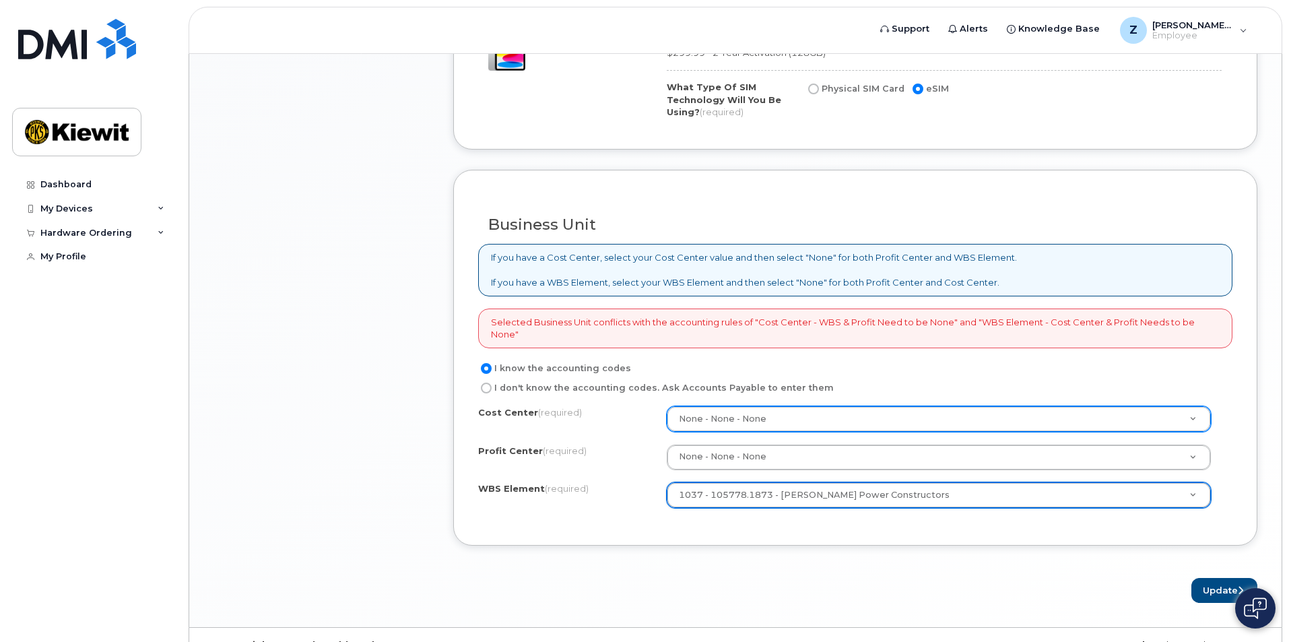
scroll to position [995, 0]
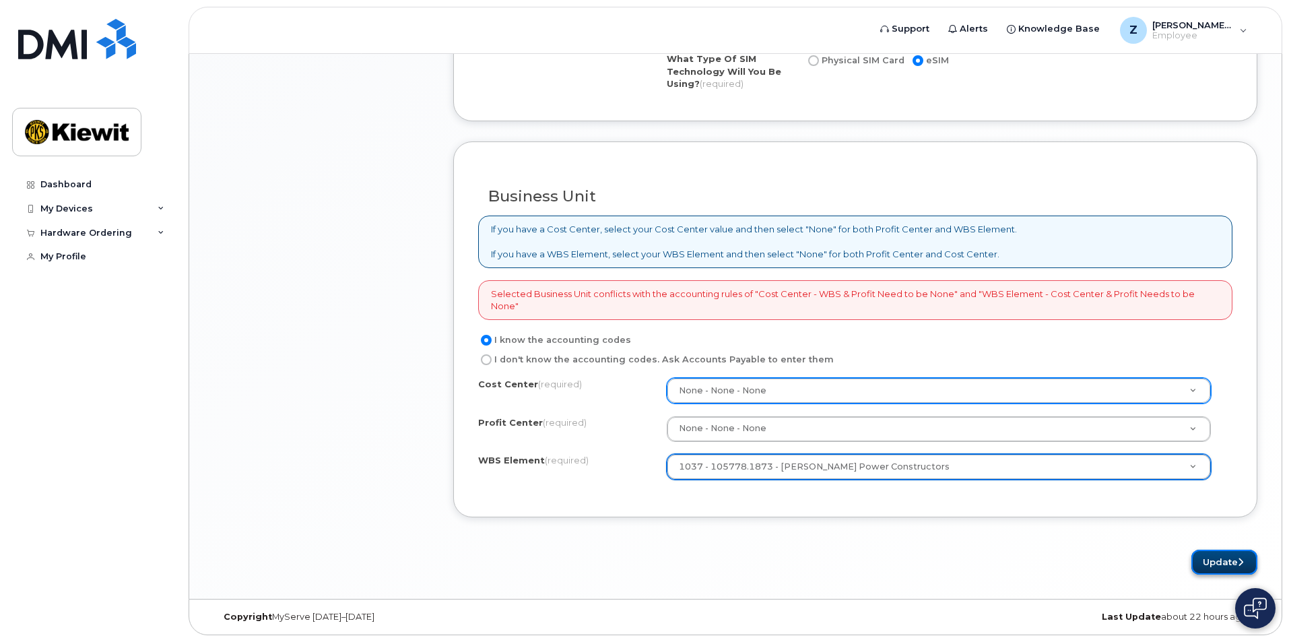
click at [1202, 562] on button "Update" at bounding box center [1224, 562] width 66 height 25
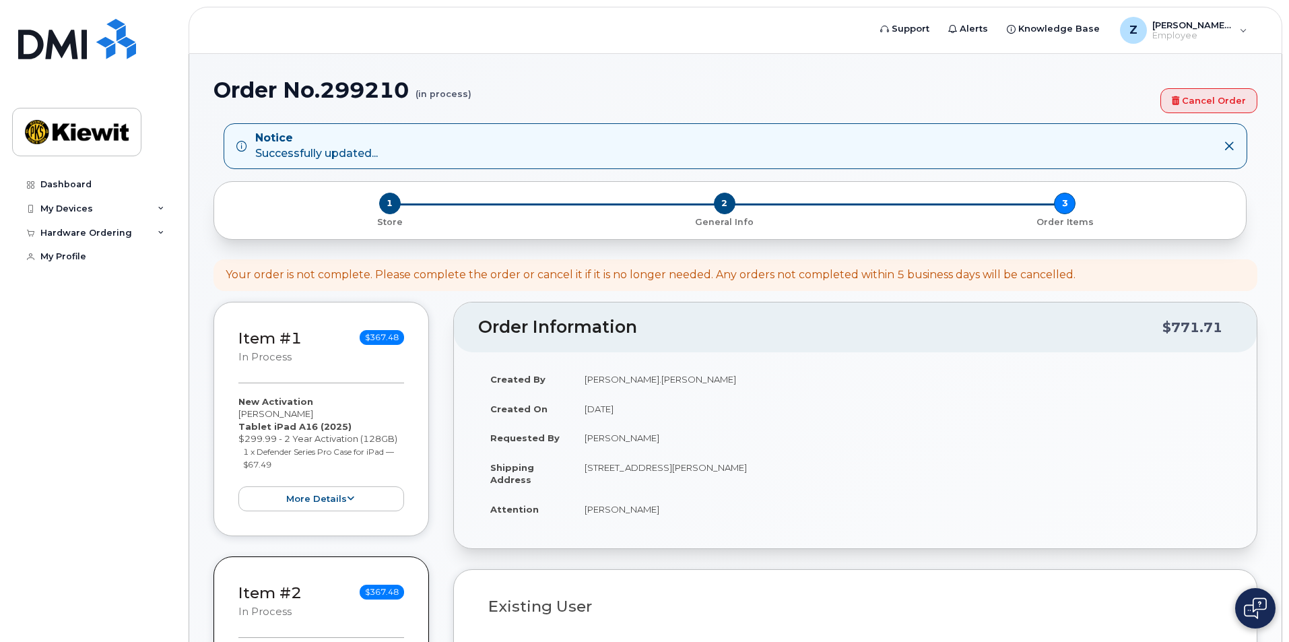
select select
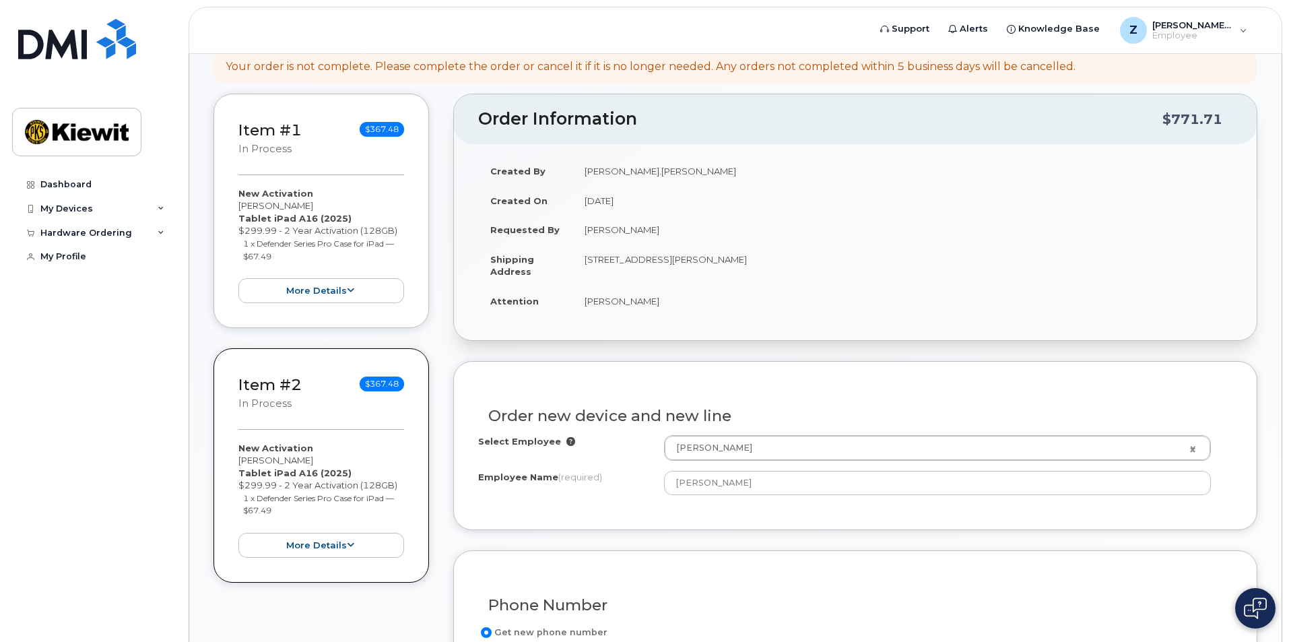
scroll to position [224, 0]
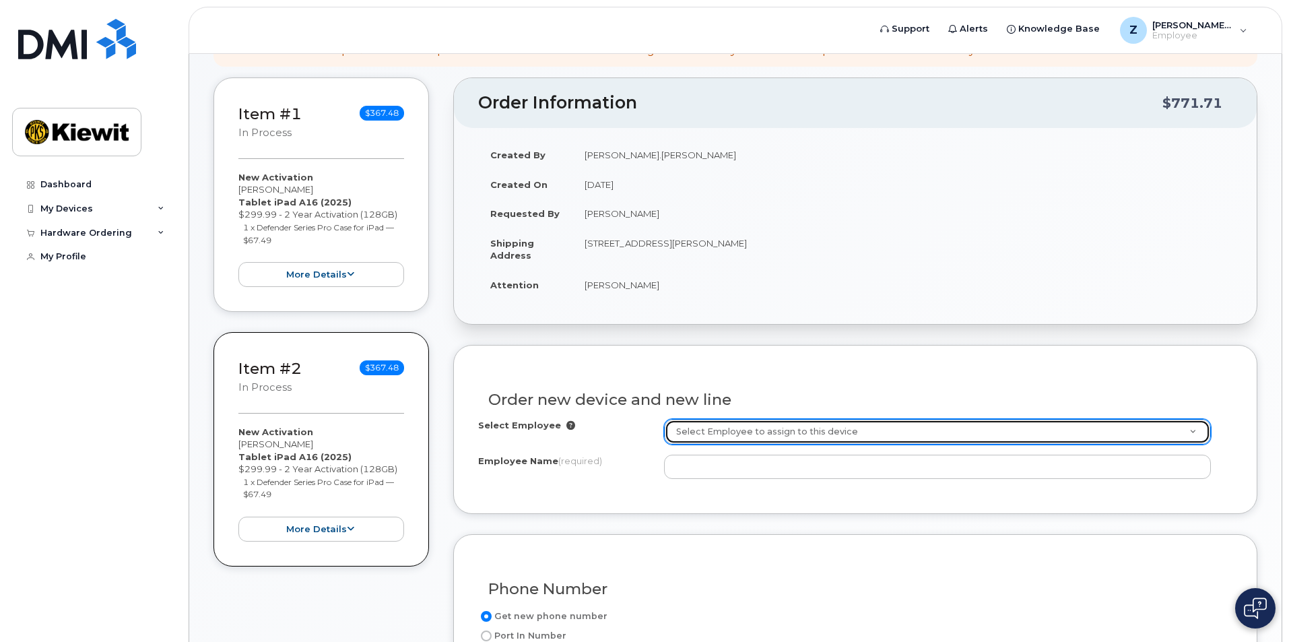
click at [1192, 433] on link "Select Employee to assign to this device" at bounding box center [938, 432] width 546 height 24
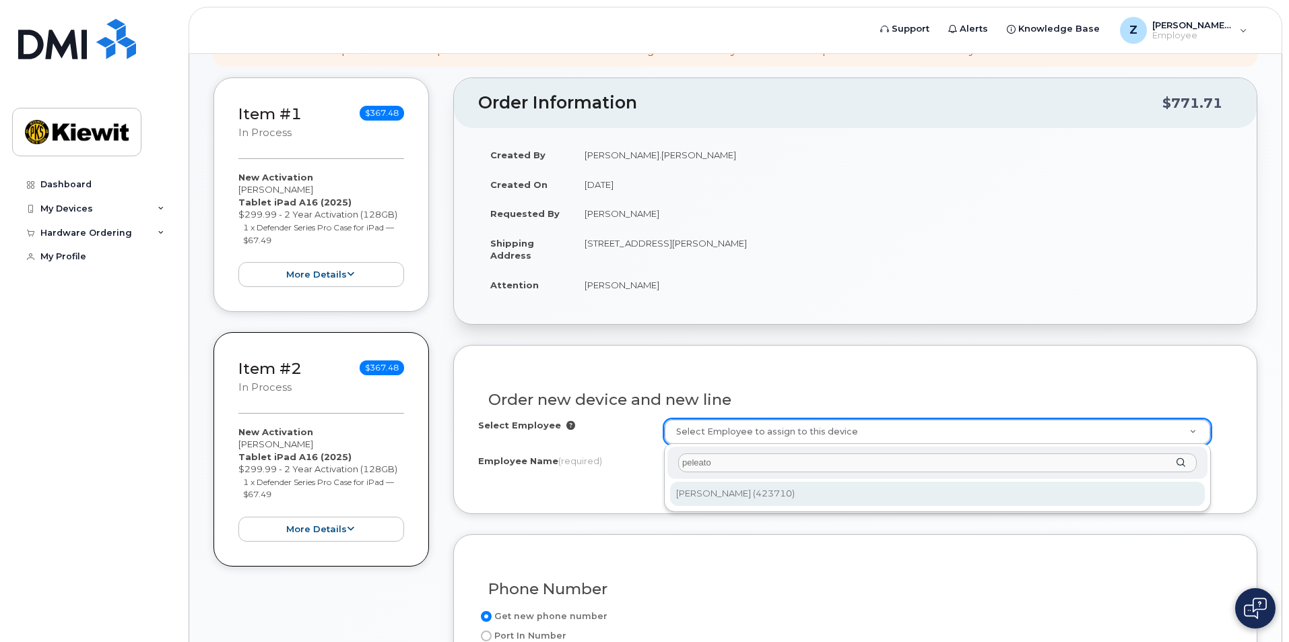
type input "peleato"
type input "2155072"
type input "Alma Anel Peleato"
type input "Av. de la Salvación #712"
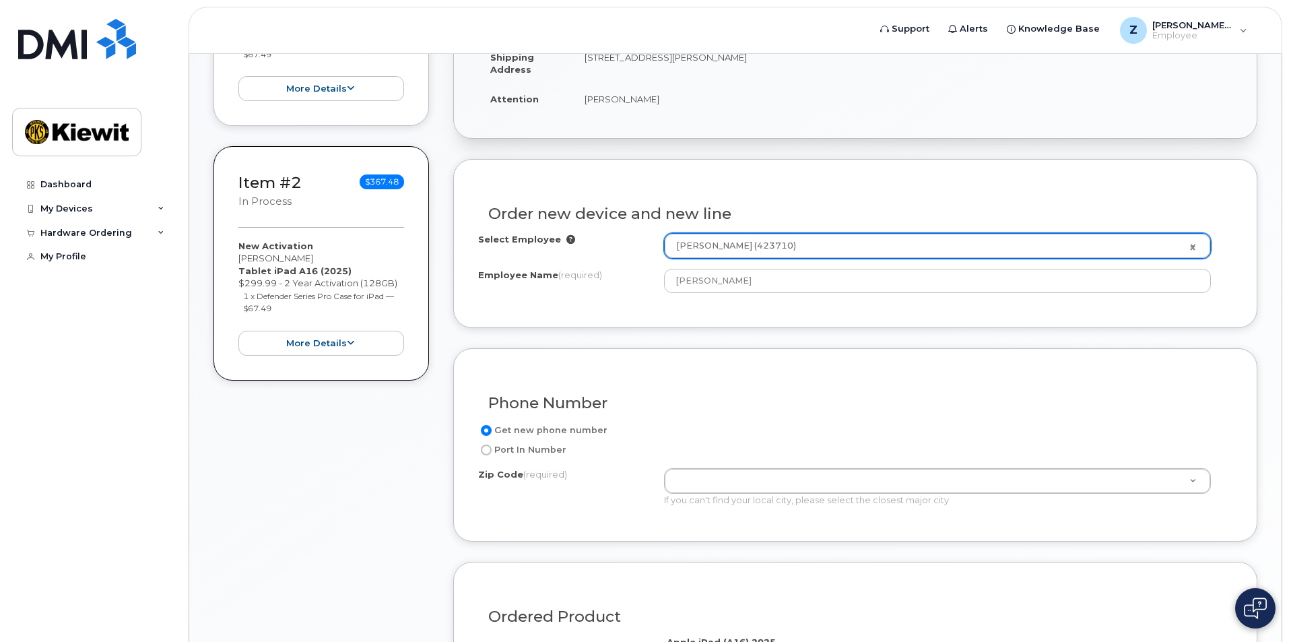
scroll to position [449, 0]
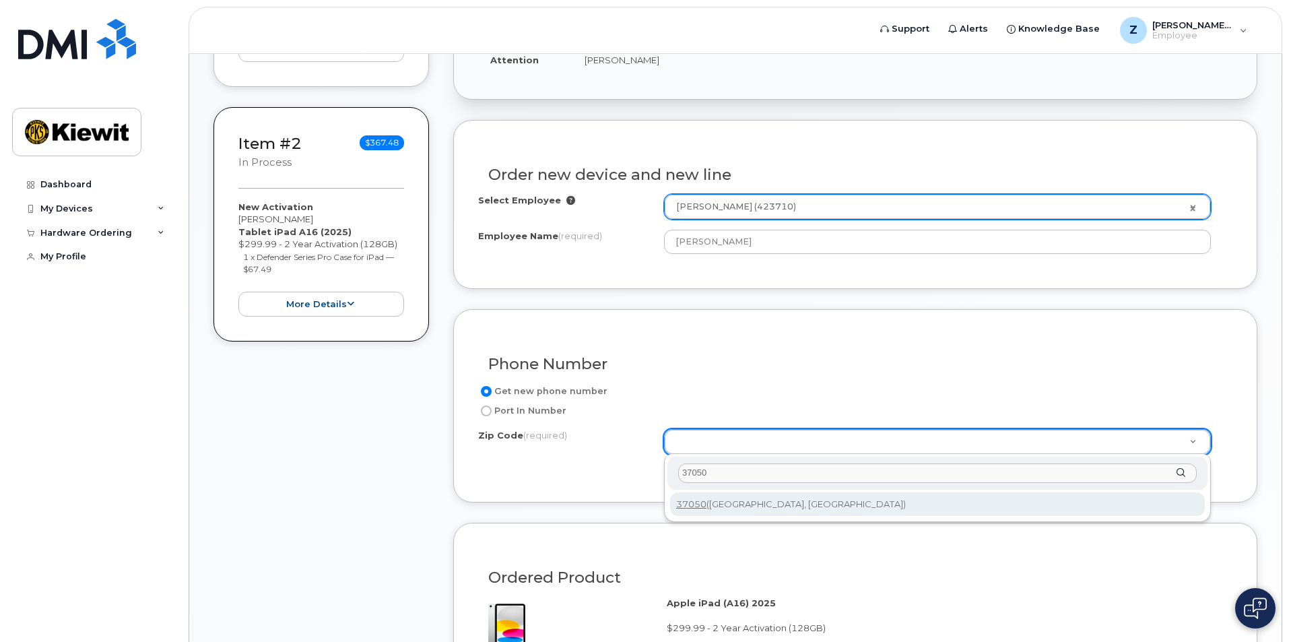
type input "37050"
type input "37050 (Cumberland City, TN)"
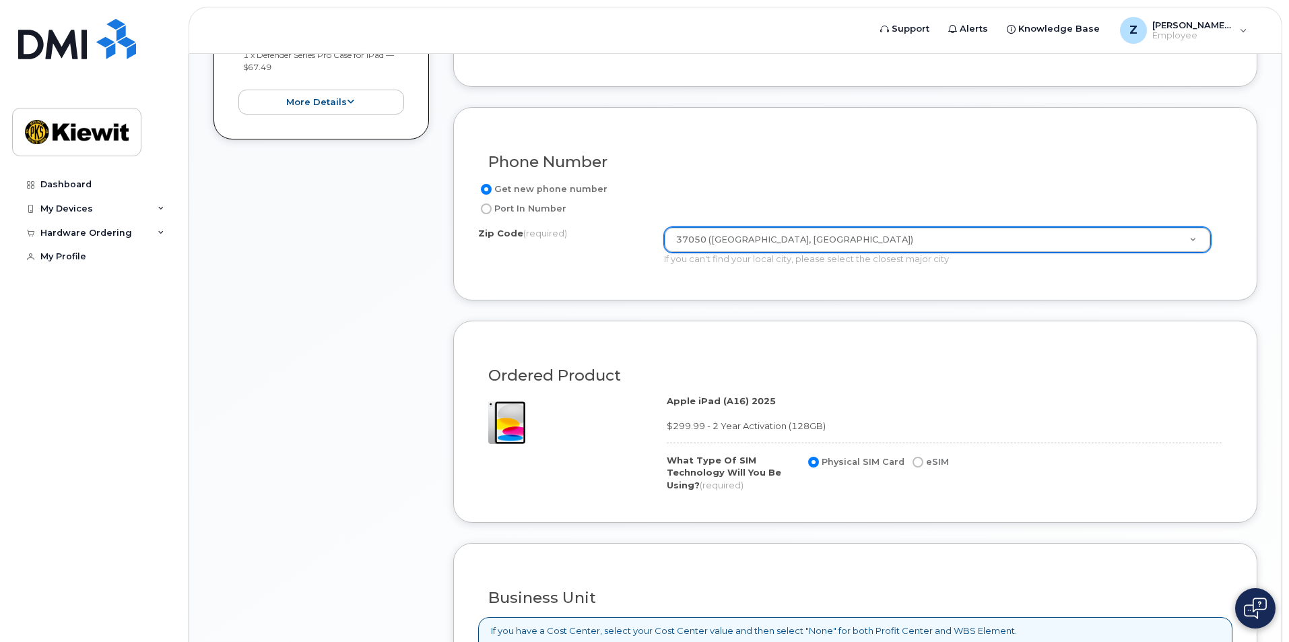
scroll to position [674, 0]
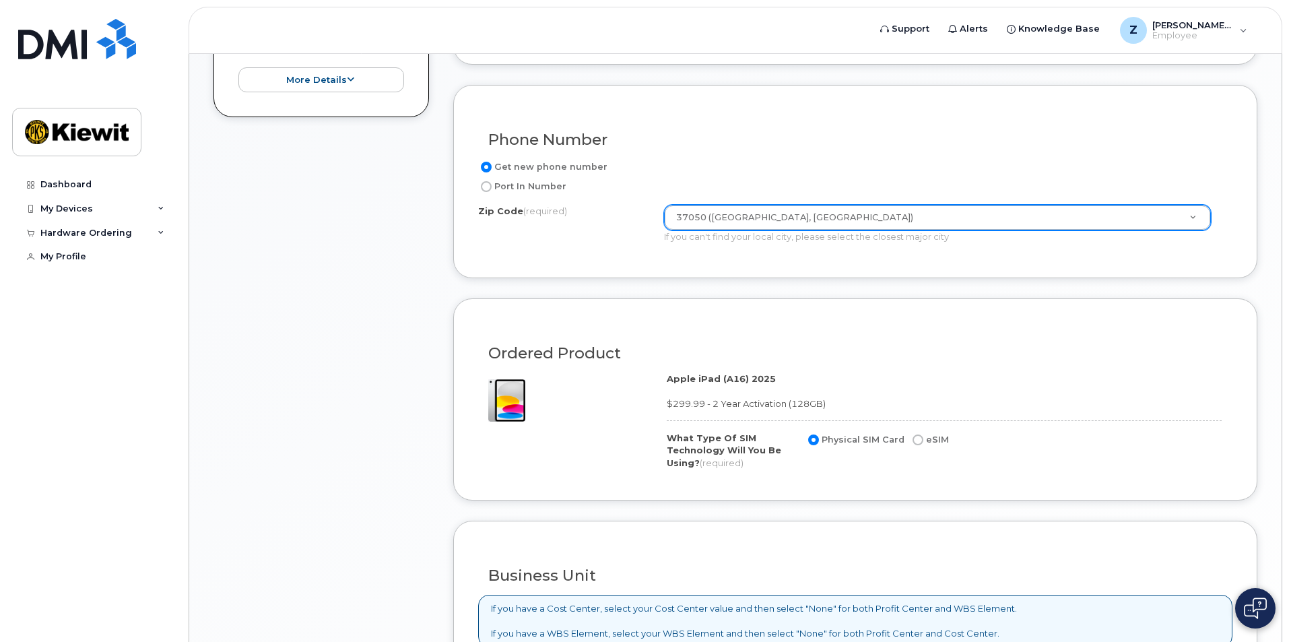
click at [916, 442] on input "eSIM" at bounding box center [918, 439] width 11 height 11
radio input "true"
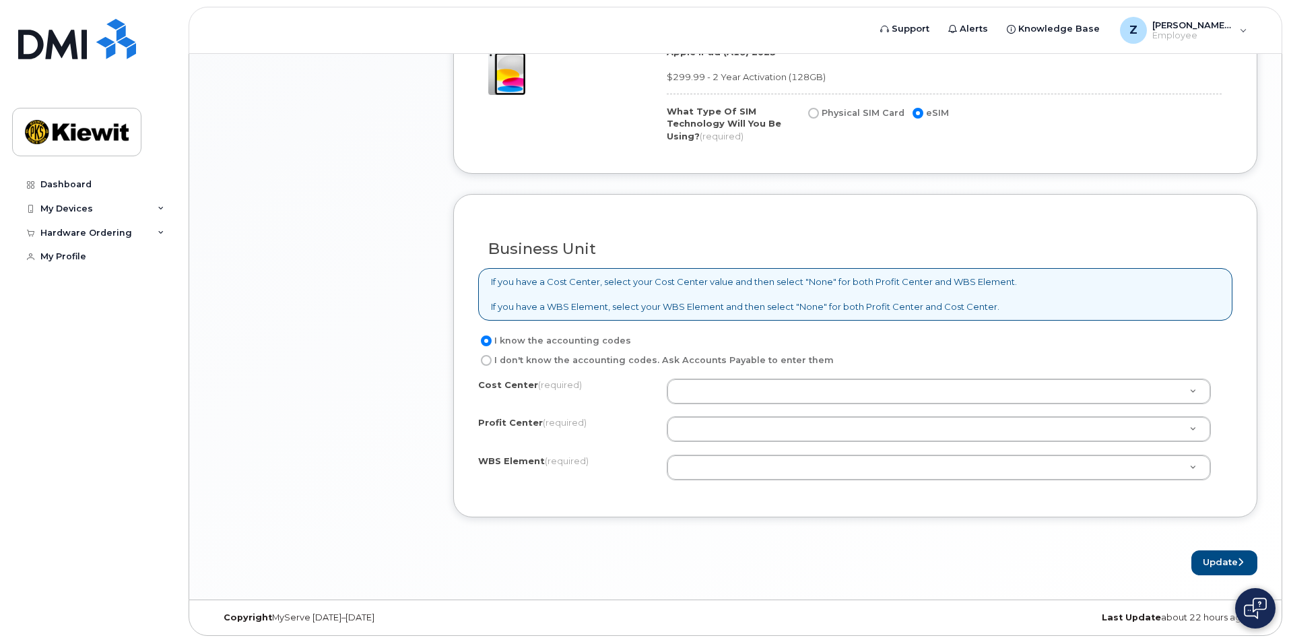
scroll to position [1001, 0]
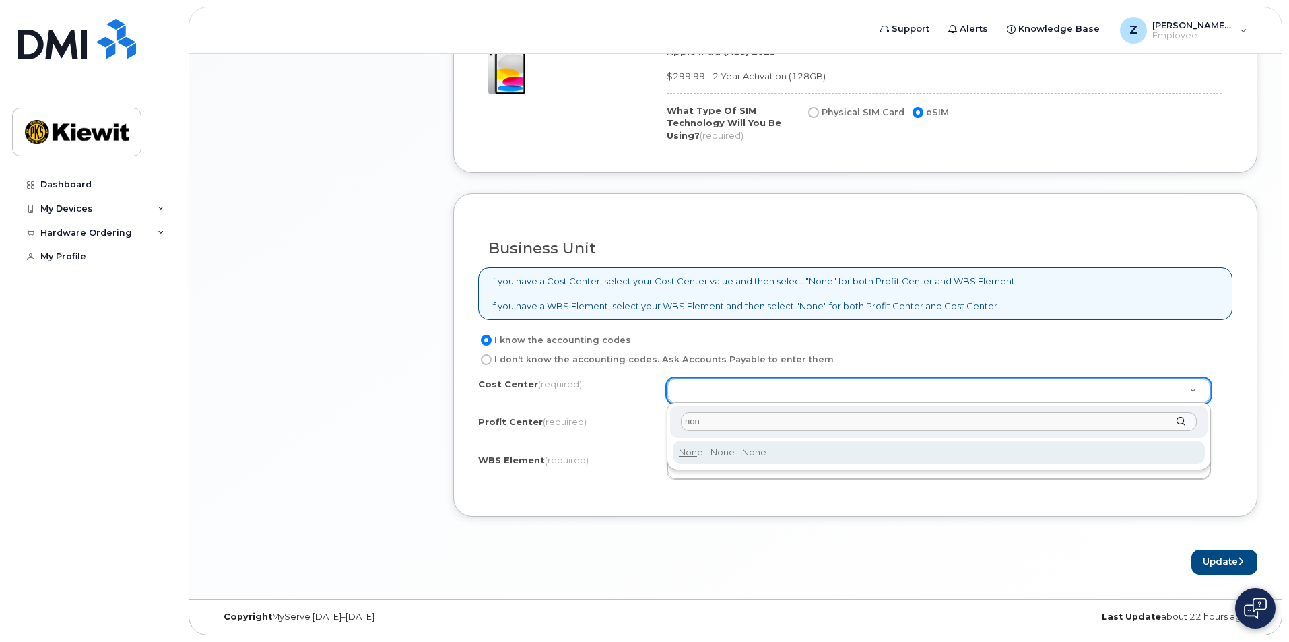
type input "non"
type input "None"
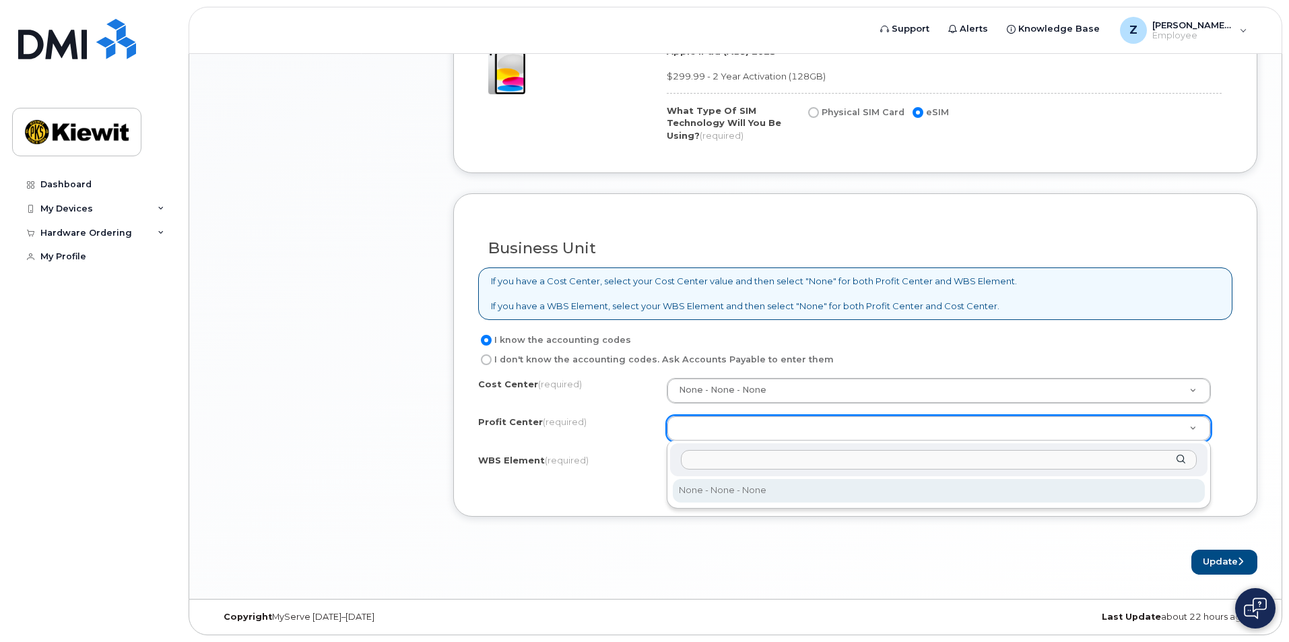
select select "None"
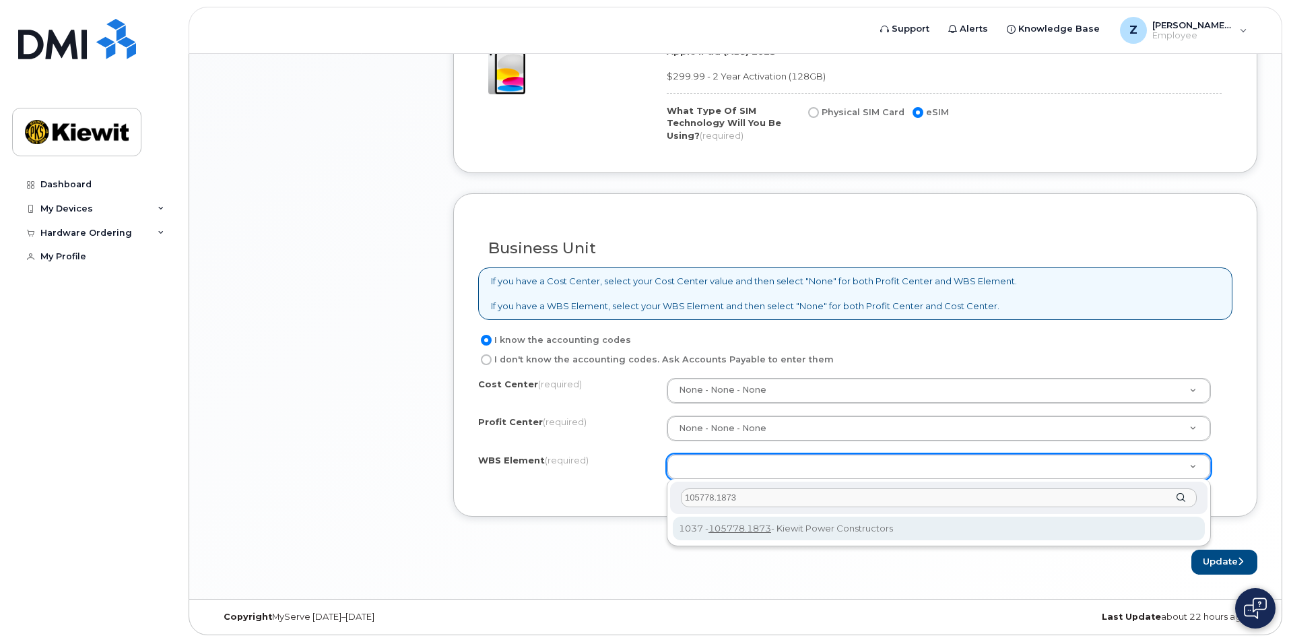
type input "105778.1873"
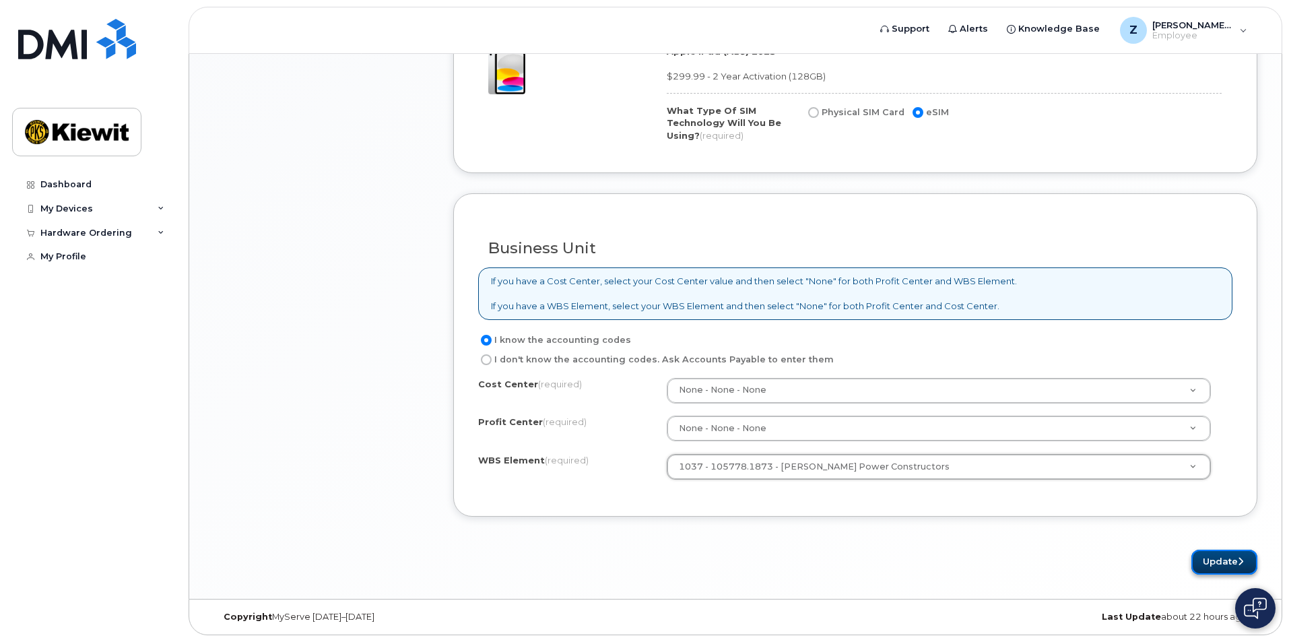
click at [1225, 570] on button "Update" at bounding box center [1224, 562] width 66 height 25
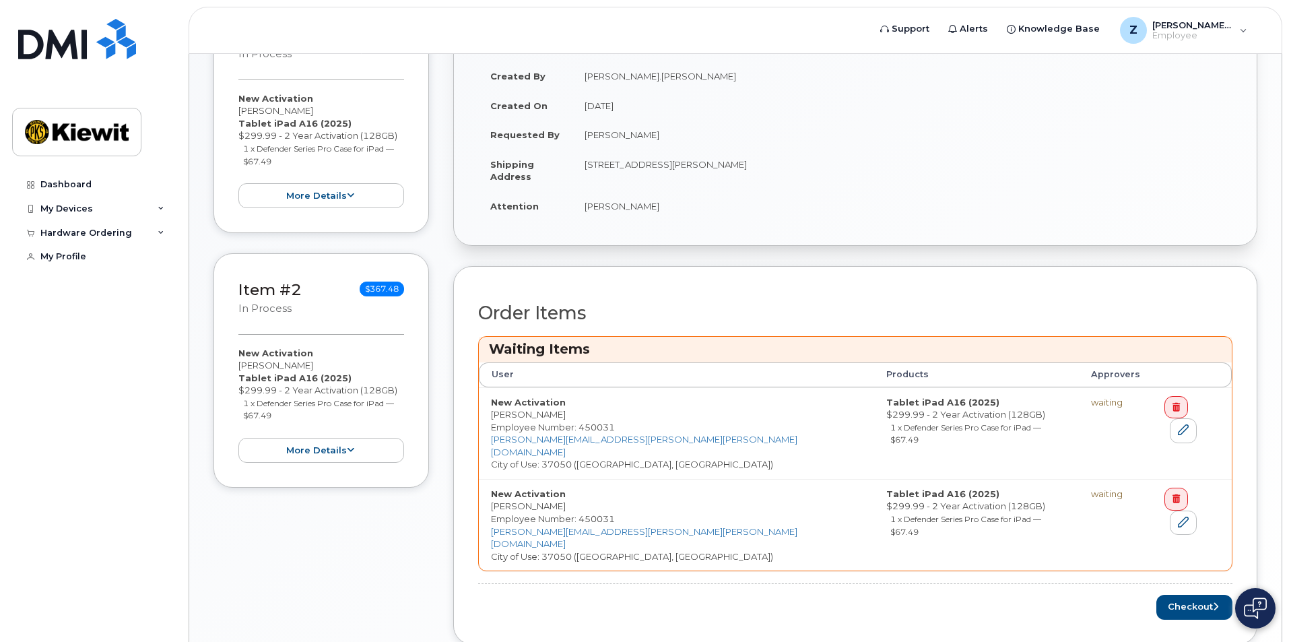
scroll to position [359, 0]
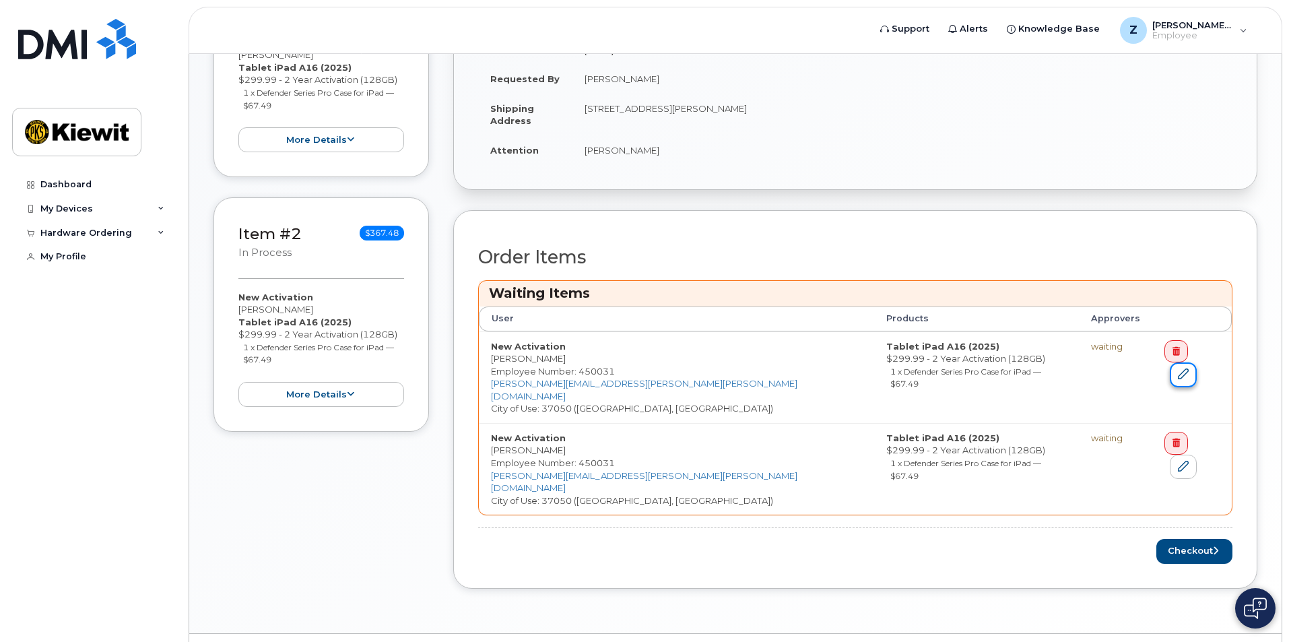
click at [1197, 362] on link at bounding box center [1183, 374] width 27 height 25
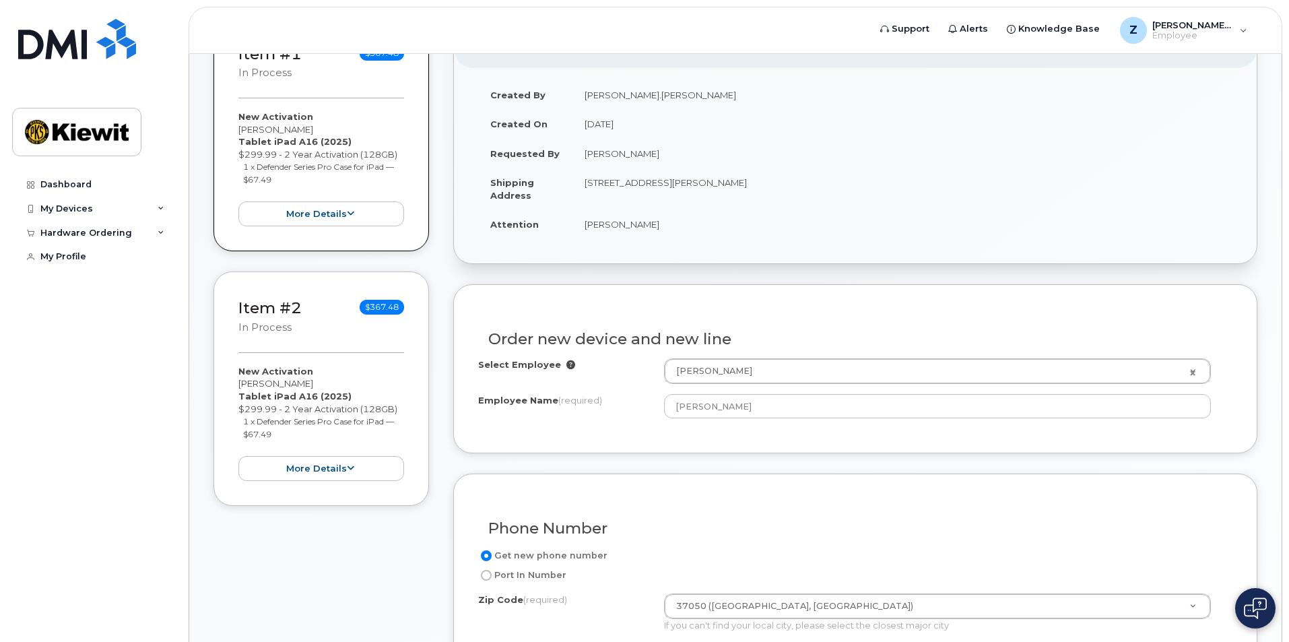
scroll to position [180, 0]
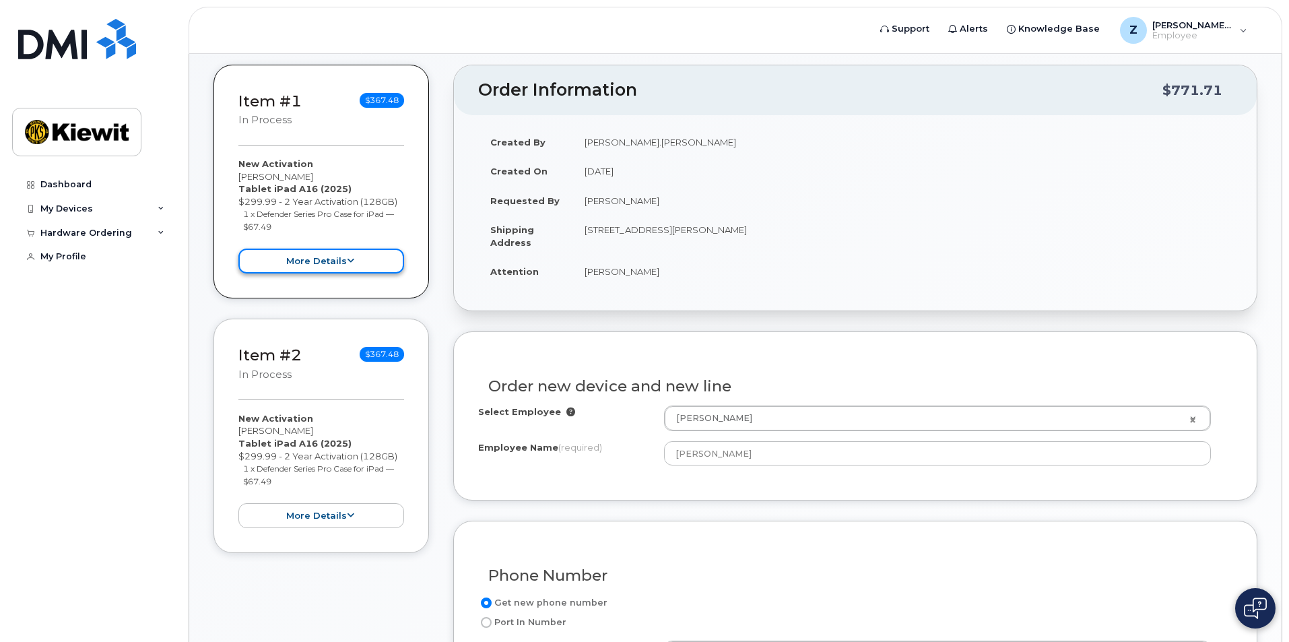
click at [362, 256] on button "more details" at bounding box center [321, 261] width 166 height 25
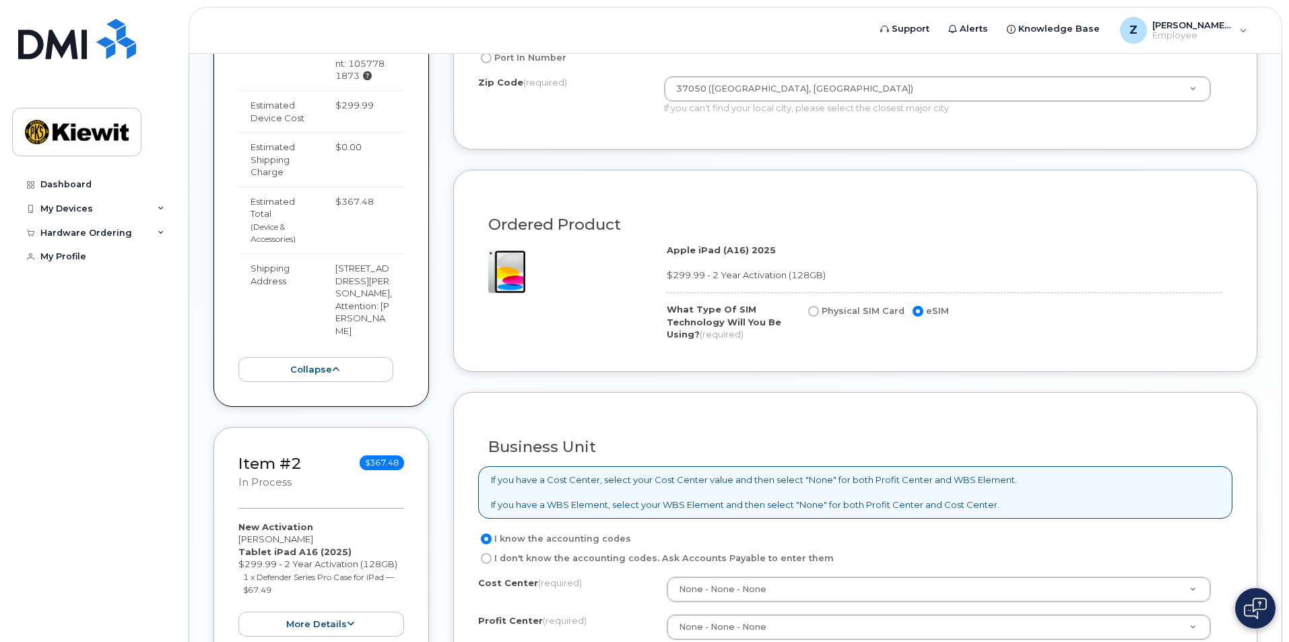
scroll to position [943, 0]
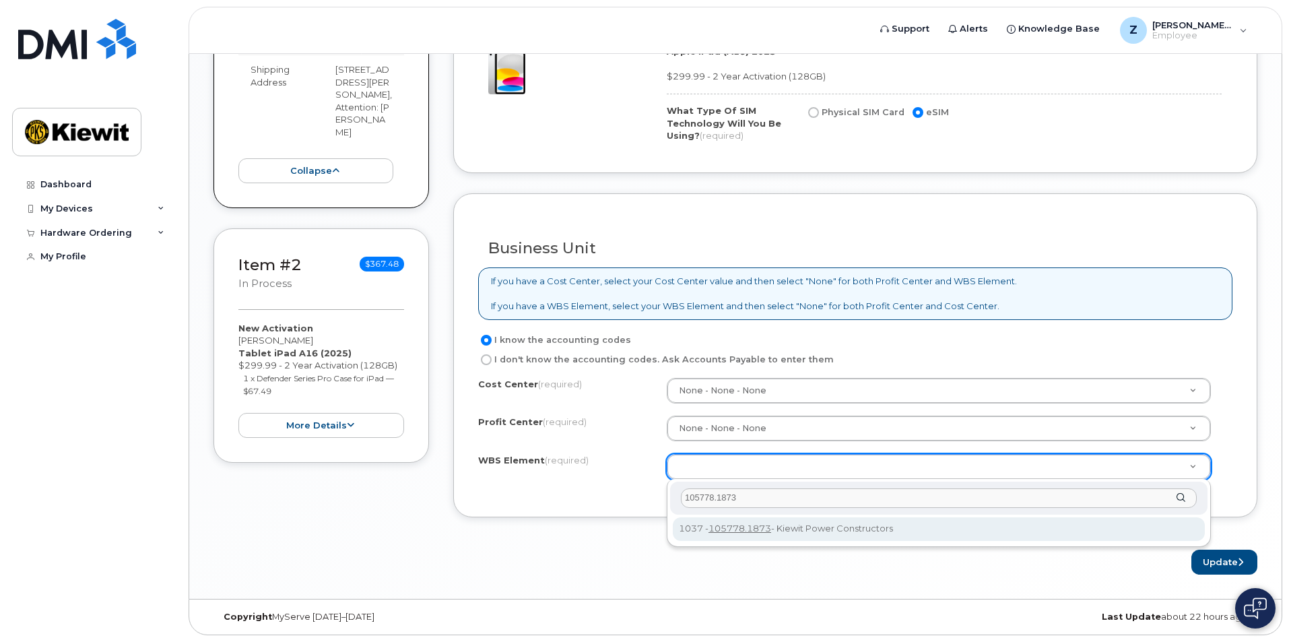
type input "105778.1873"
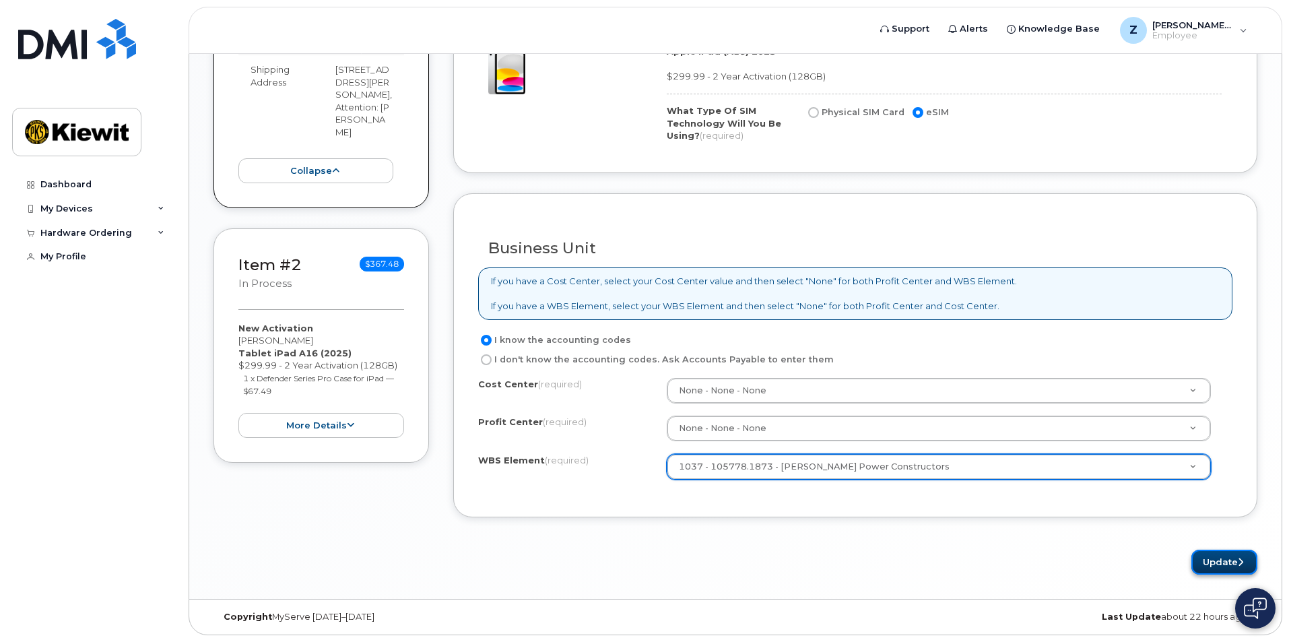
click at [1231, 566] on button "Update" at bounding box center [1224, 562] width 66 height 25
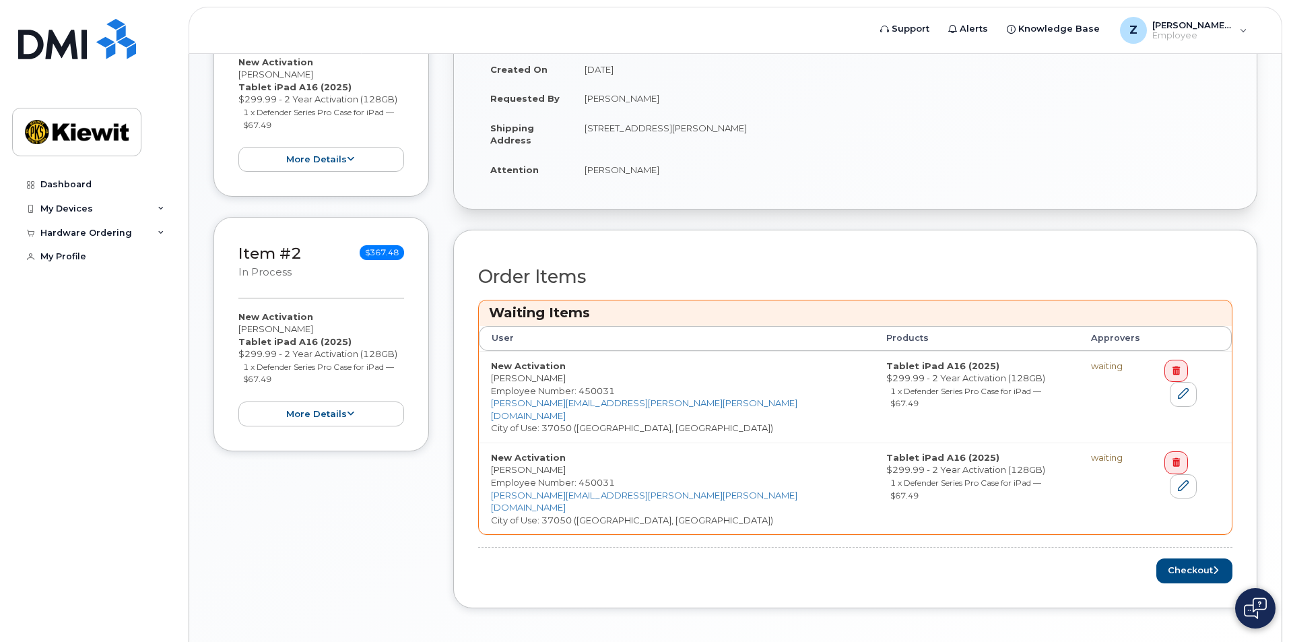
scroll to position [368, 0]
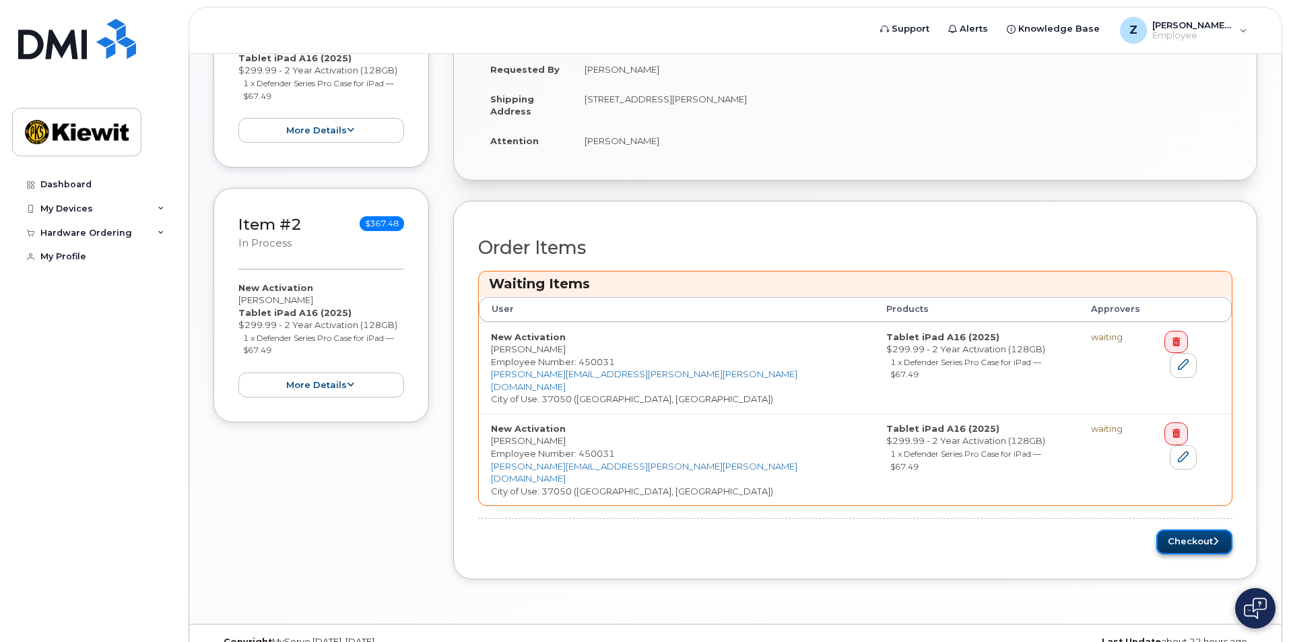
click at [1206, 529] on button "Checkout" at bounding box center [1194, 541] width 76 height 25
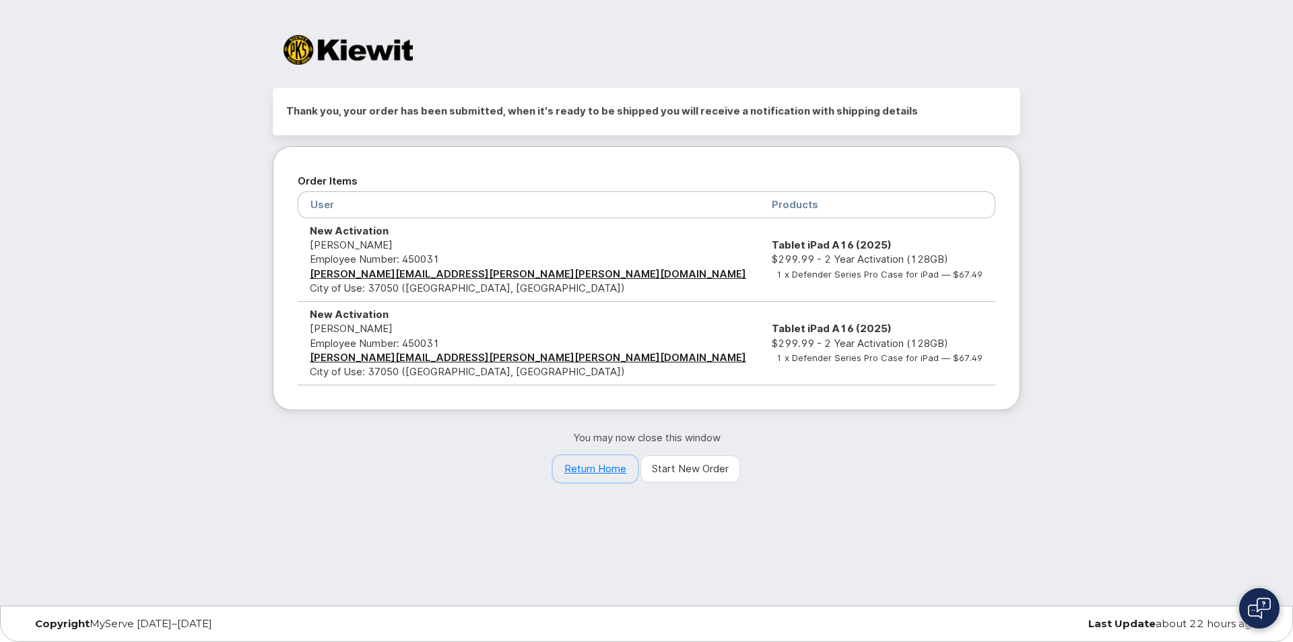
click at [603, 468] on link "Return Home" at bounding box center [595, 468] width 85 height 27
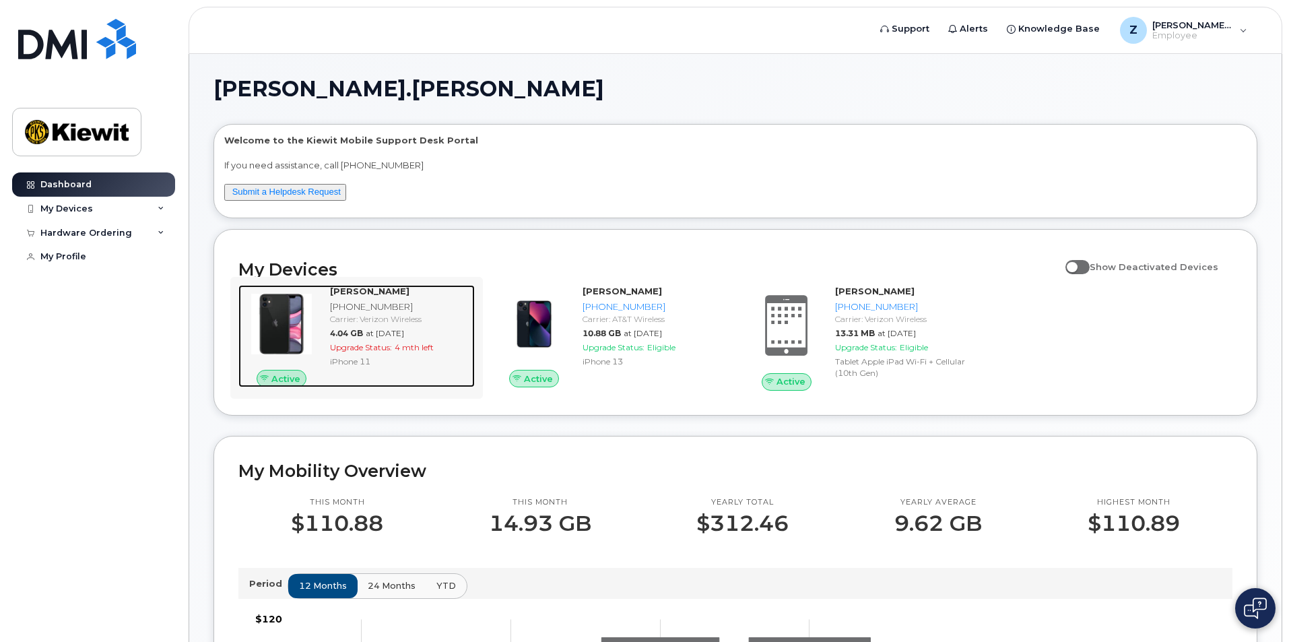
click at [412, 365] on div "iPhone 11" at bounding box center [399, 361] width 139 height 11
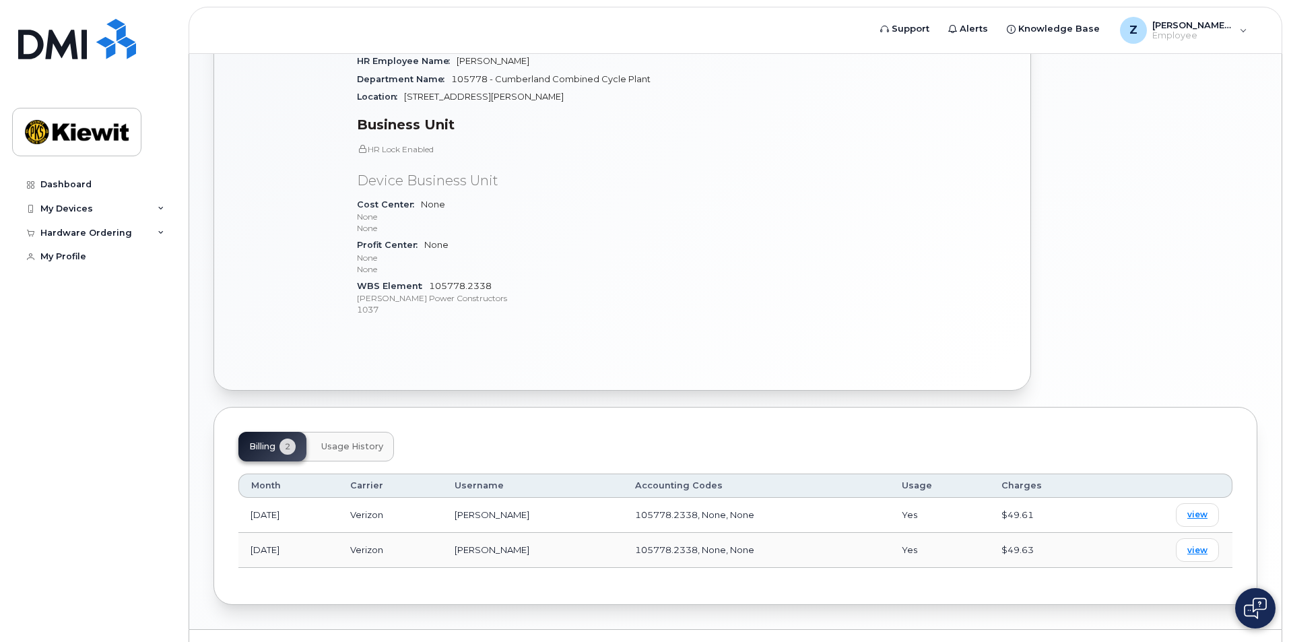
scroll to position [363, 0]
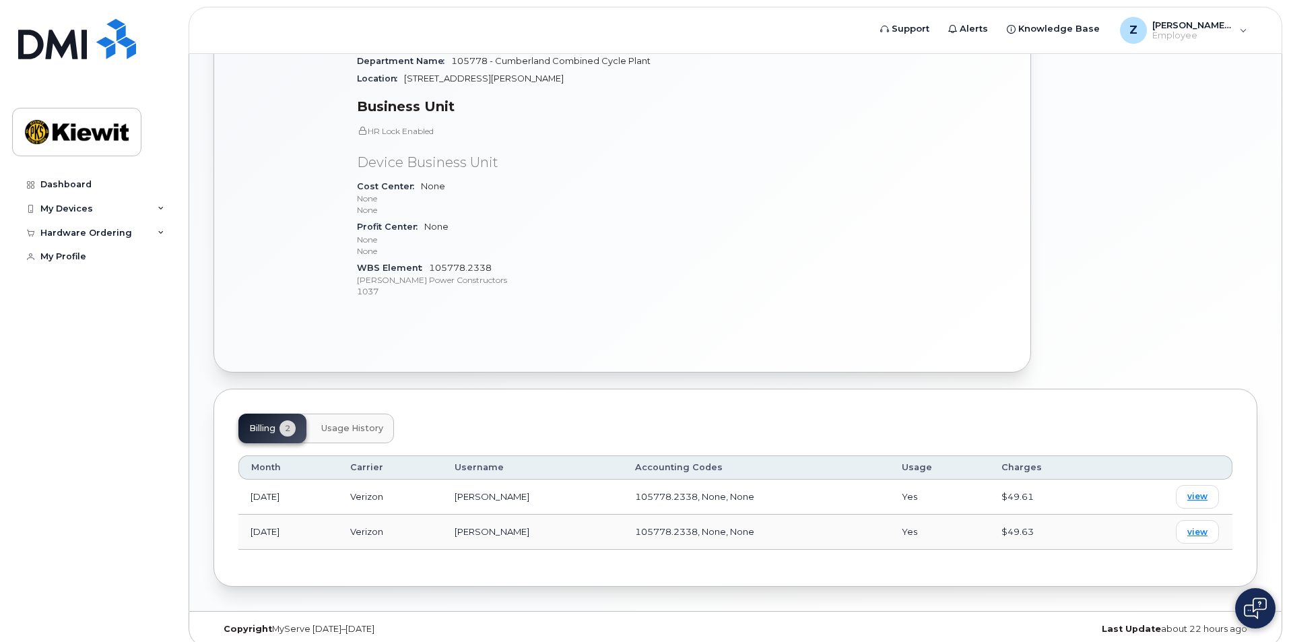
click at [355, 422] on button "Usage History" at bounding box center [352, 429] width 84 height 30
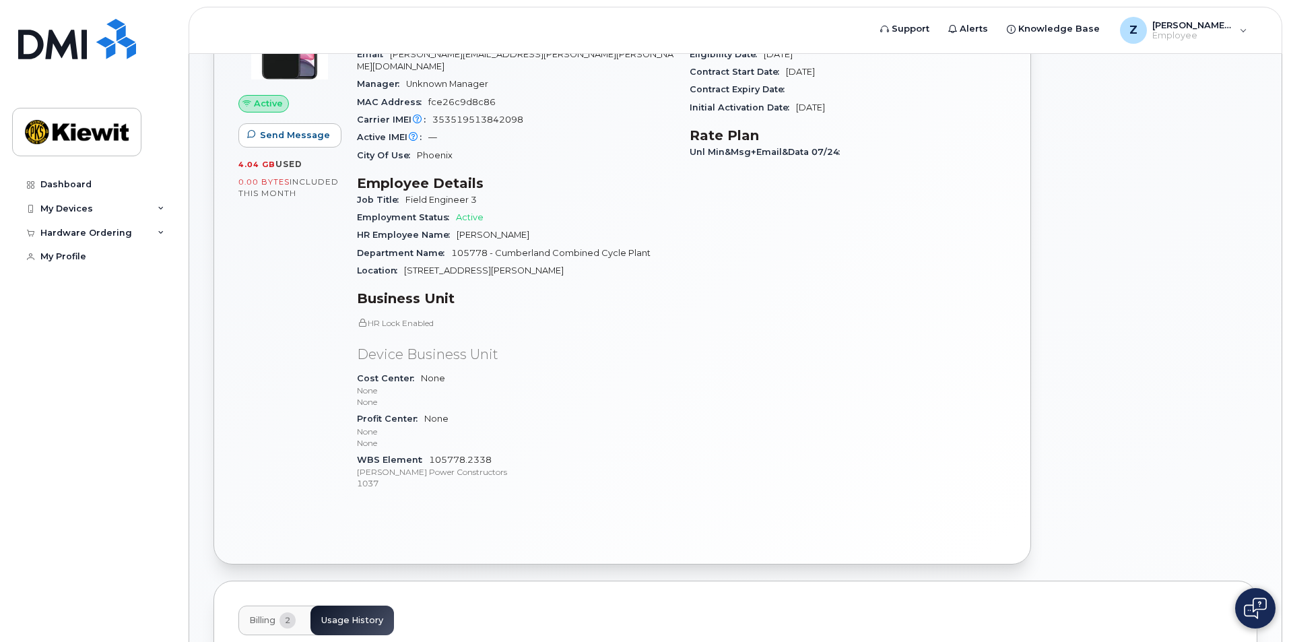
scroll to position [94, 0]
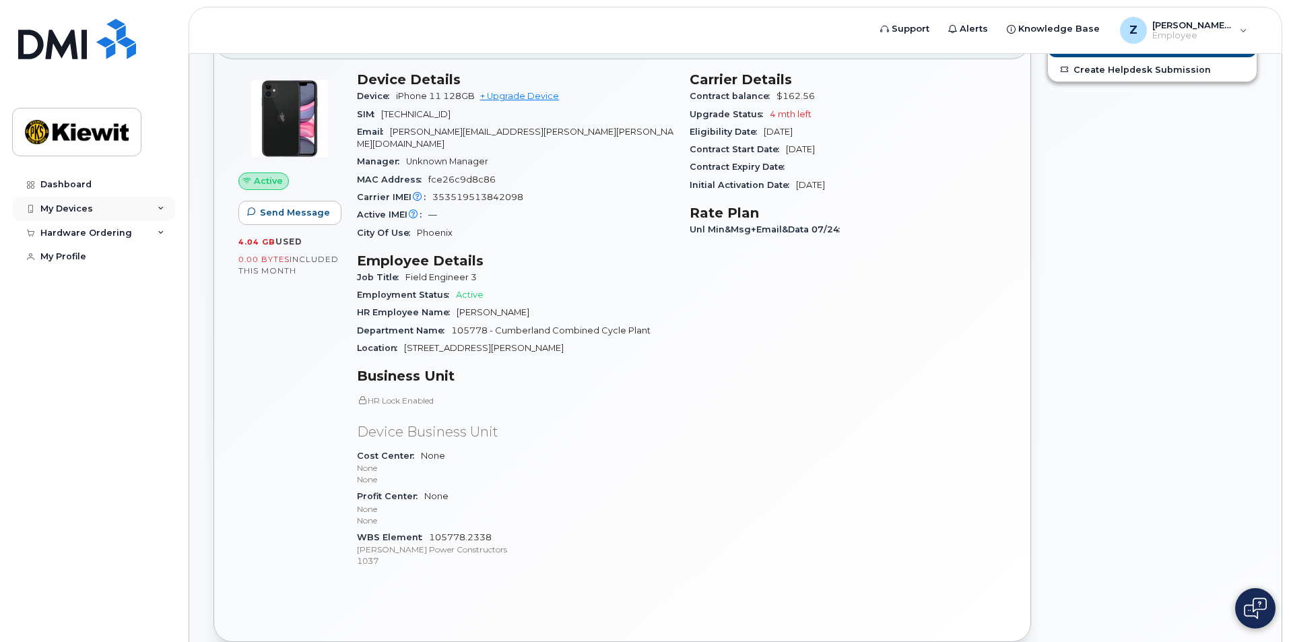
click at [62, 205] on div "My Devices" at bounding box center [66, 208] width 53 height 11
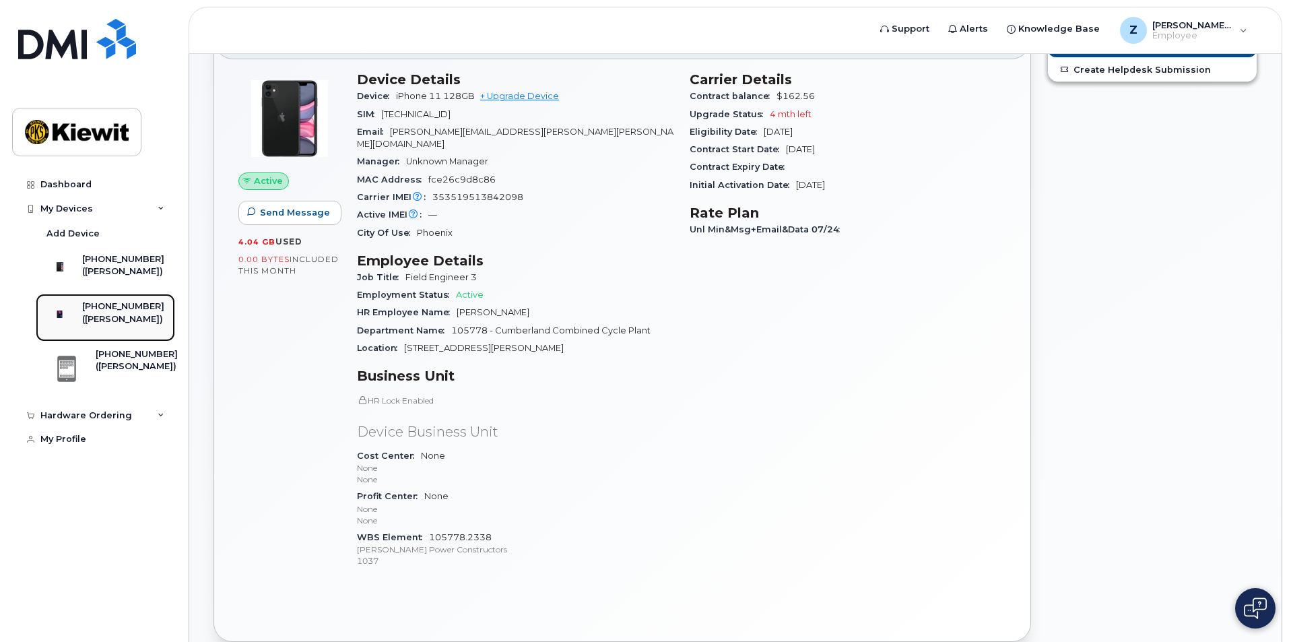
click at [119, 311] on div "[PHONE_NUMBER]" at bounding box center [123, 306] width 82 height 12
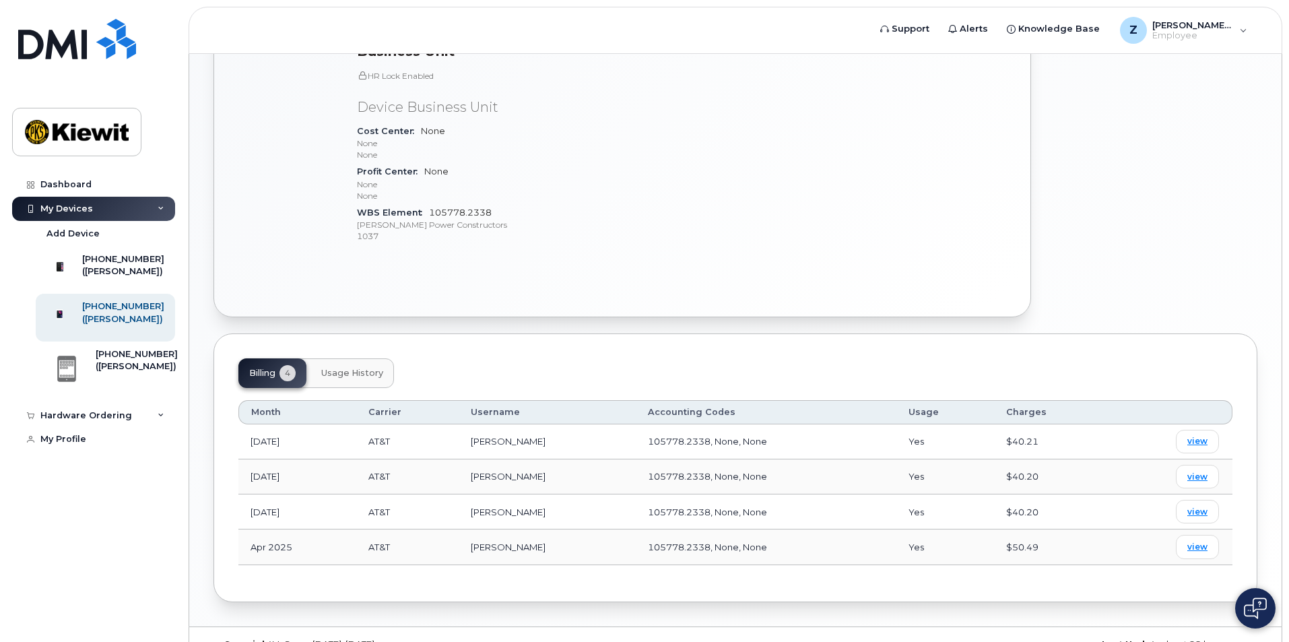
scroll to position [433, 0]
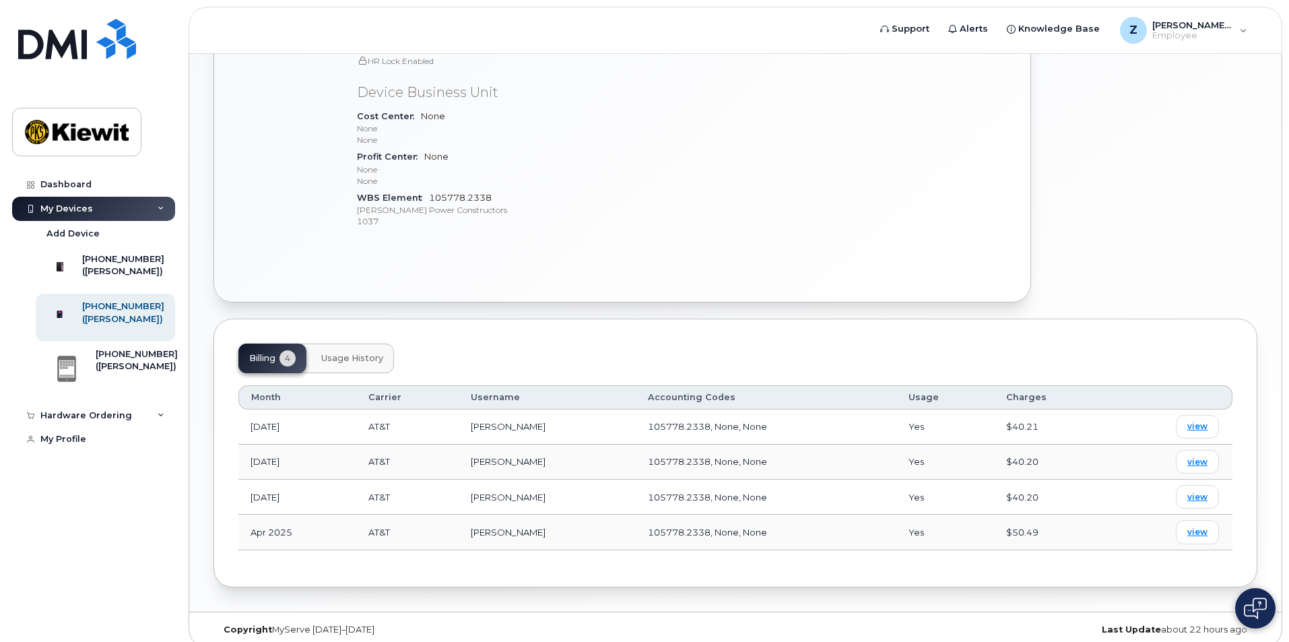
click at [355, 353] on span "Usage History" at bounding box center [352, 358] width 62 height 11
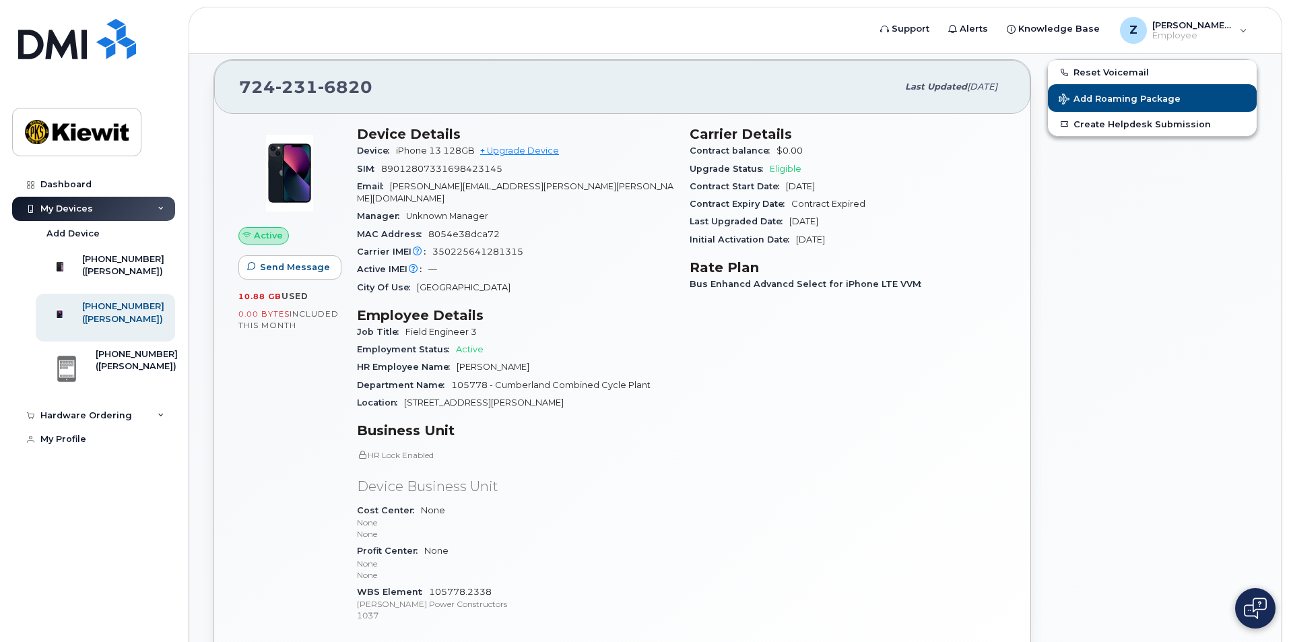
scroll to position [0, 0]
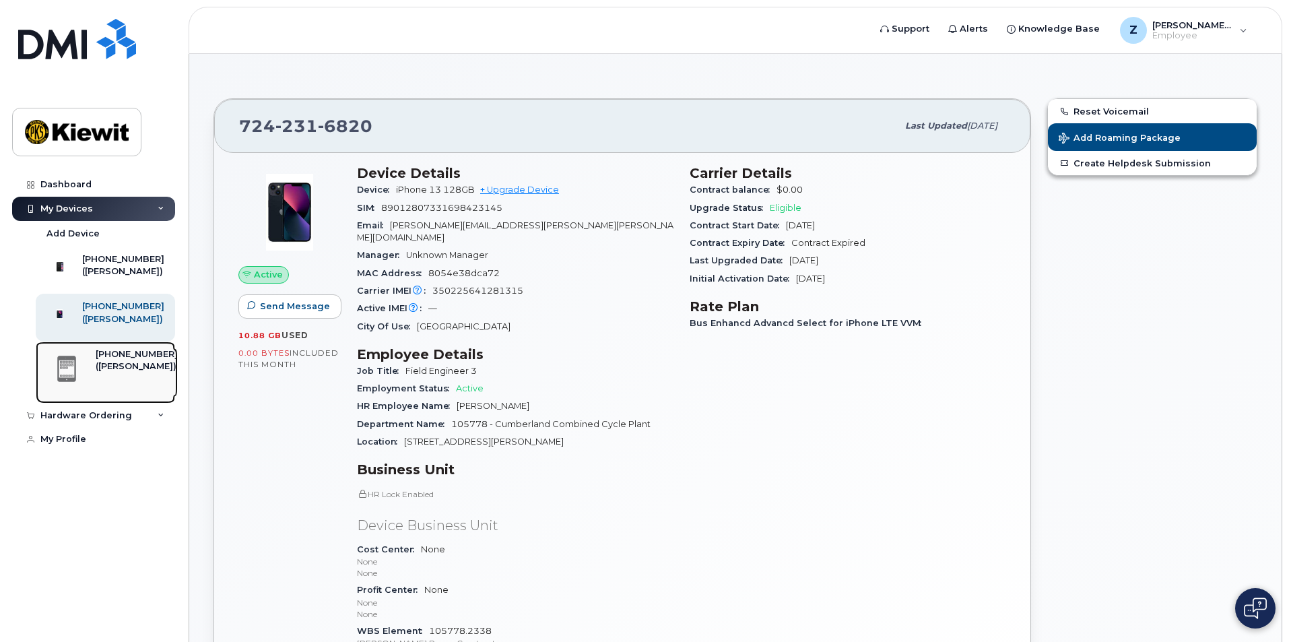
click at [117, 360] on div "[PHONE_NUMBER]" at bounding box center [137, 354] width 82 height 12
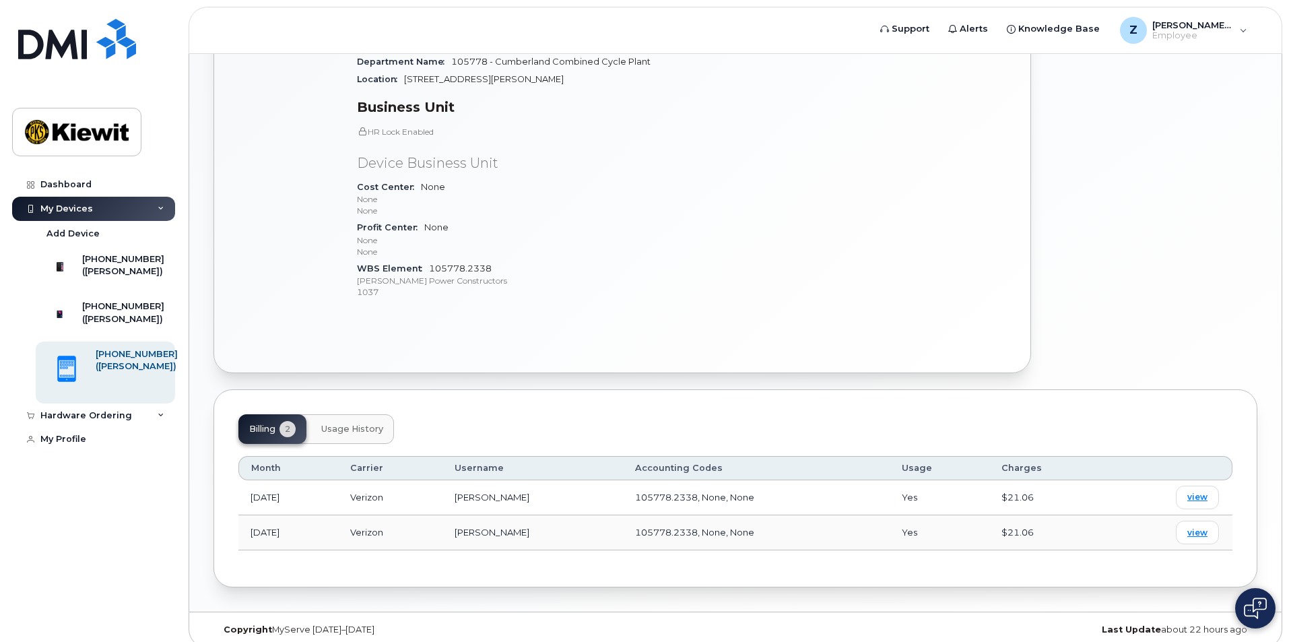
scroll to position [363, 0]
click at [381, 423] on span "Usage History" at bounding box center [352, 428] width 62 height 11
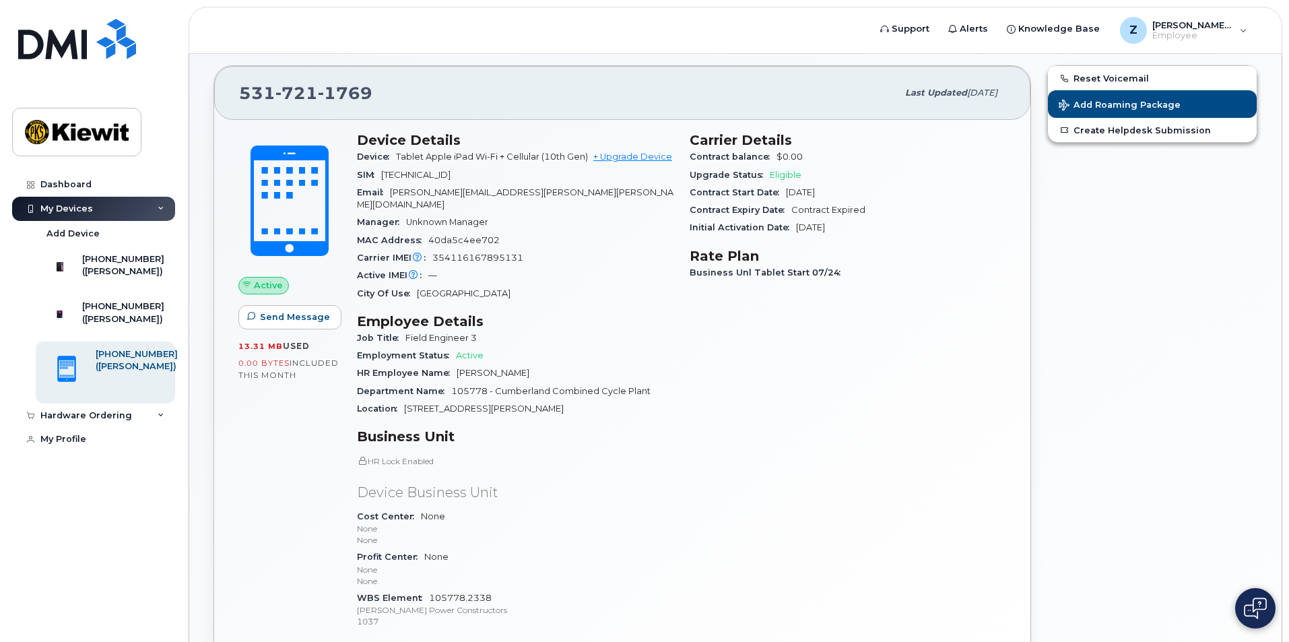
scroll to position [0, 0]
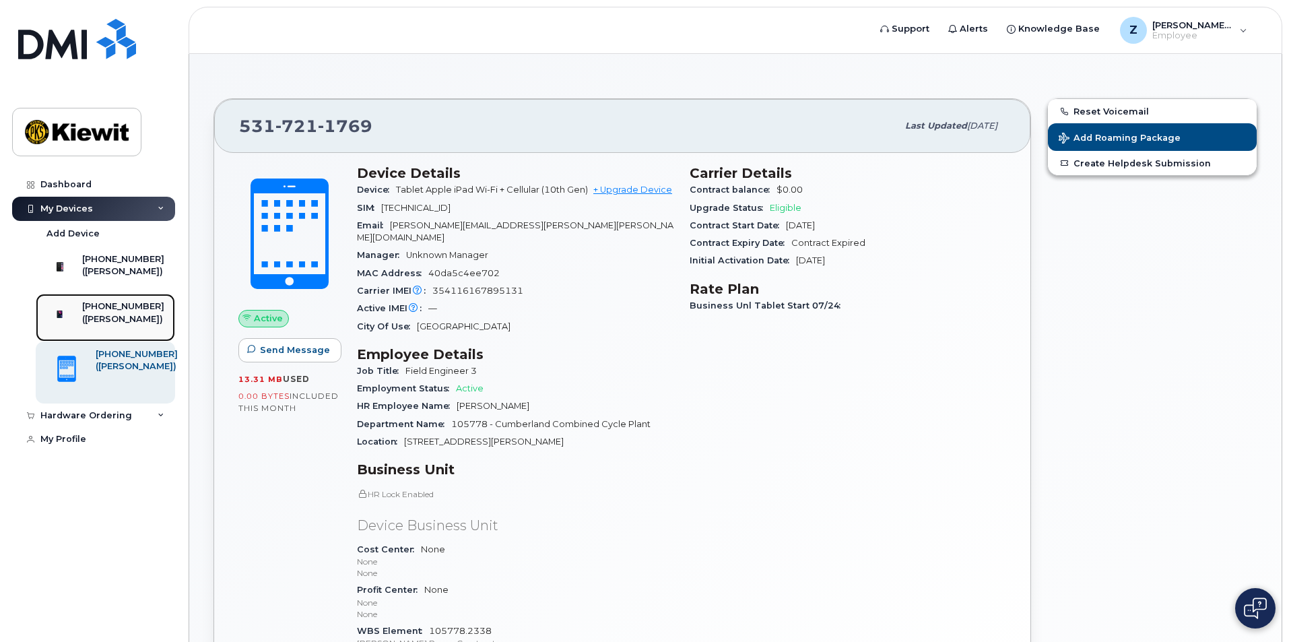
click at [120, 313] on div "[PHONE_NUMBER]" at bounding box center [123, 306] width 82 height 12
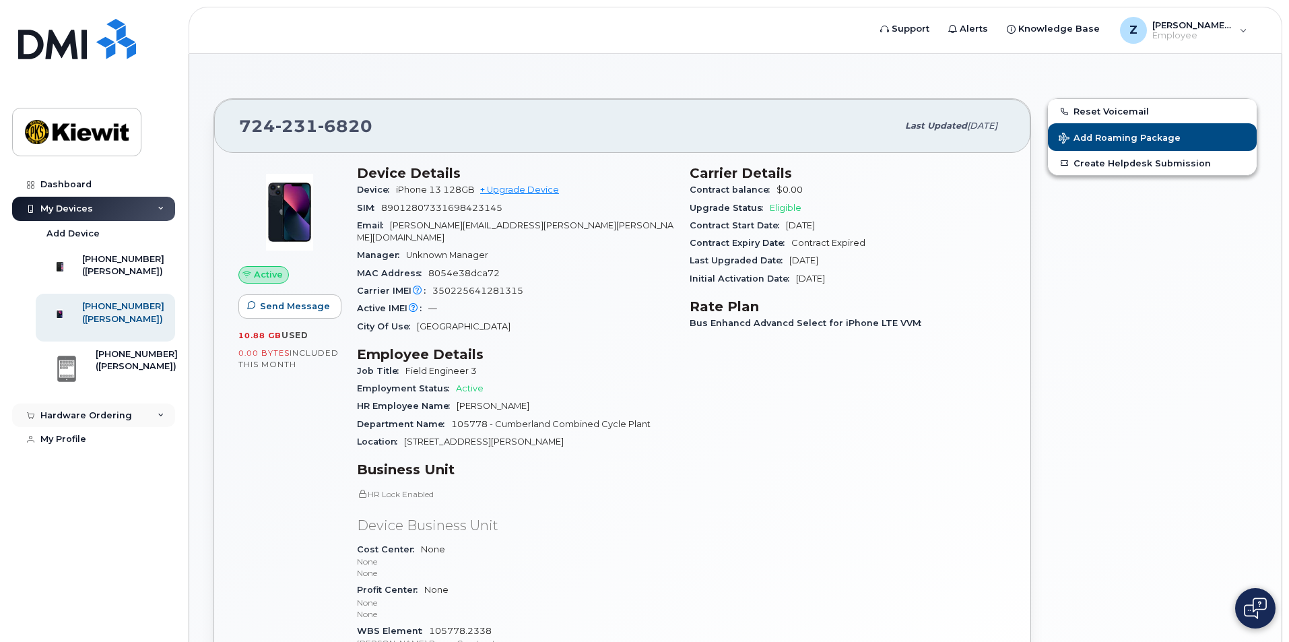
click at [162, 419] on icon at bounding box center [161, 415] width 7 height 7
click at [83, 446] on div "My Orders" at bounding box center [70, 440] width 48 height 12
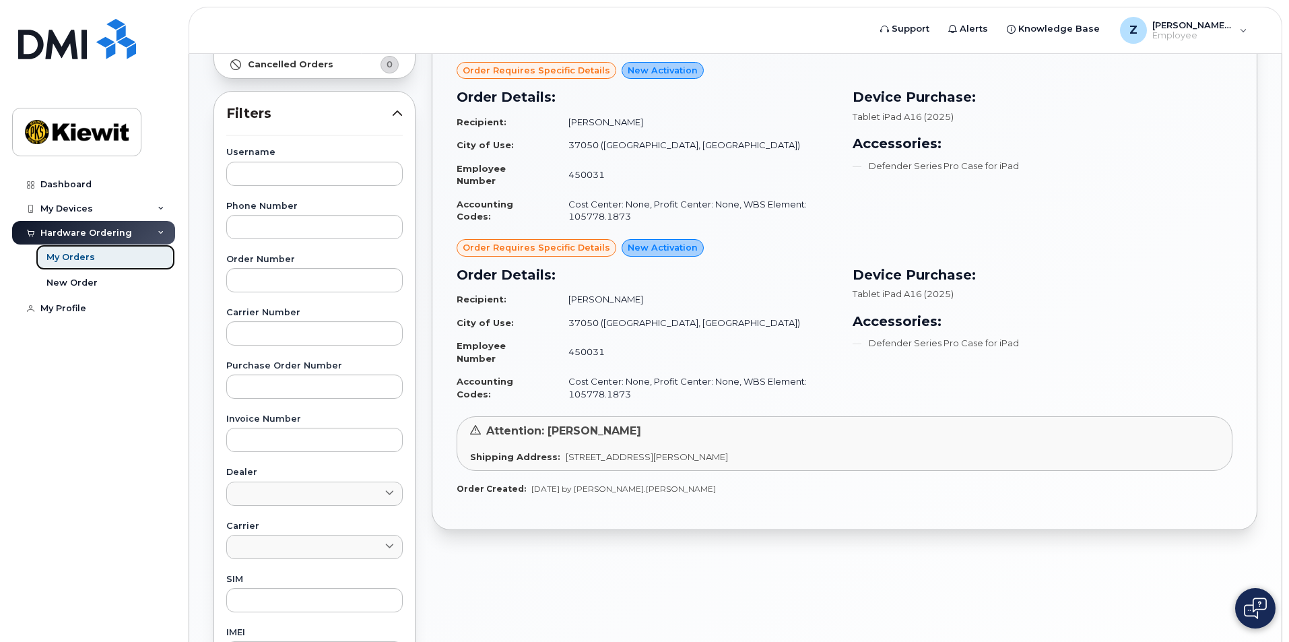
scroll to position [224, 0]
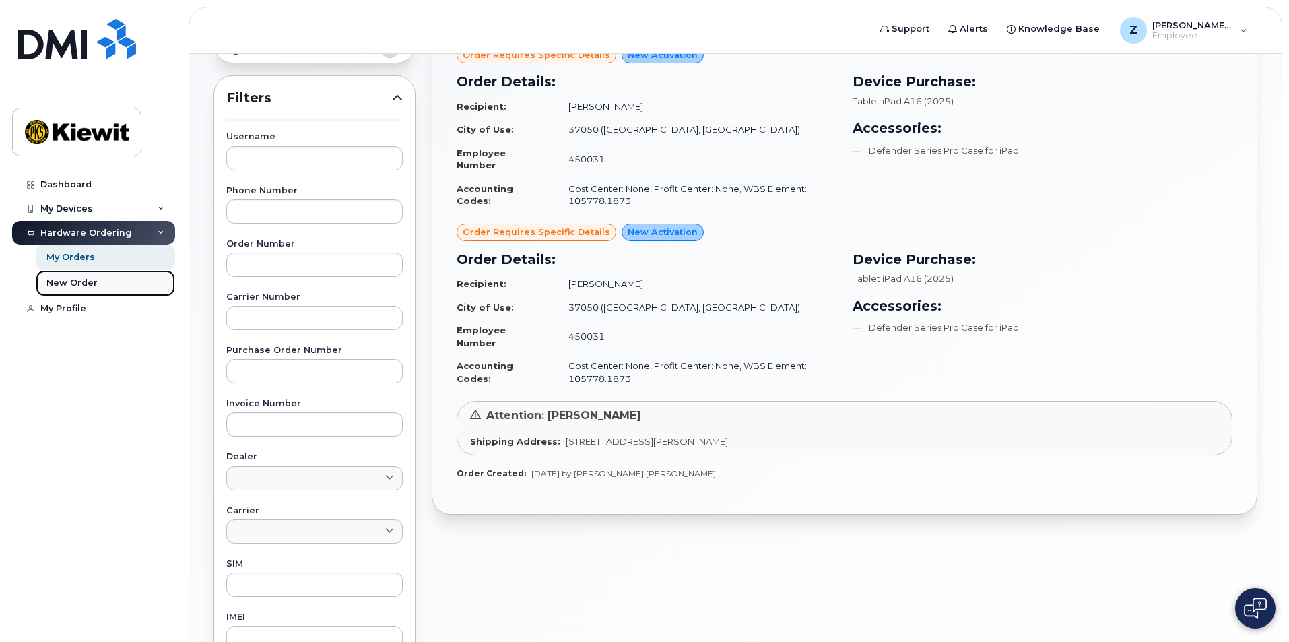
click at [88, 283] on div "New Order" at bounding box center [71, 283] width 51 height 12
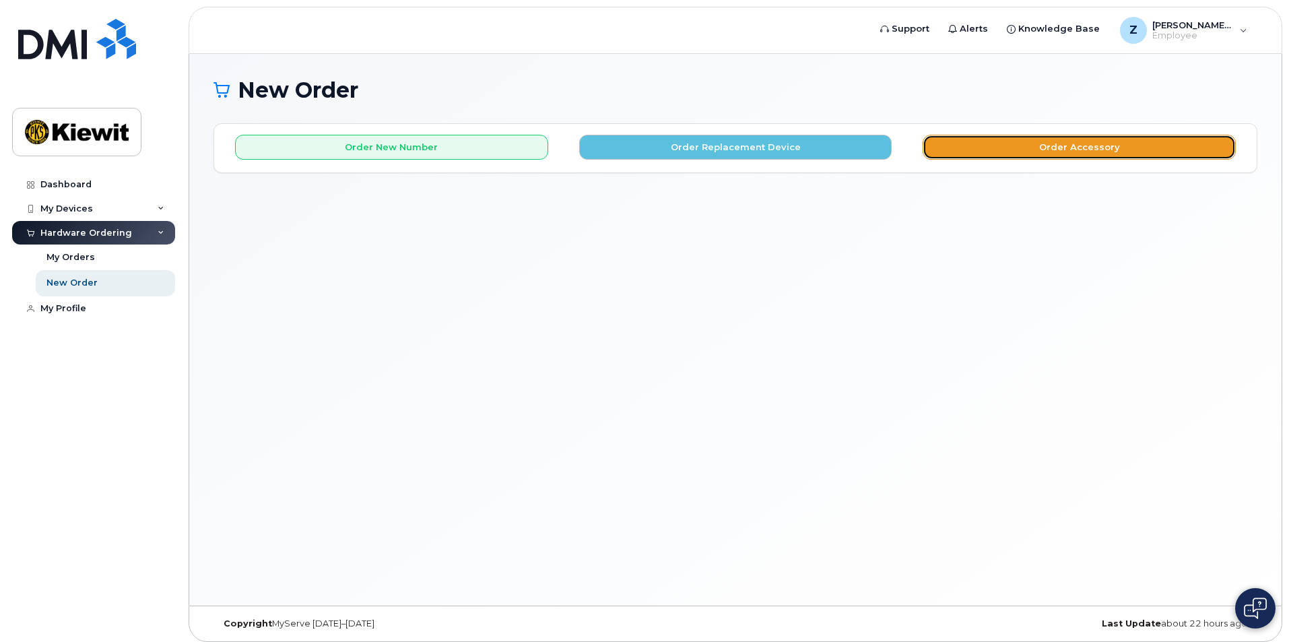
click at [1056, 143] on button "Order Accessory" at bounding box center [1079, 147] width 313 height 25
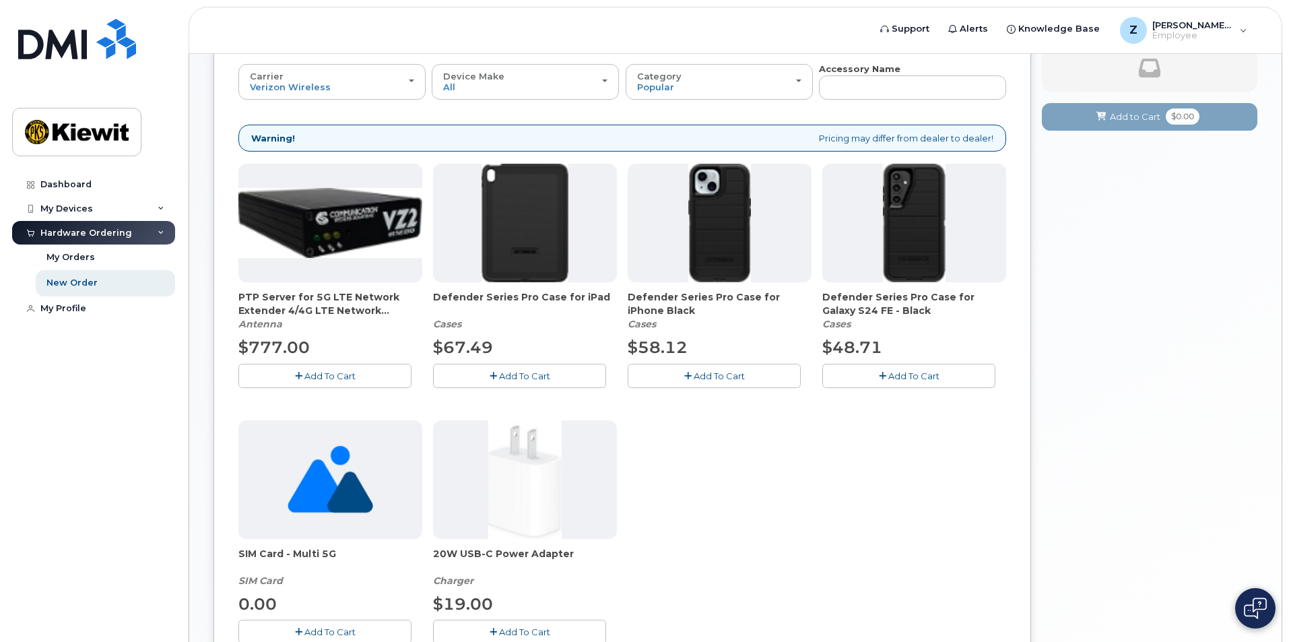
scroll to position [135, 0]
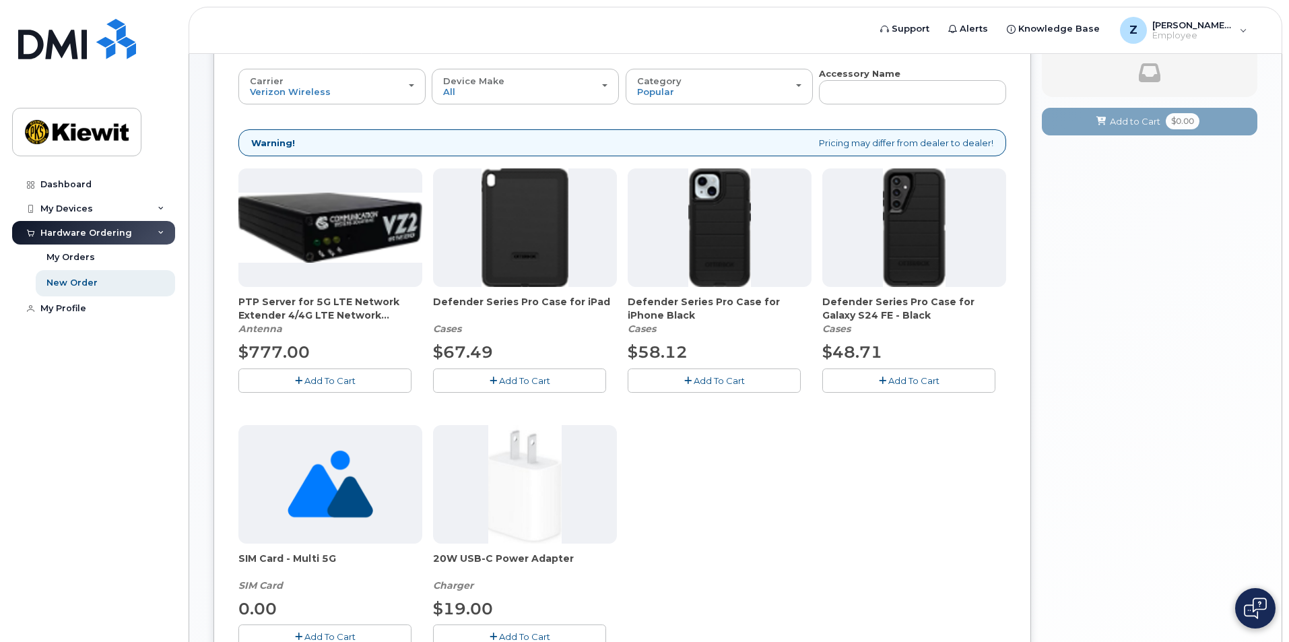
click at [746, 257] on img at bounding box center [719, 227] width 63 height 119
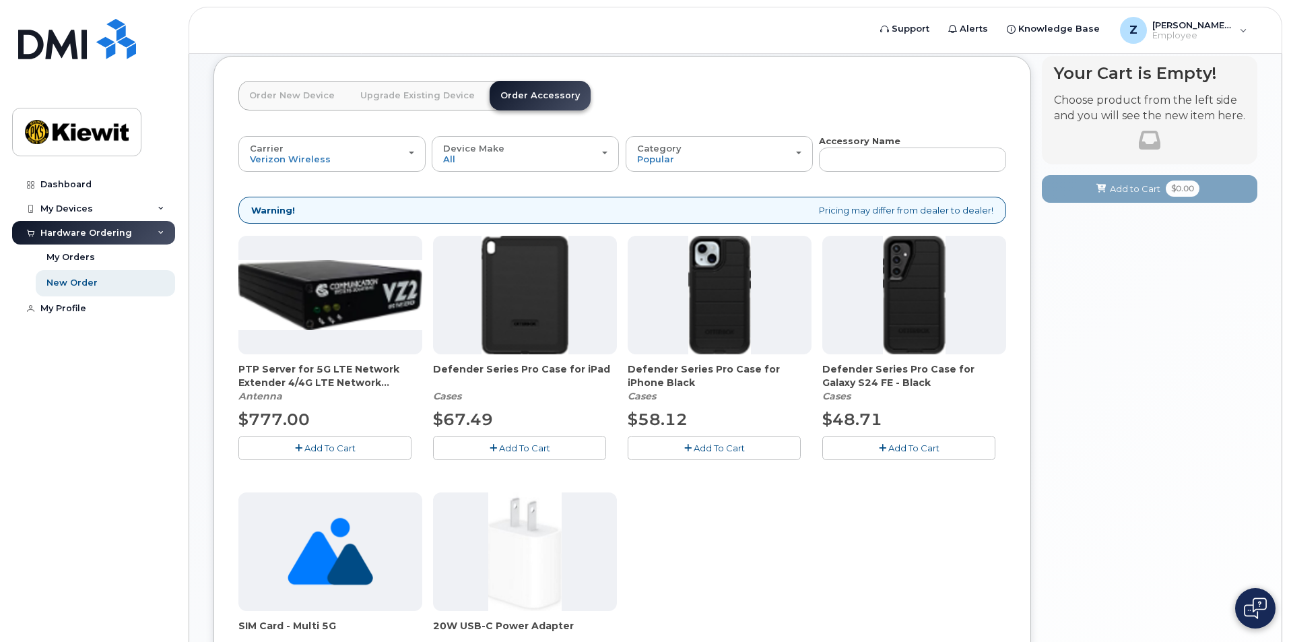
scroll to position [0, 0]
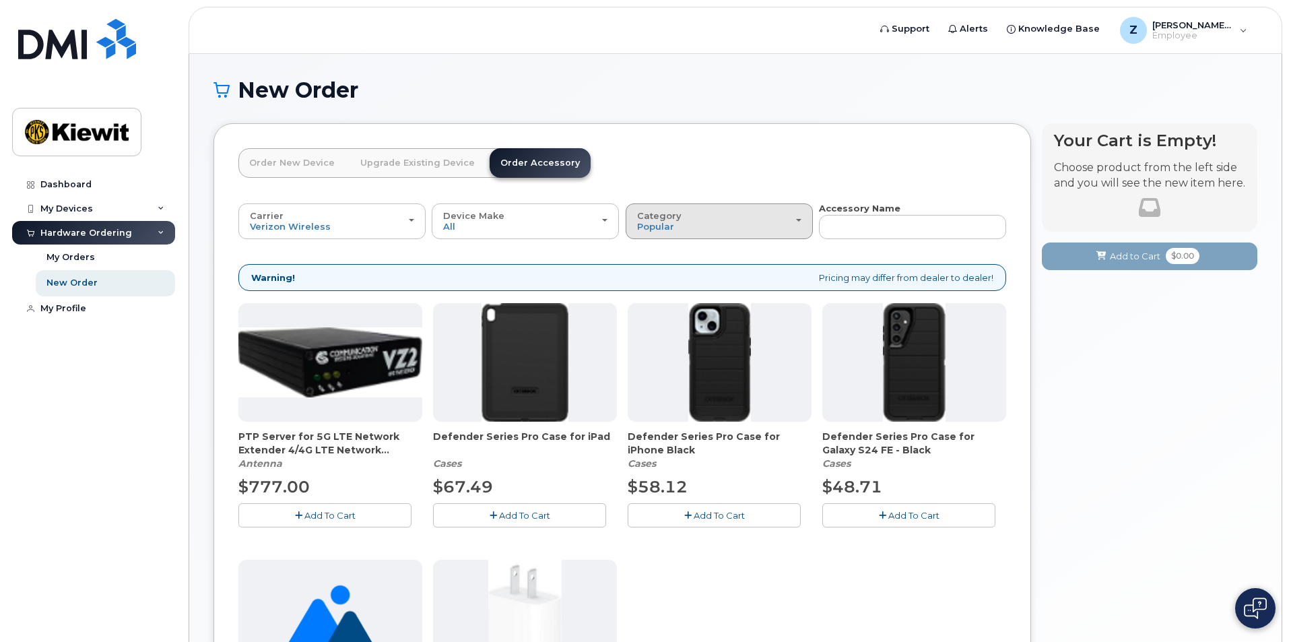
click at [711, 220] on div "Category Popular" at bounding box center [719, 221] width 164 height 21
click at [668, 160] on header "Order New Device Upgrade Existing Device Order Accessory Order new device and n…" at bounding box center [622, 175] width 768 height 54
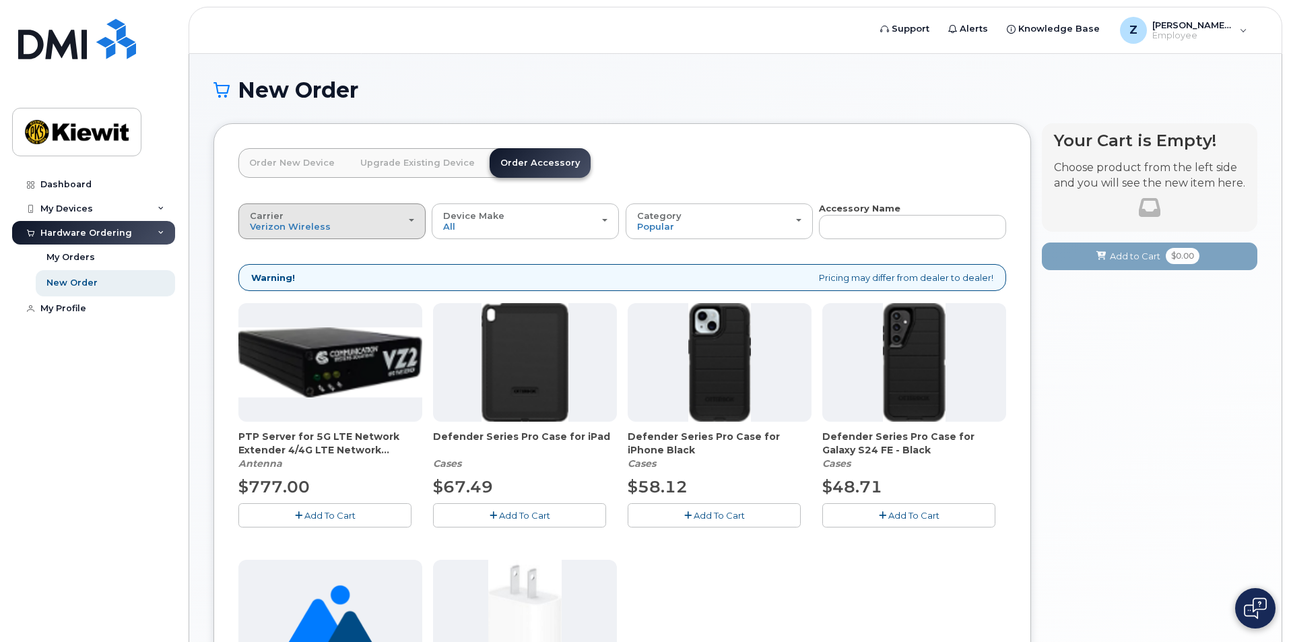
click at [397, 214] on div "Carrier Verizon Wireless T-Mobile AT&T Wireless" at bounding box center [332, 221] width 164 height 21
click at [309, 293] on label "AT&T Wireless" at bounding box center [286, 298] width 88 height 16
click at [0, 0] on input "AT&T Wireless" at bounding box center [0, 0] width 0 height 0
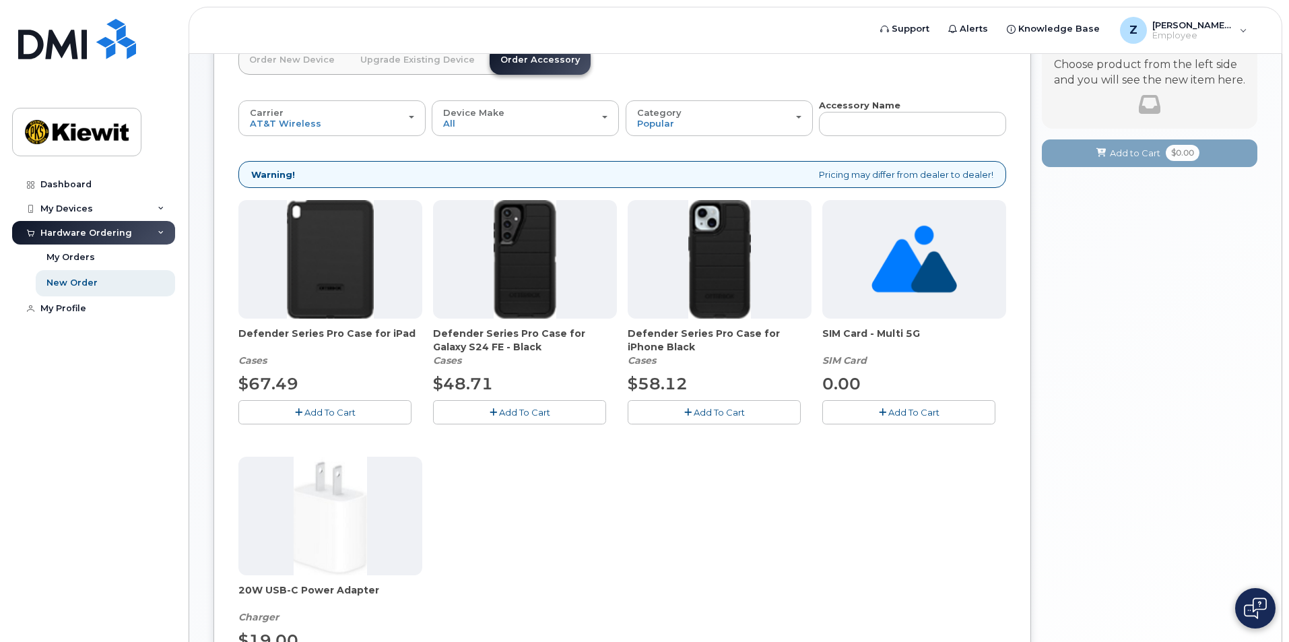
scroll to position [135, 0]
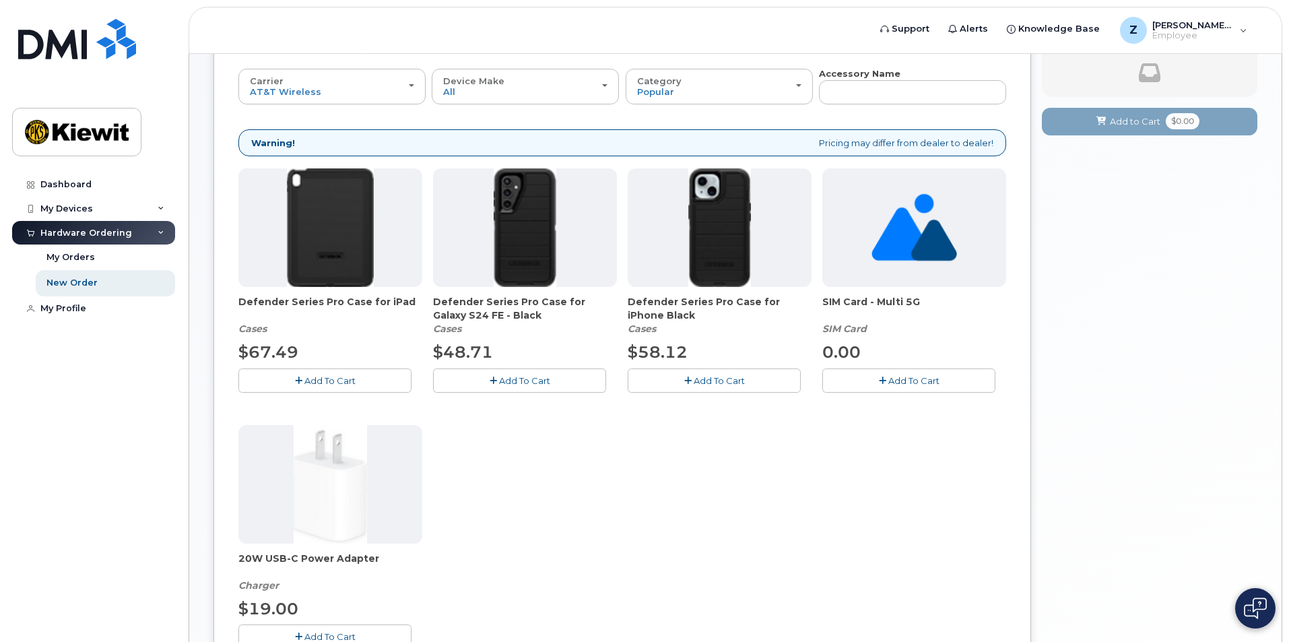
click at [696, 254] on img at bounding box center [719, 227] width 63 height 119
click at [71, 187] on div "Dashboard" at bounding box center [65, 184] width 51 height 11
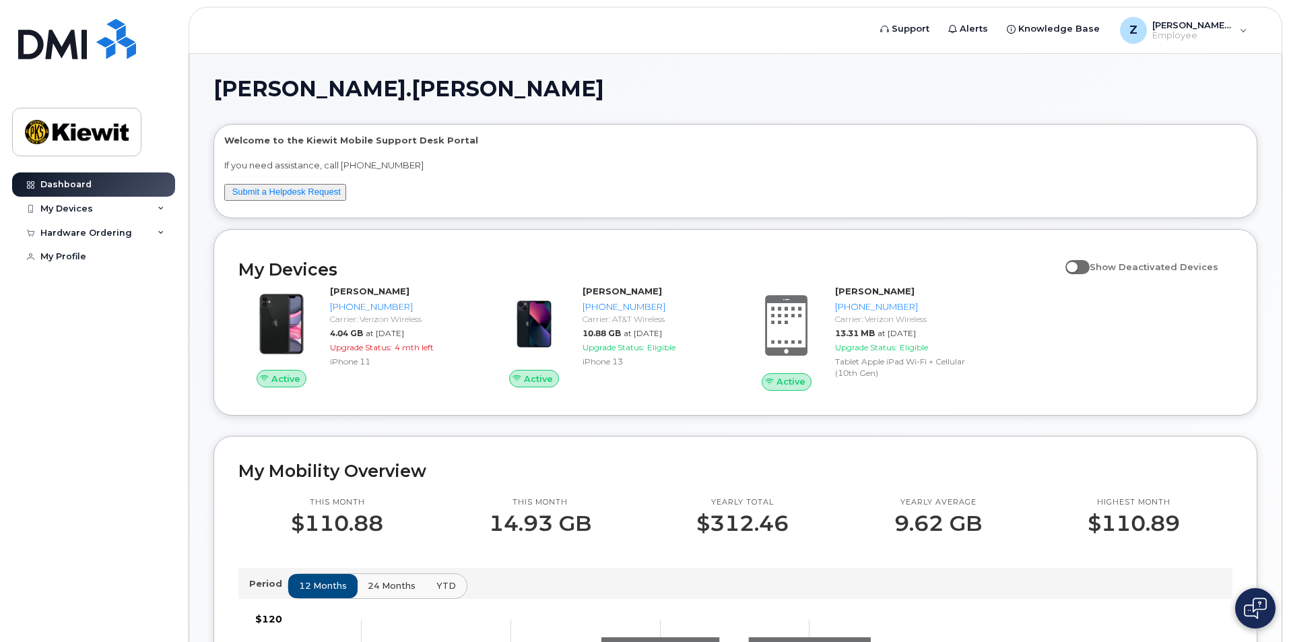
click at [1090, 270] on span at bounding box center [1078, 266] width 24 height 13
click at [1076, 265] on input "Show Deactivated Devices" at bounding box center [1071, 259] width 11 height 11
click at [1090, 266] on span at bounding box center [1078, 266] width 24 height 13
click at [1076, 265] on input "Show Deactivated Devices" at bounding box center [1071, 259] width 11 height 11
checkbox input "false"
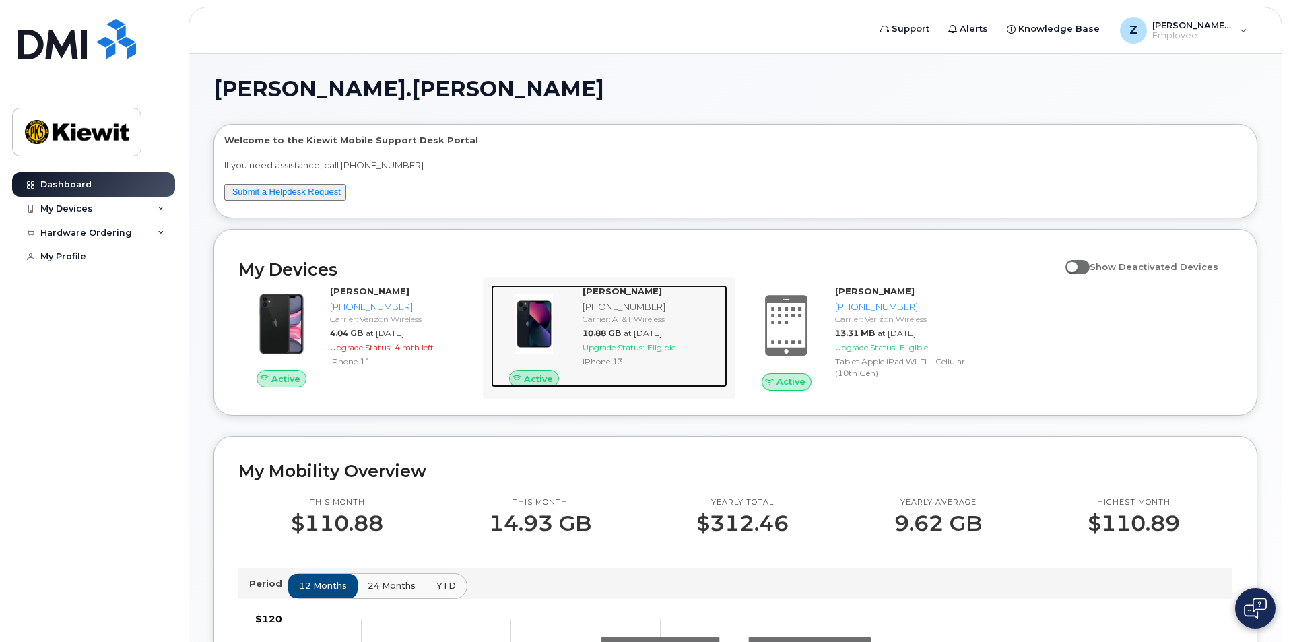
click at [609, 344] on span "Upgrade Status:" at bounding box center [614, 347] width 62 height 10
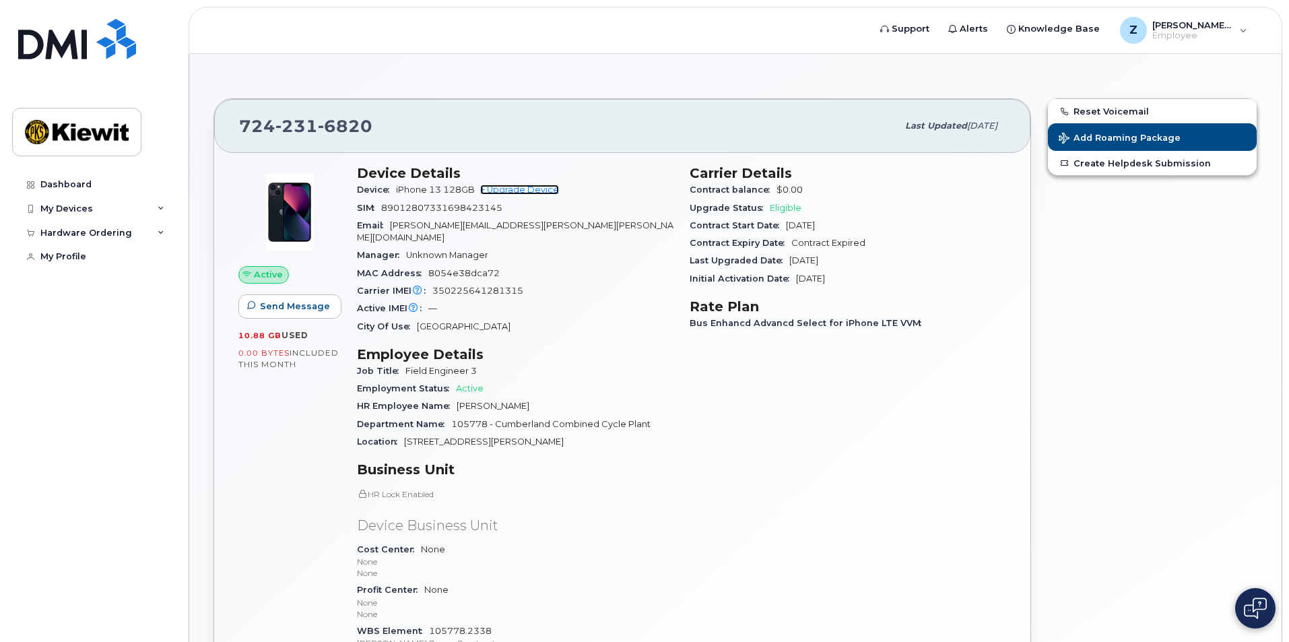
click at [528, 189] on link "+ Upgrade Device" at bounding box center [519, 190] width 79 height 10
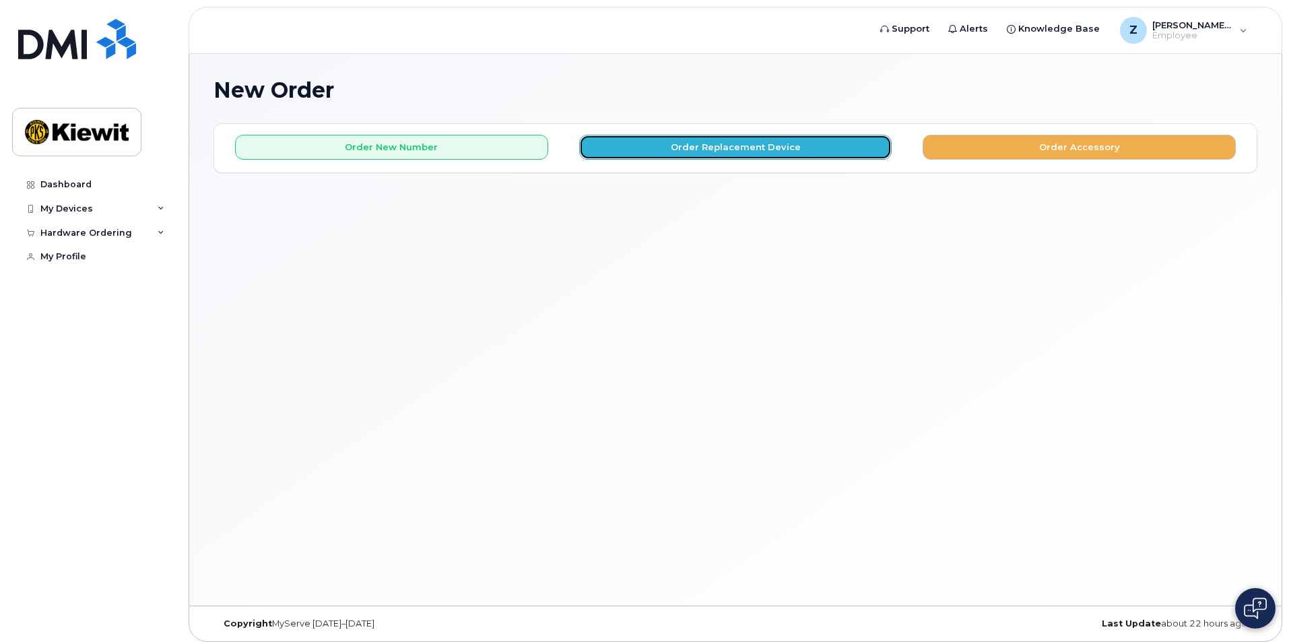
click at [684, 147] on button "Order Replacement Device" at bounding box center [735, 147] width 313 height 25
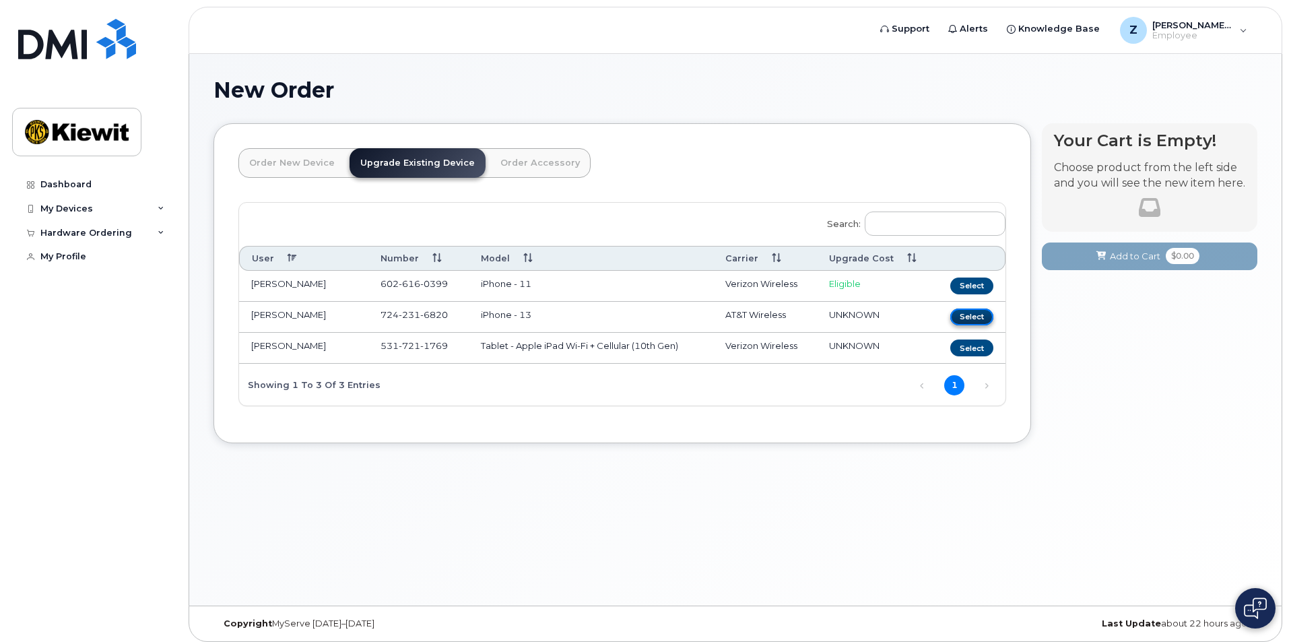
click at [964, 315] on button "Select" at bounding box center [971, 316] width 43 height 17
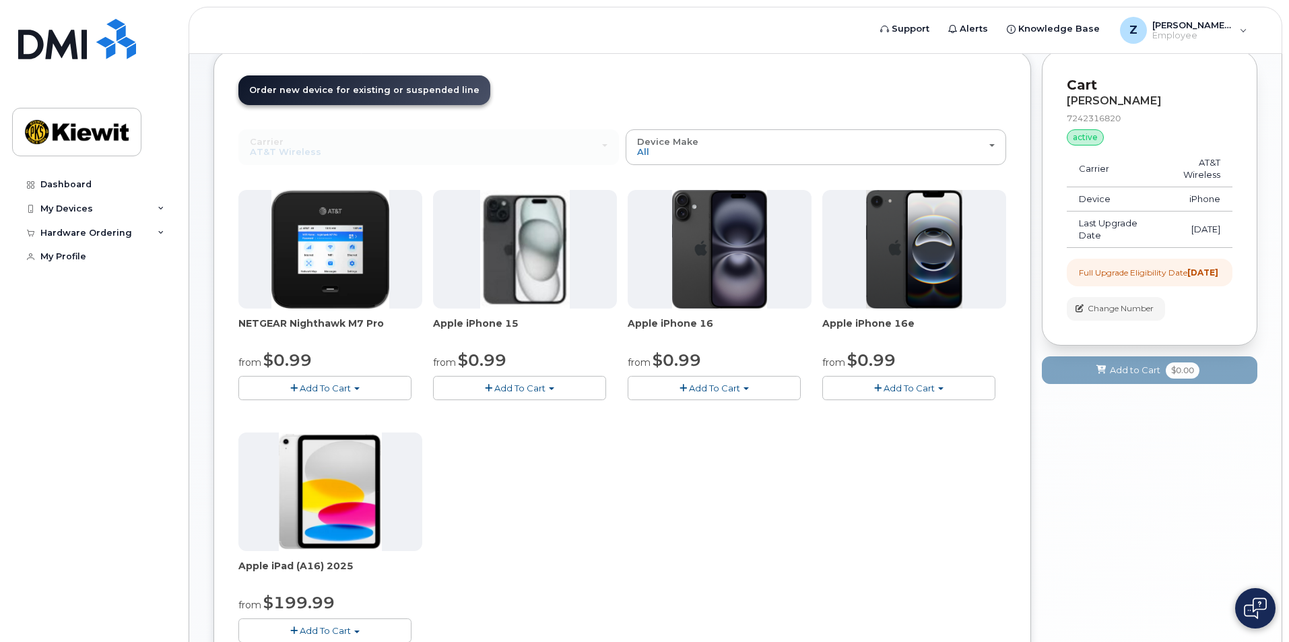
scroll to position [90, 0]
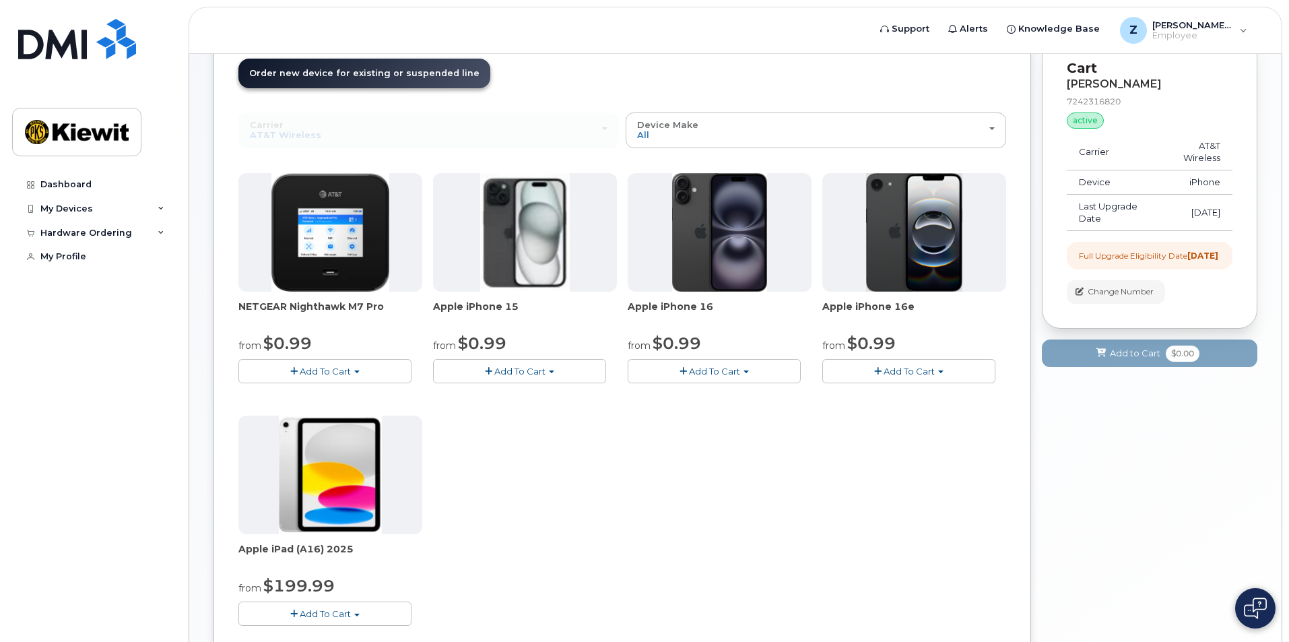
click at [729, 282] on img at bounding box center [719, 232] width 95 height 119
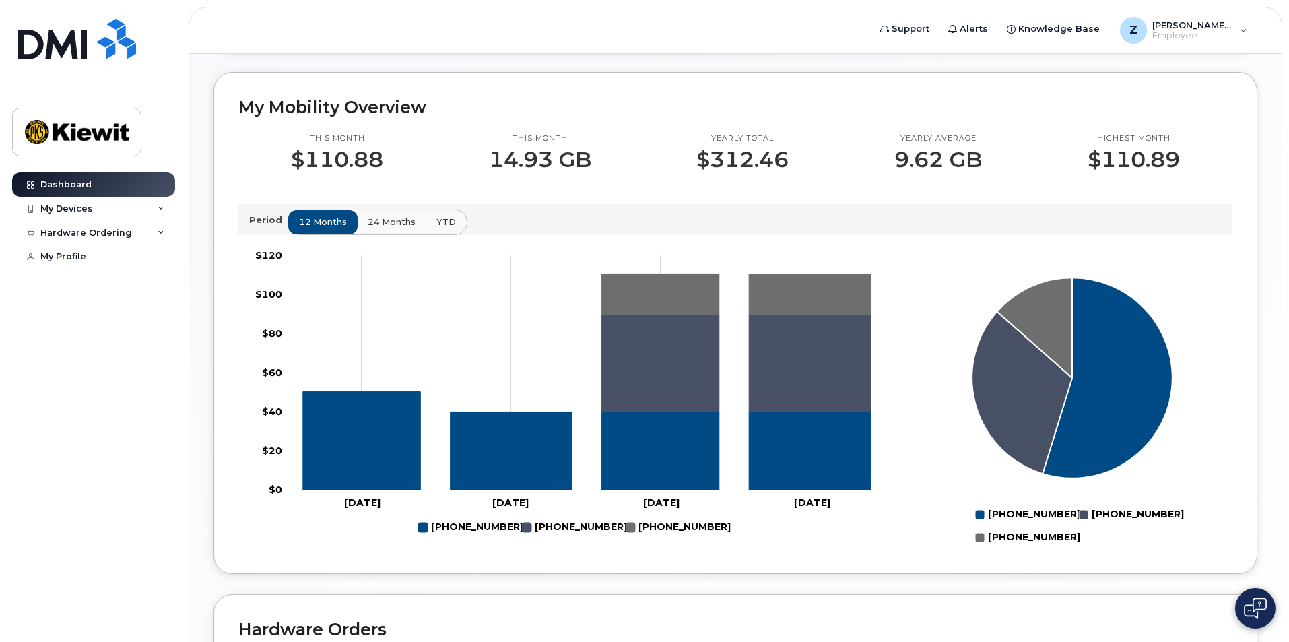
scroll to position [180, 0]
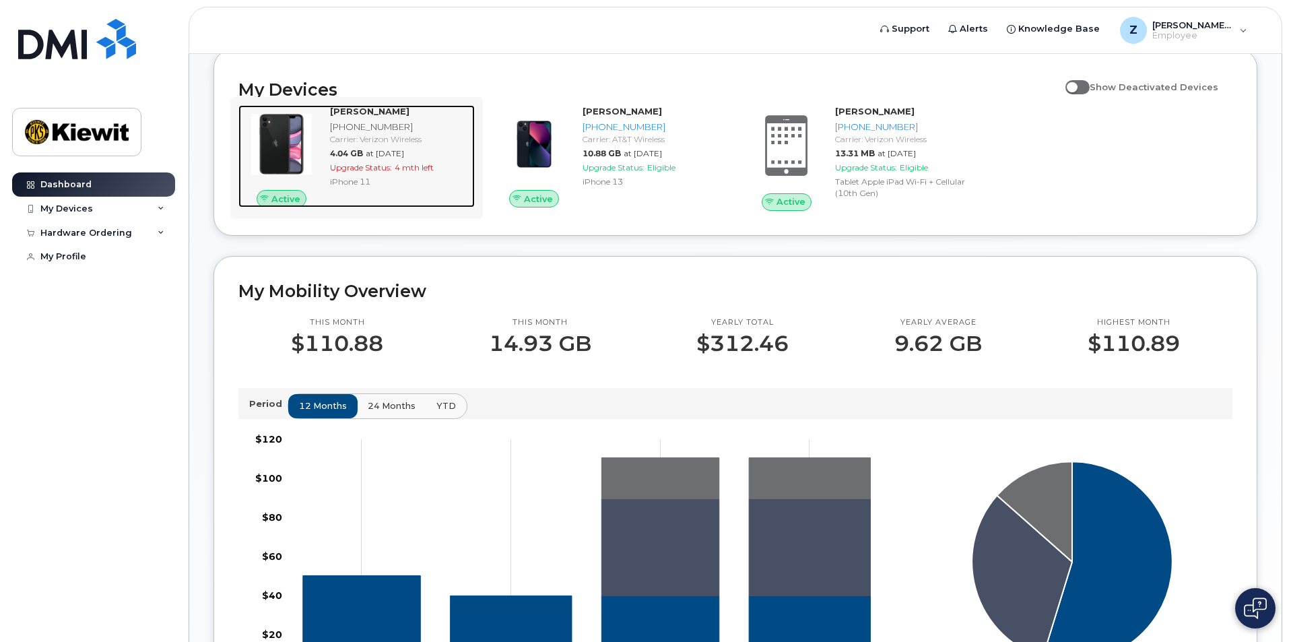
click at [387, 164] on span "Upgrade Status:" at bounding box center [361, 167] width 62 height 10
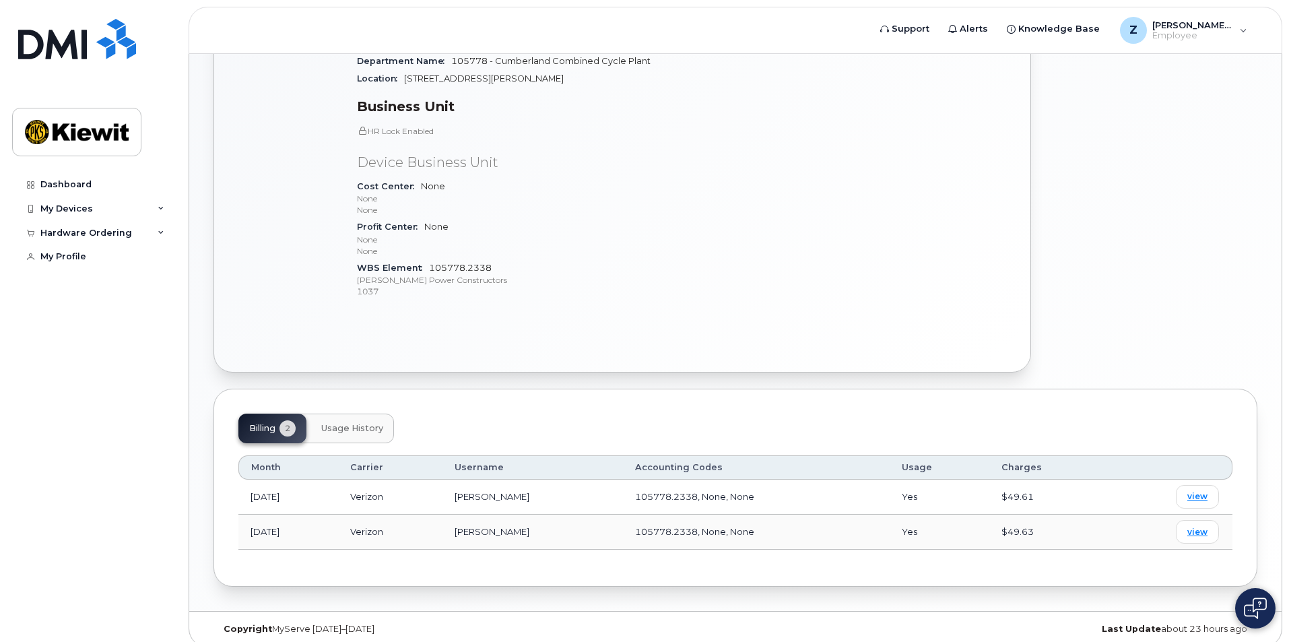
click at [363, 423] on span "Usage History" at bounding box center [352, 428] width 62 height 11
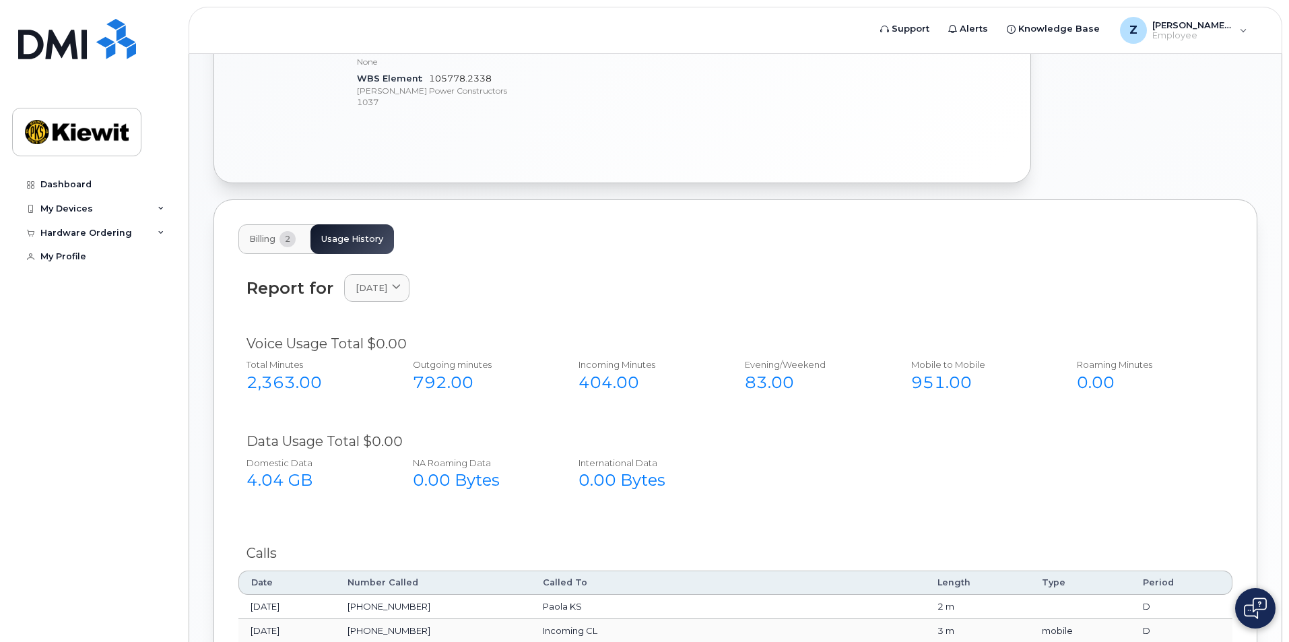
scroll to position [587, 0]
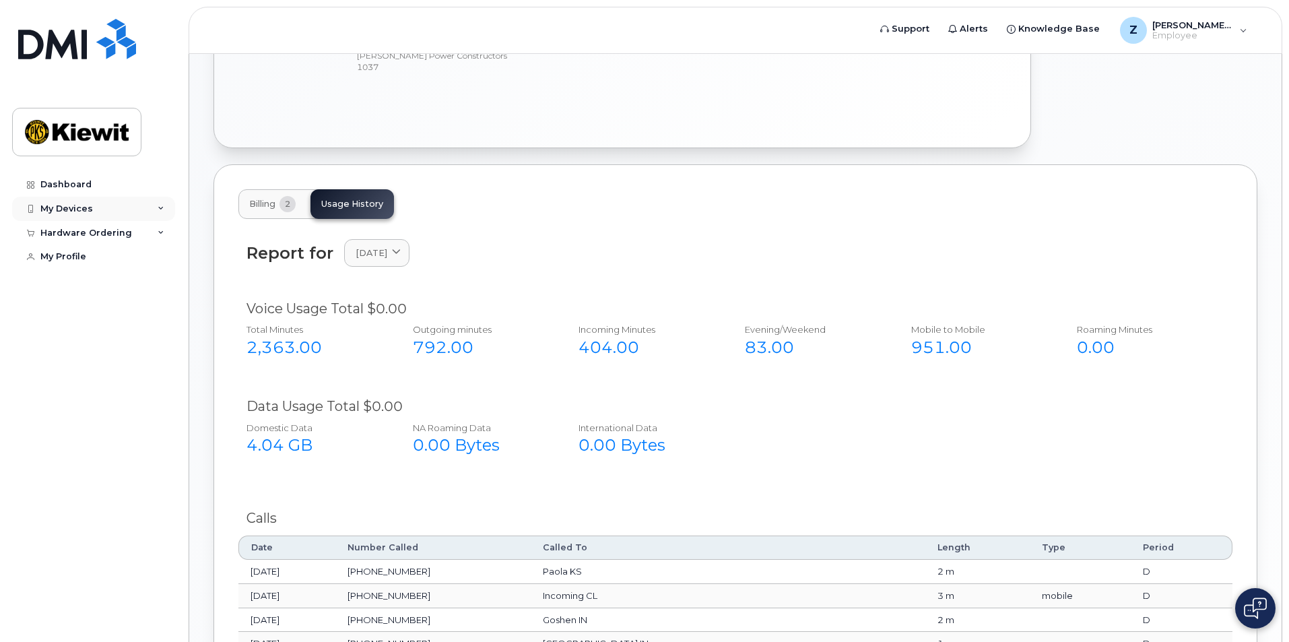
click at [87, 203] on div "My Devices" at bounding box center [66, 208] width 53 height 11
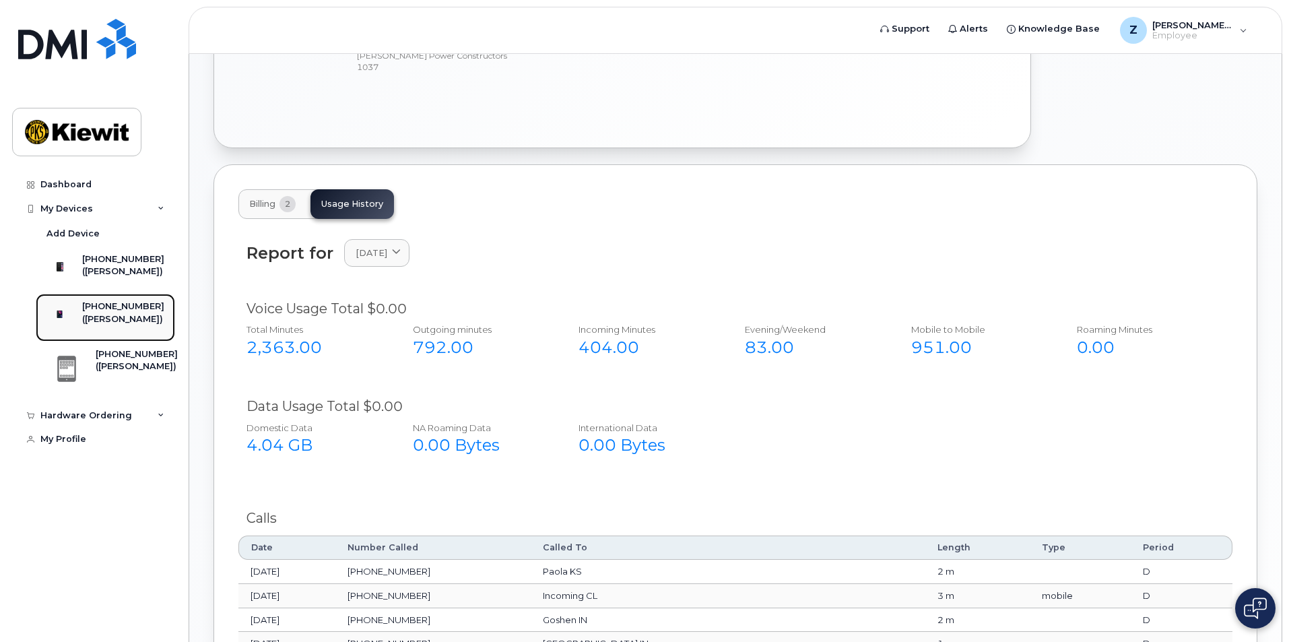
click at [106, 313] on div "[PHONE_NUMBER]" at bounding box center [123, 306] width 82 height 12
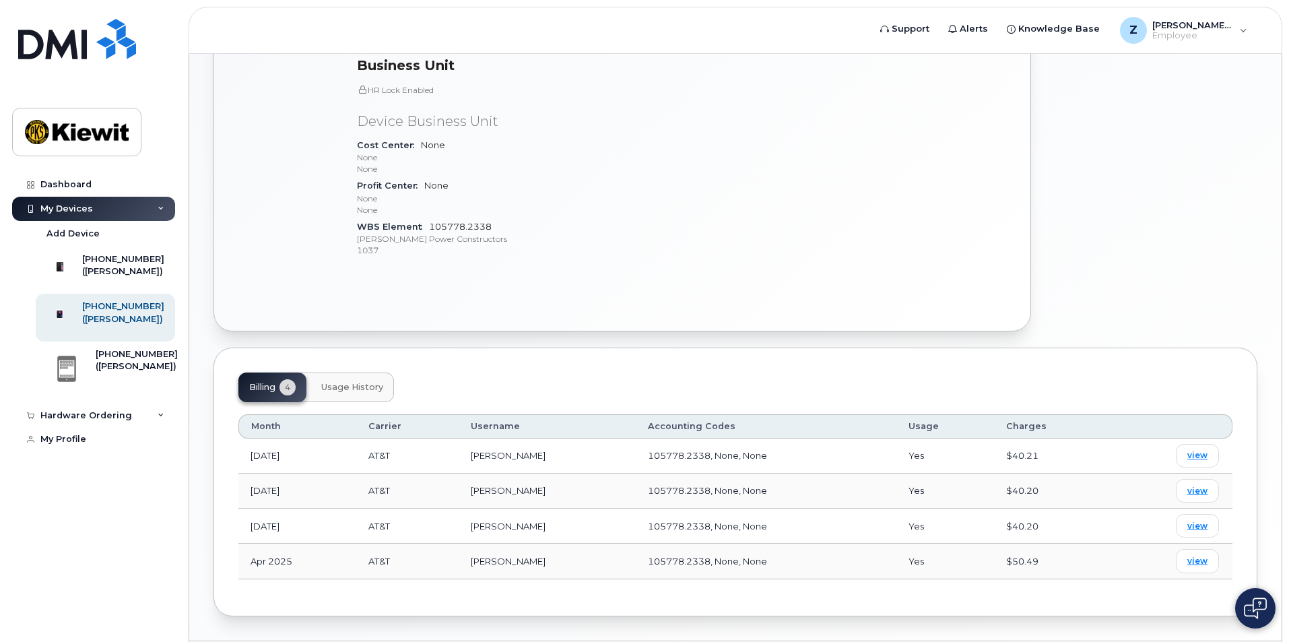
scroll to position [433, 0]
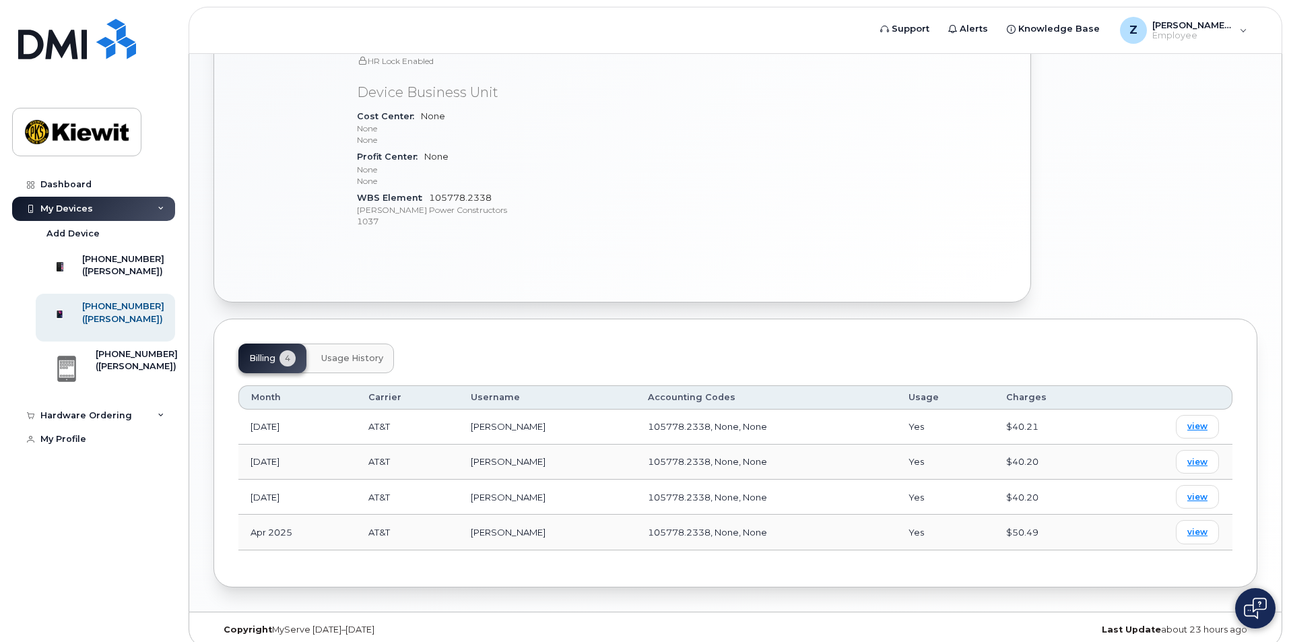
click at [350, 344] on button "Usage History" at bounding box center [352, 359] width 84 height 30
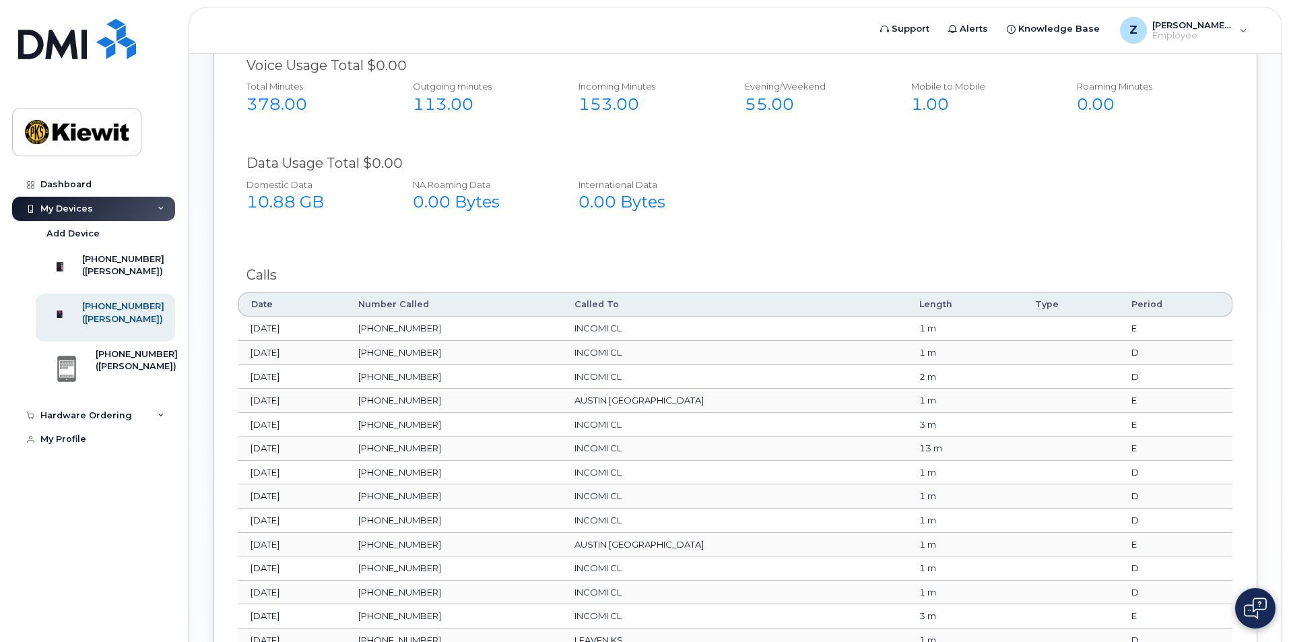
scroll to position [816, 0]
